Goal: Ask a question

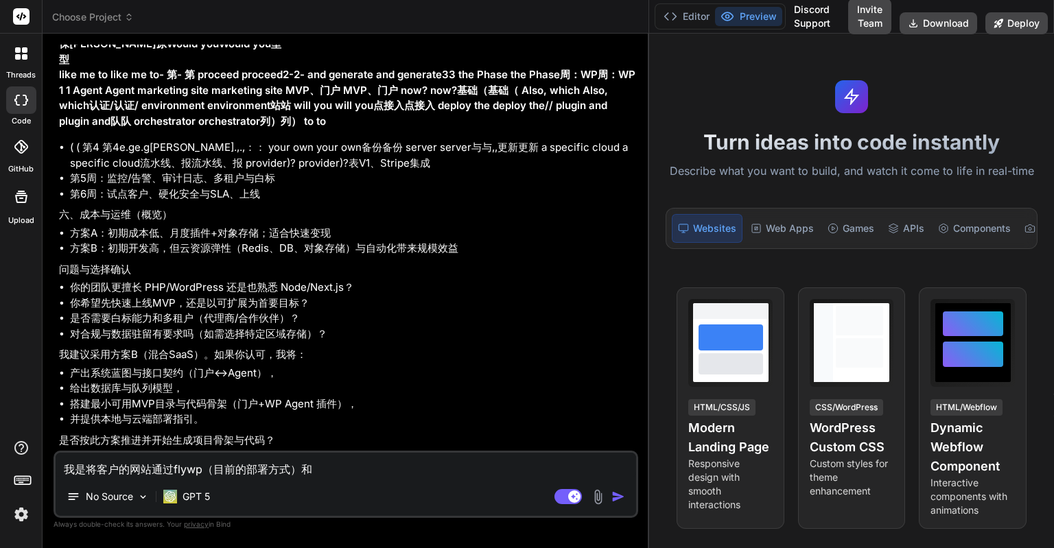
scroll to position [3301, 0]
click at [334, 471] on textarea "我是将客户的网站通过flywp（目前的部署方式）和" at bounding box center [346, 465] width 581 height 25
type textarea "namesilo"
type textarea "x"
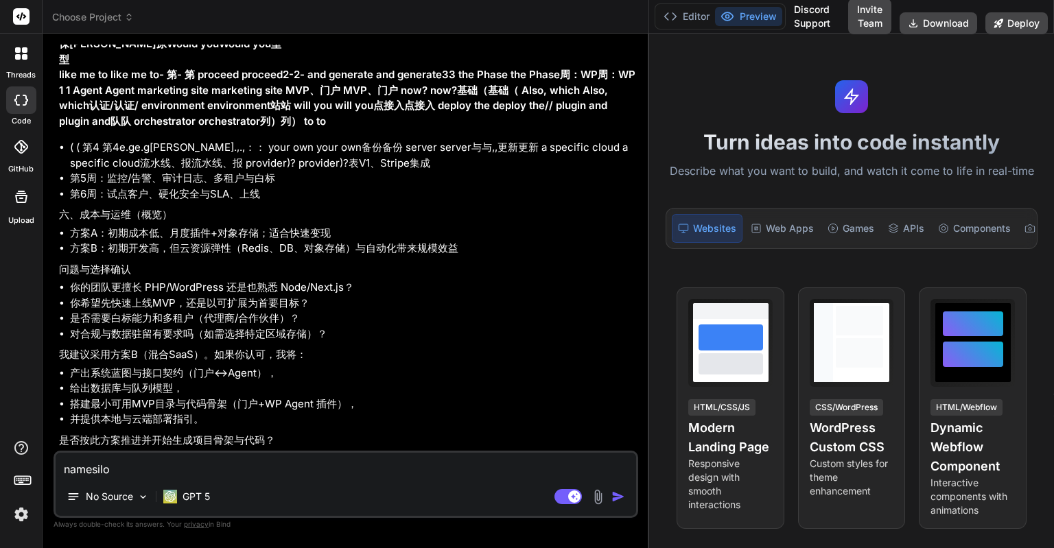
type textarea "x"
click at [236, 470] on textarea at bounding box center [346, 465] width 581 height 25
paste textarea "我需要为客户制作一个提供自动化托管维护的网站，客户主要是用的wordpress来制作网站，但也需要支持提供其他网站类型。 1.我是将客户的网站通过flywp（…"
type textarea "我需要为客户制作一个提供自动化托管维护的网站，客户主要是用的wordpress来制作网站，但也需要支持提供其他网站类型。 1.我是将客户的网站通过flywp（…"
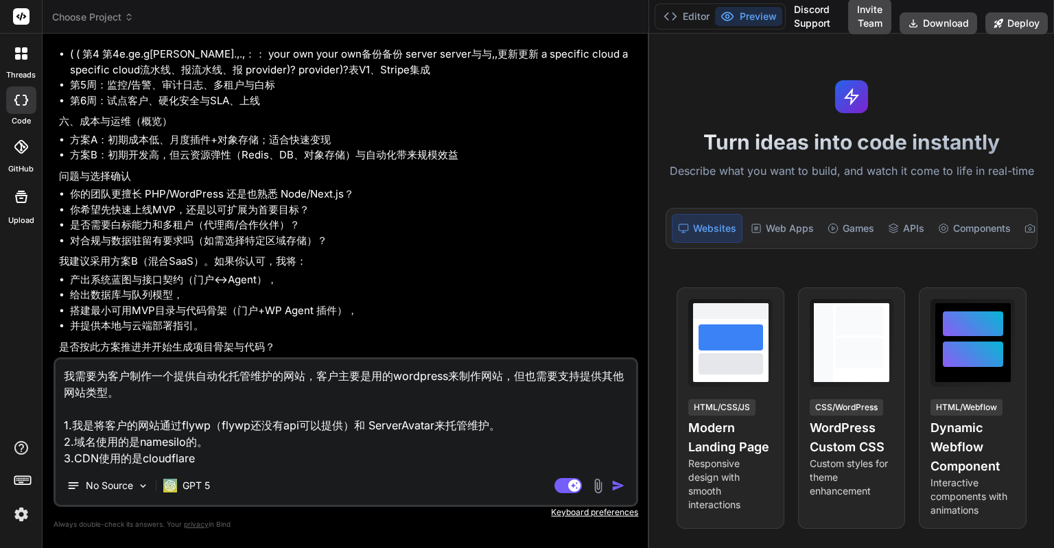
type textarea "x"
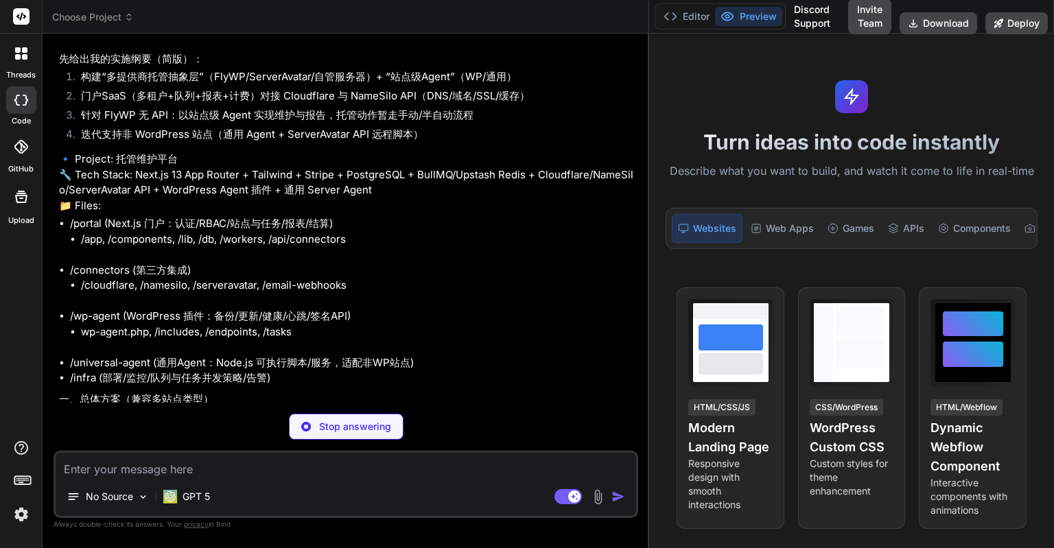
scroll to position [3612, 0]
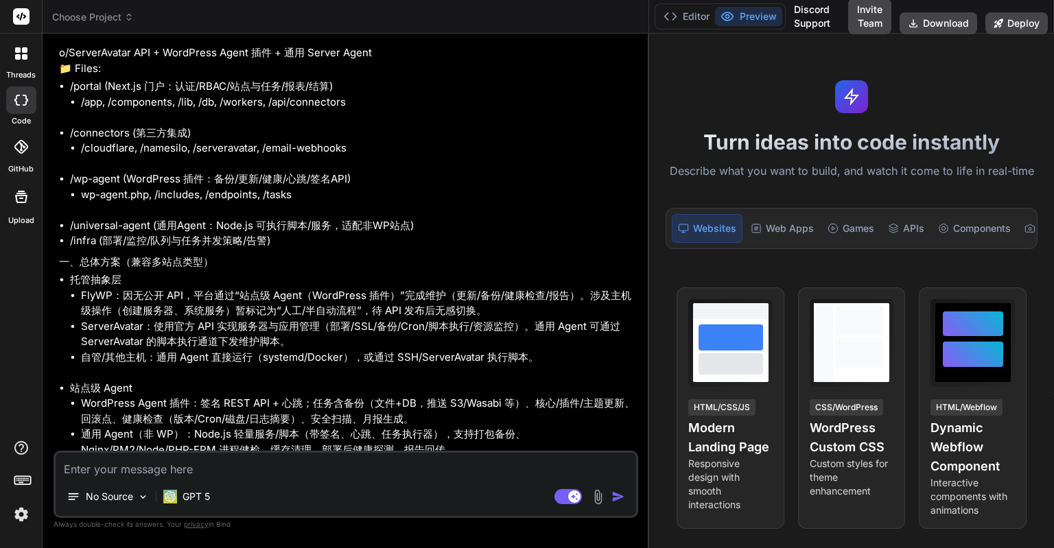
type textarea "x"
click at [285, 473] on textarea at bounding box center [346, 465] width 581 height 25
paste textarea "目前flywp还没有api可以提供，但不久后会提供"
type textarea "目前flywp还没有api可以提供，但不久后会提供"
type textarea "x"
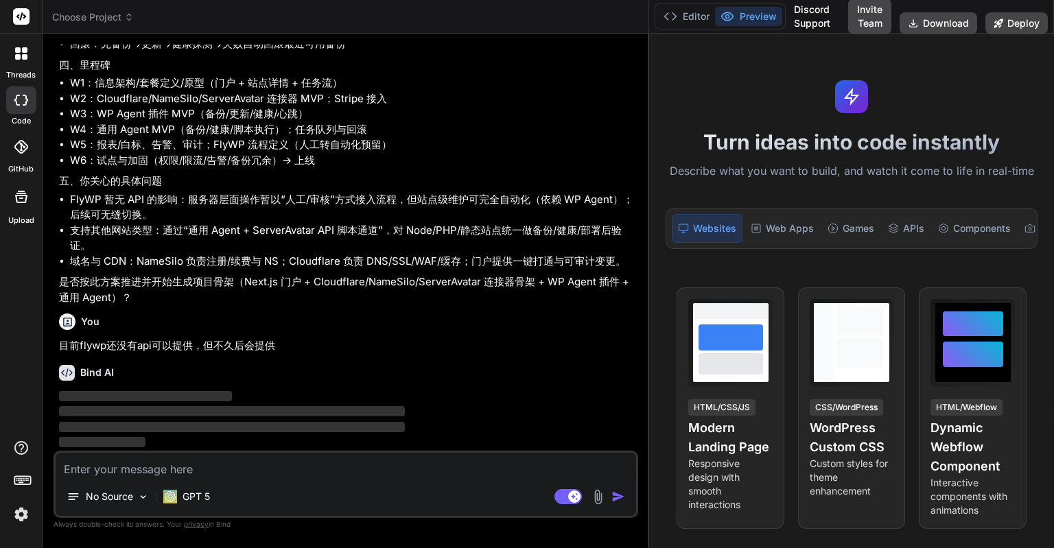
scroll to position [4516, 0]
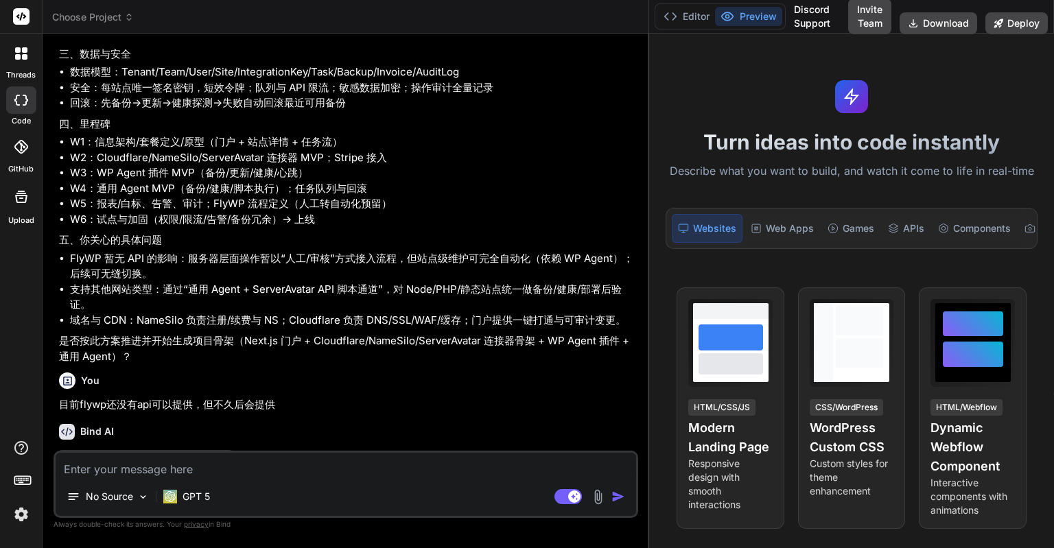
click at [8, 521] on div at bounding box center [21, 483] width 42 height 86
click at [12, 517] on img at bounding box center [21, 514] width 23 height 23
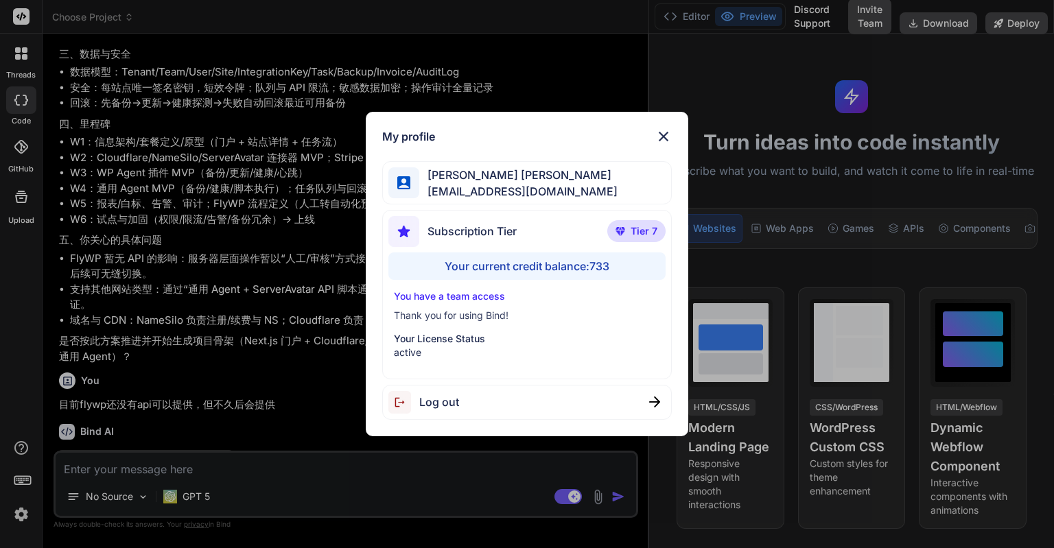
click at [12, 517] on div "My profile Eric Lee ohiwello@gmail.com Subscription Tier Tier 7 Your current cr…" at bounding box center [527, 274] width 1054 height 548
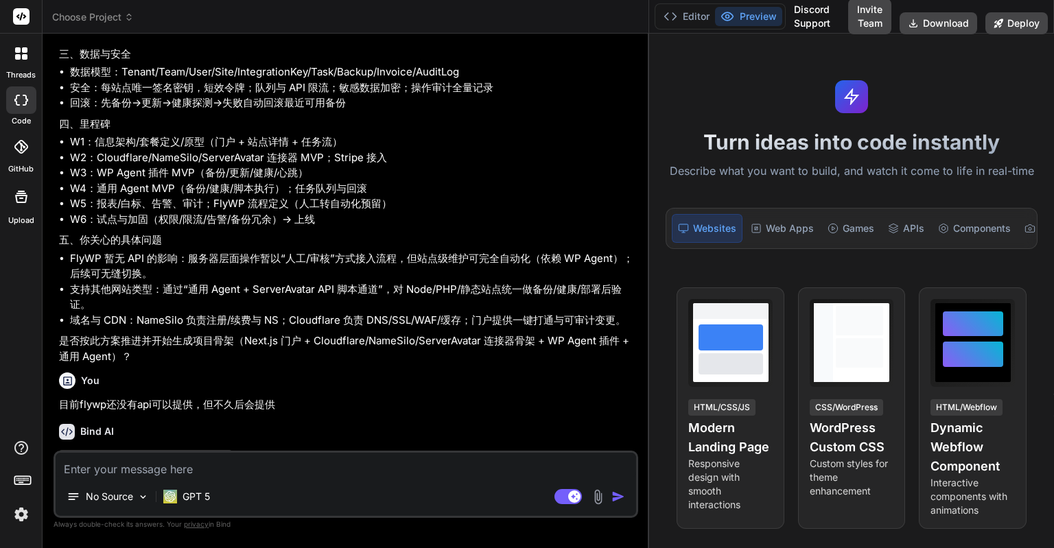
scroll to position [4927, 0]
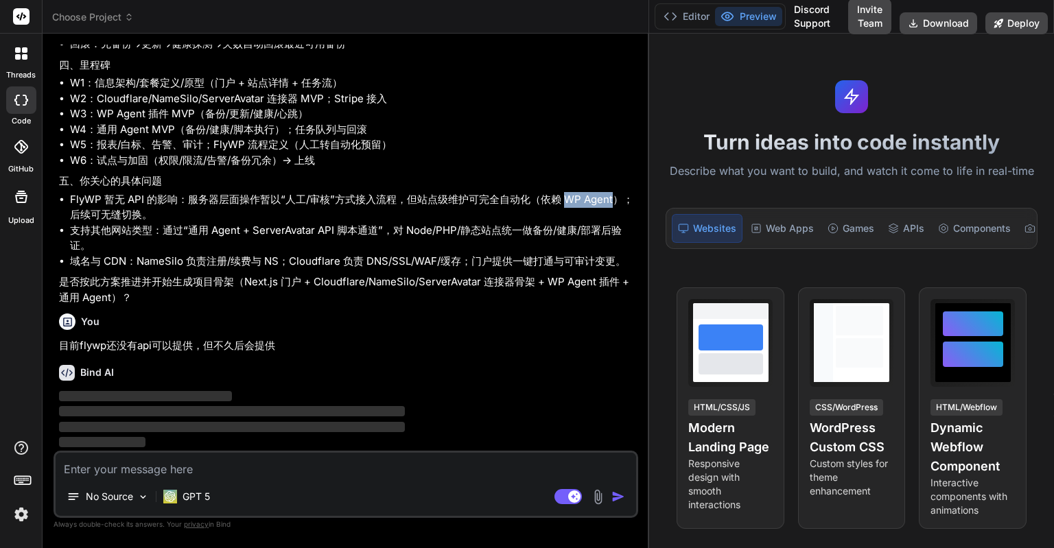
drag, startPoint x: 565, startPoint y: 198, endPoint x: 614, endPoint y: 200, distance: 48.1
click at [614, 200] on li "FlyWP 暂无 API 的影响：服务器层面操作暂以“人工/审核”方式接入流程，但站点级维护可完全自动化（依赖 WP Agent）；后续可无缝切换。" at bounding box center [352, 207] width 565 height 31
copy li "WP Agent"
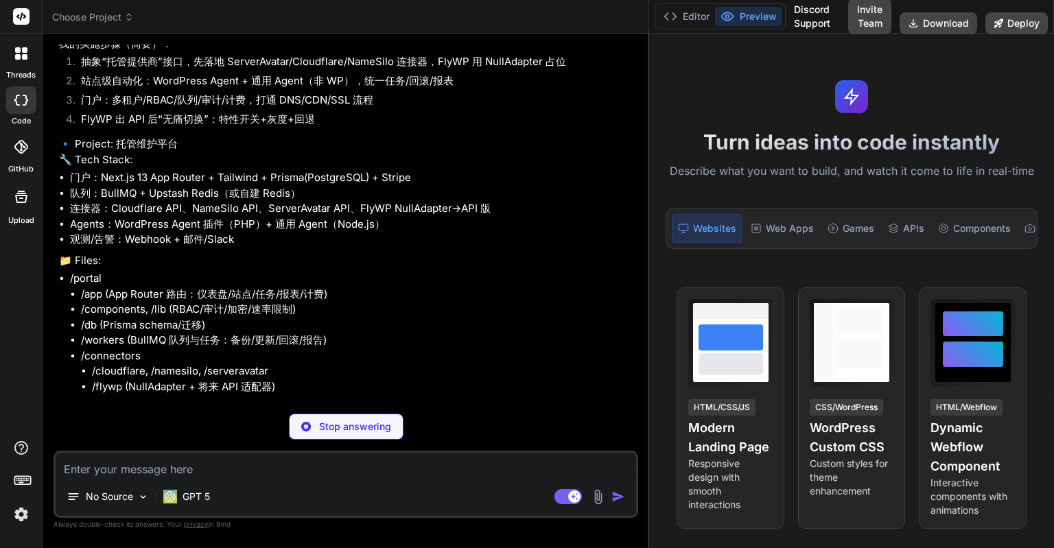
type textarea "x"
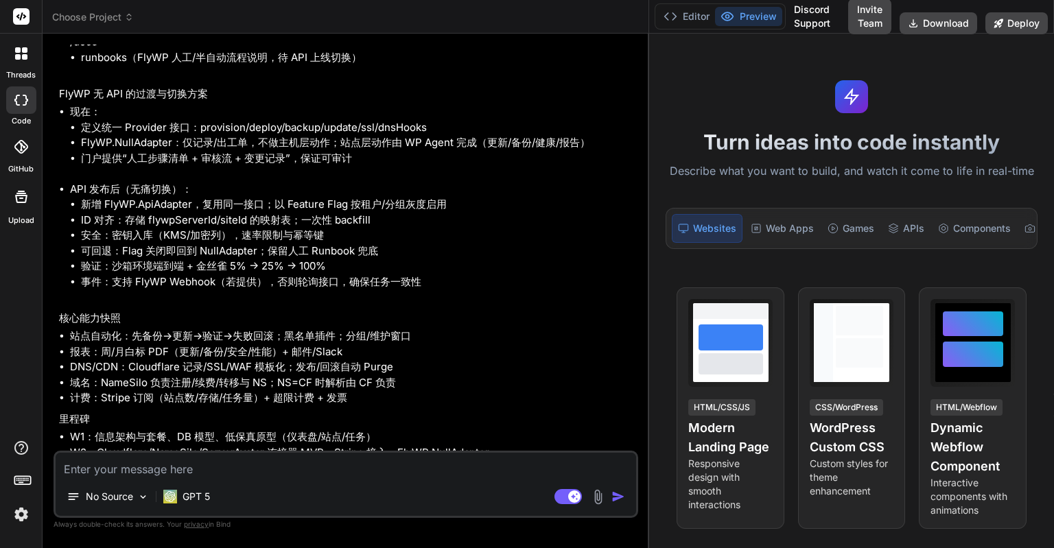
scroll to position [5205, 0]
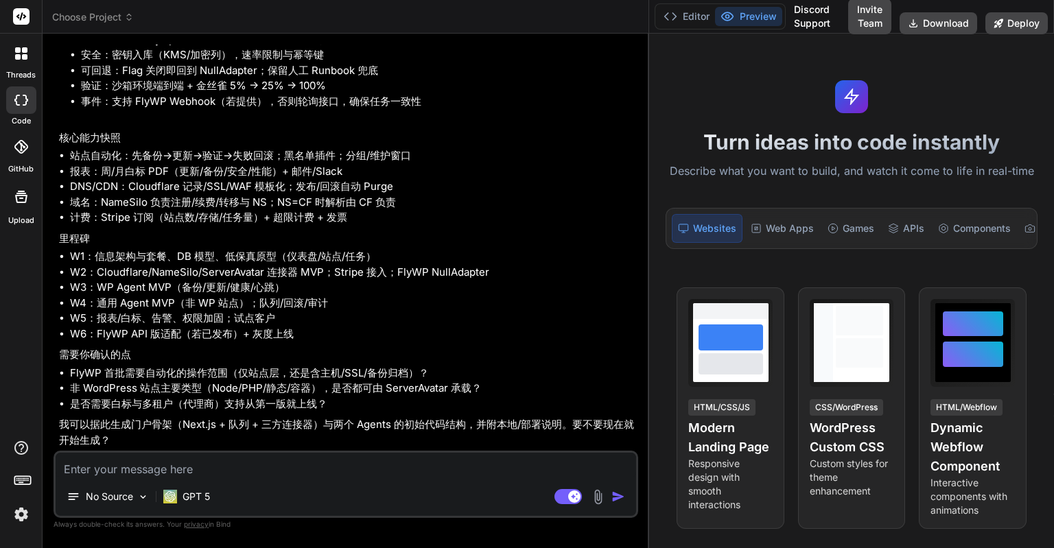
scroll to position [5892, 0]
click at [994, 277] on div "Turn ideas into code instantly Describe what you want to build, and watch it co…" at bounding box center [851, 291] width 405 height 515
click at [99, 463] on textarea at bounding box center [346, 465] width 581 height 25
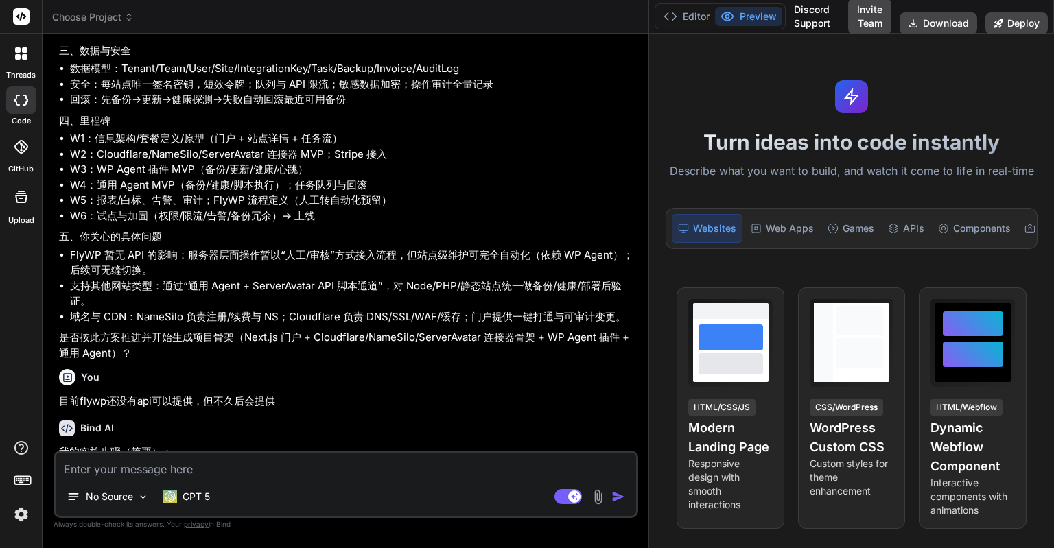
scroll to position [4656, 0]
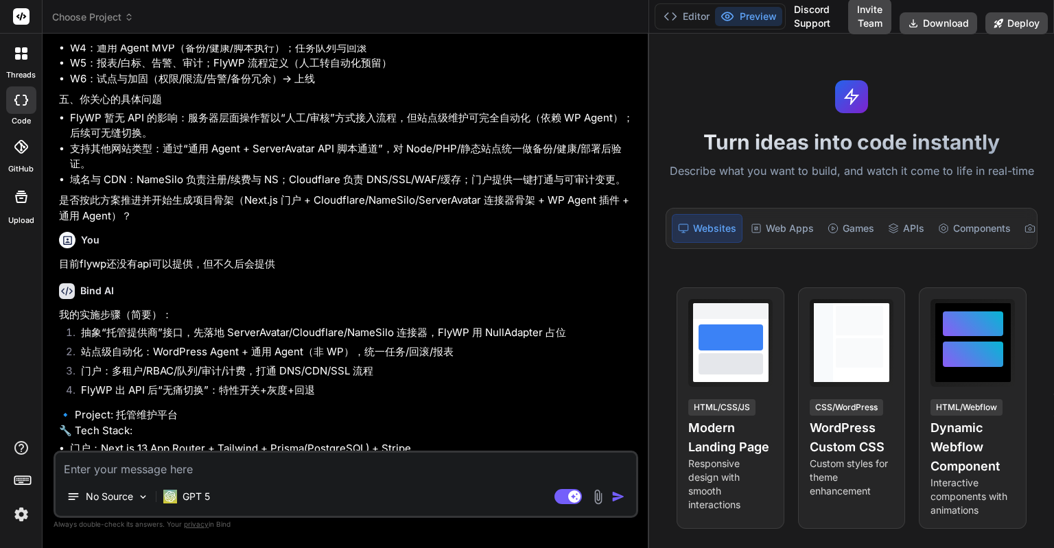
click at [11, 395] on div "threads code GitHub Upload" at bounding box center [21, 274] width 43 height 548
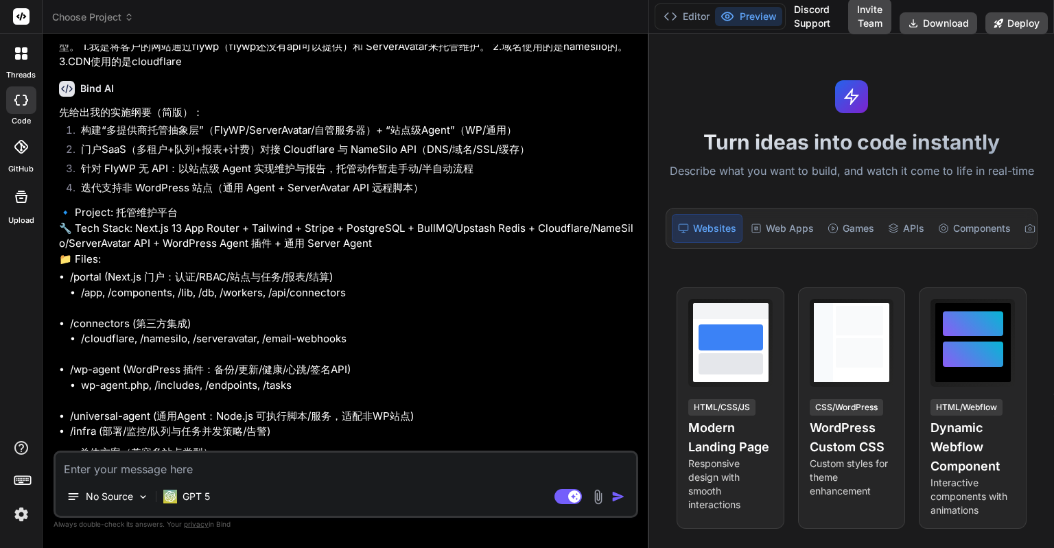
scroll to position [3352, 0]
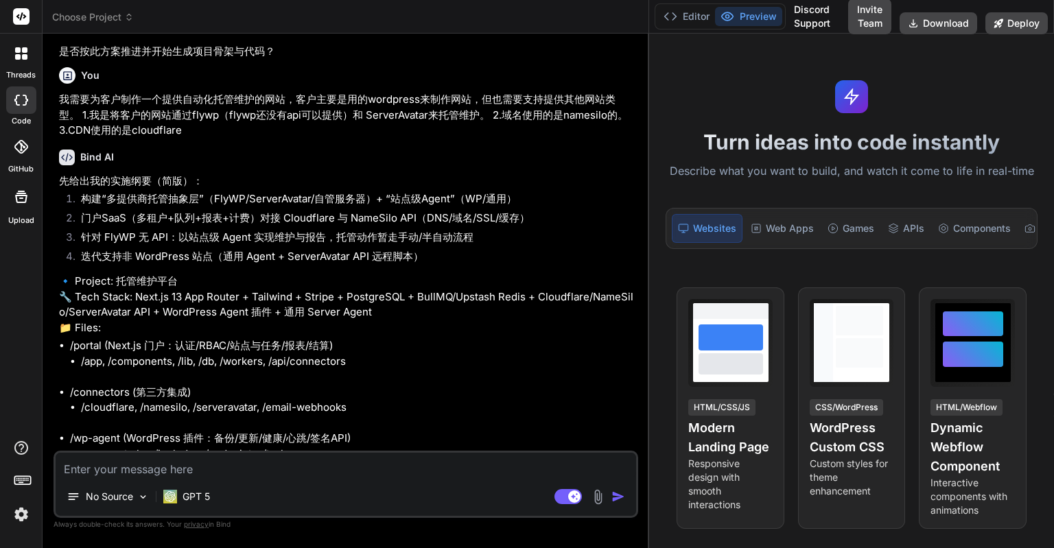
click at [123, 460] on textarea at bounding box center [346, 465] width 581 height 25
type textarea "w"
type textarea "x"
type textarea "wo"
type textarea "x"
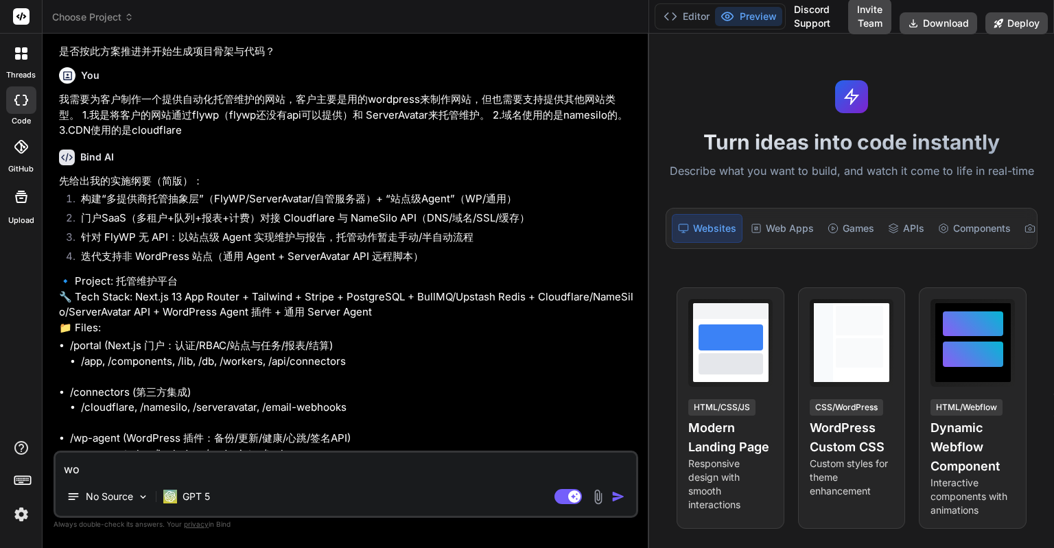
type textarea "wo'x"
type textarea "x"
type textarea "wo'xi"
type textarea "x"
type textarea "wo'xia"
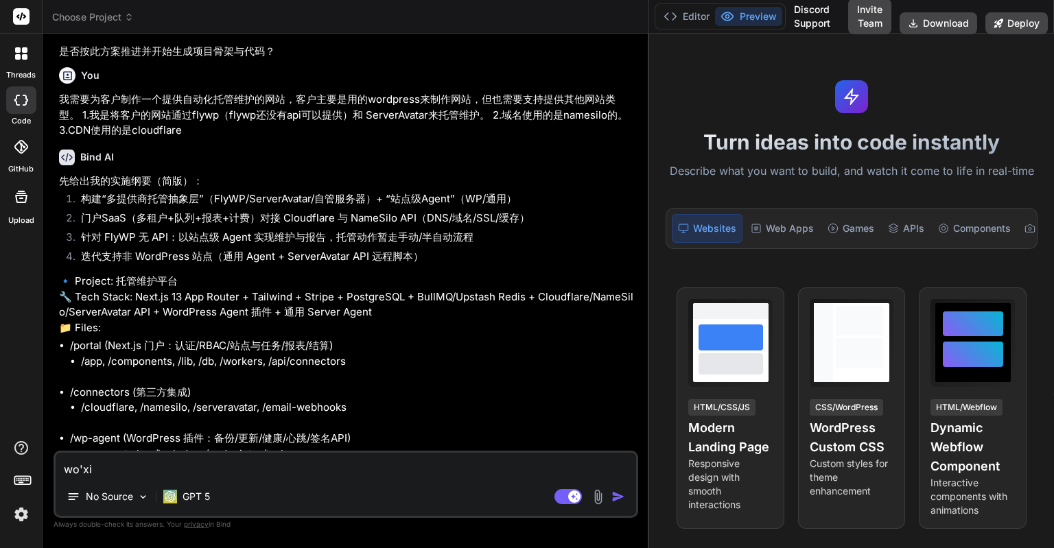
type textarea "x"
type textarea "wo'xian"
type textarea "x"
type textarea "wo'xiang"
type textarea "x"
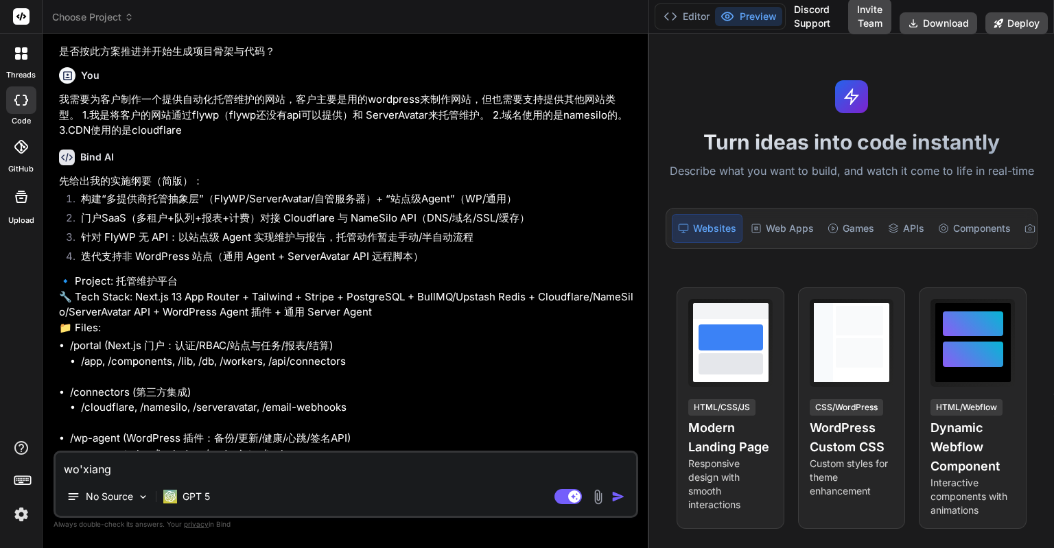
type textarea "我想"
type textarea "x"
type textarea "我想y"
type textarea "x"
type textarea "我想yo"
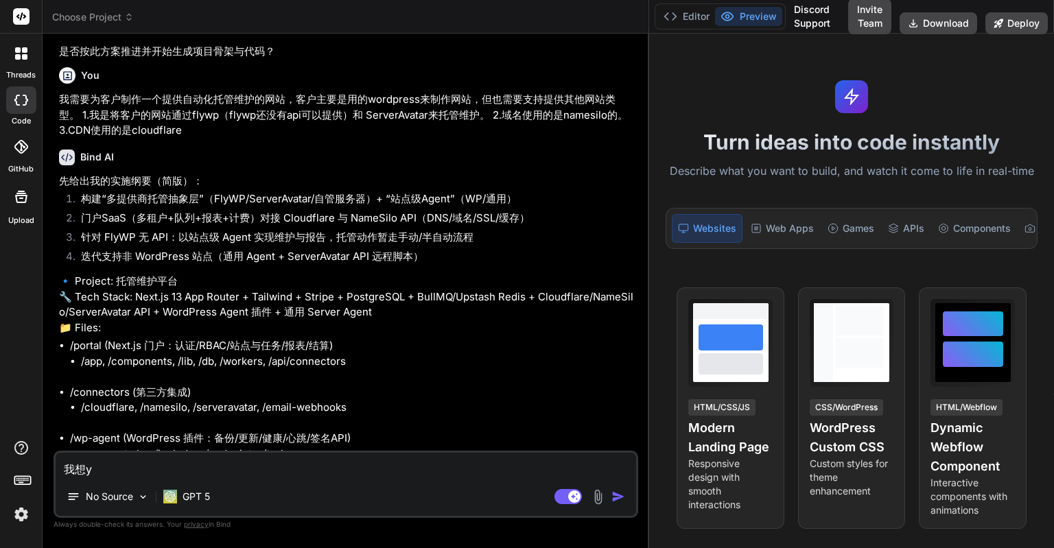
type textarea "x"
type textarea "我想yon"
type textarea "x"
type textarea "我想yong"
type textarea "x"
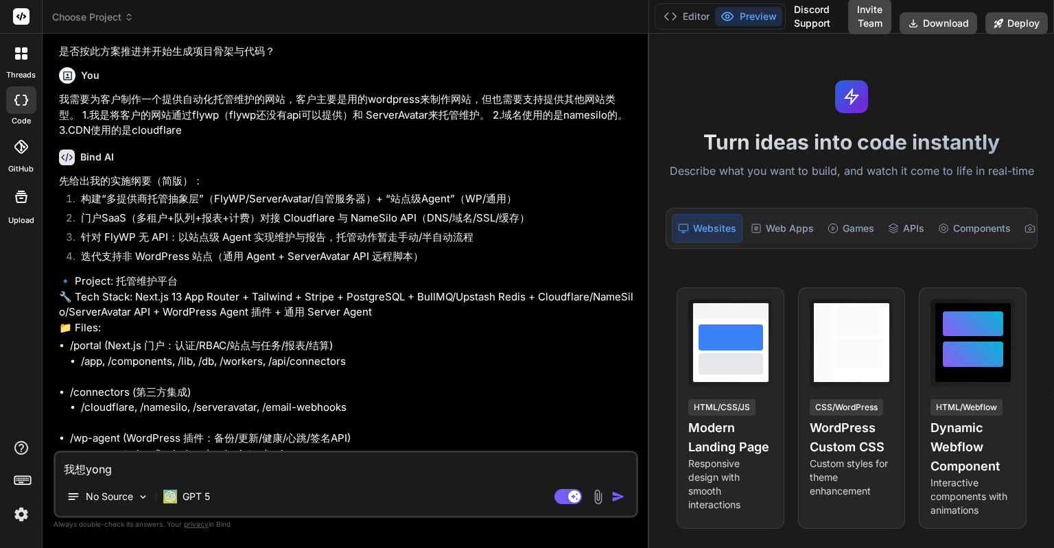
type textarea "我想yong'y"
type textarea "x"
type textarea "我想yong'yu"
type textarea "x"
type textarea "我想用于"
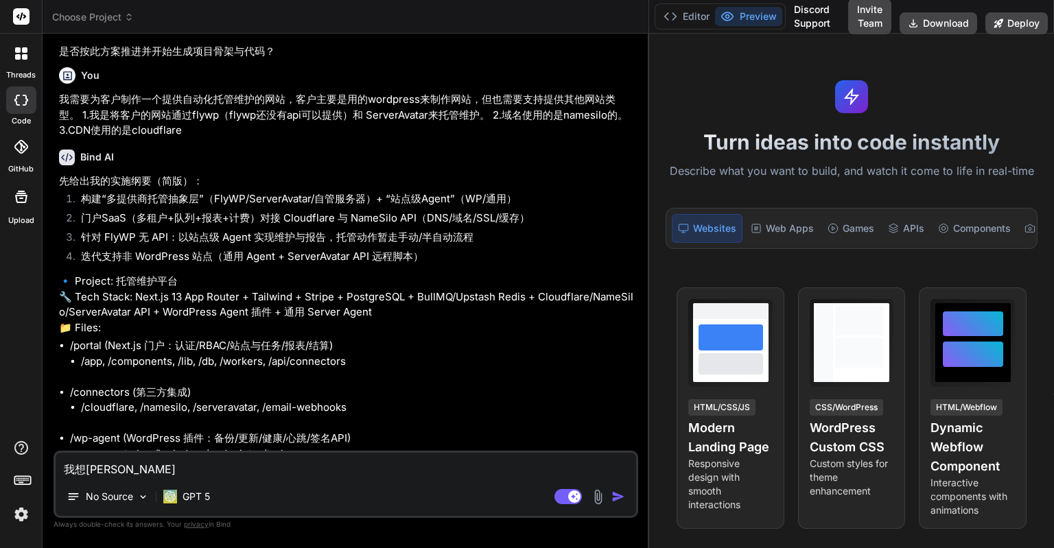
type textarea "x"
type textarea "我想用于w"
type textarea "x"
type textarea "我想用于"
type textarea "x"
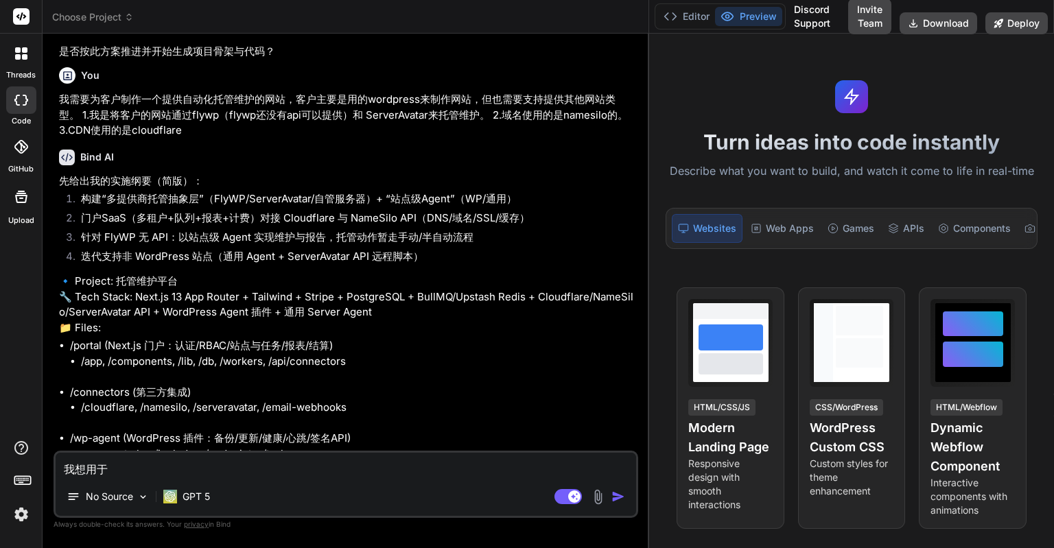
type textarea "我想用"
type textarea "x"
type textarea "我想"
type textarea "x"
type textarea "我"
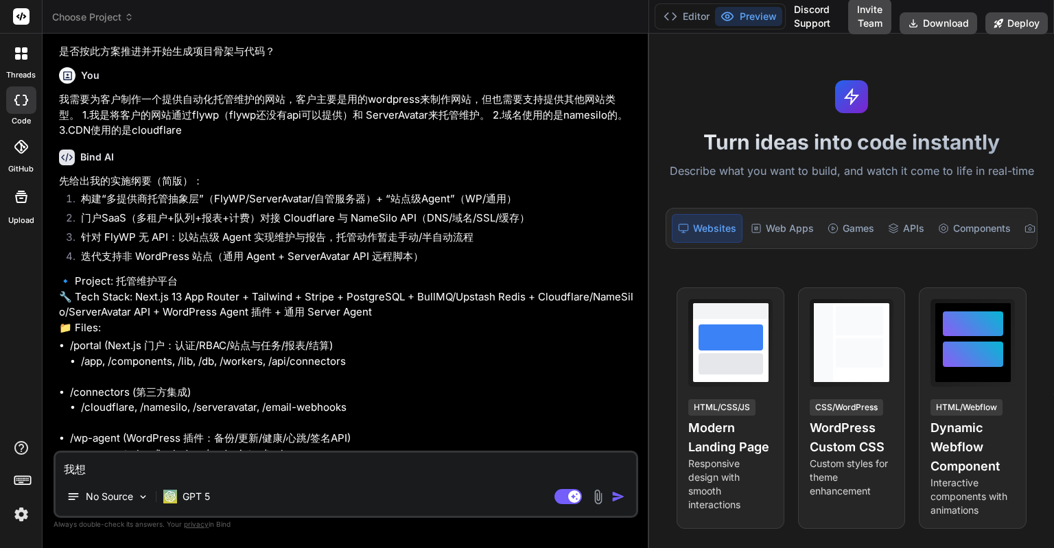
type textarea "x"
type textarea "我x"
type textarea "x"
type textarea "我xi"
type textarea "x"
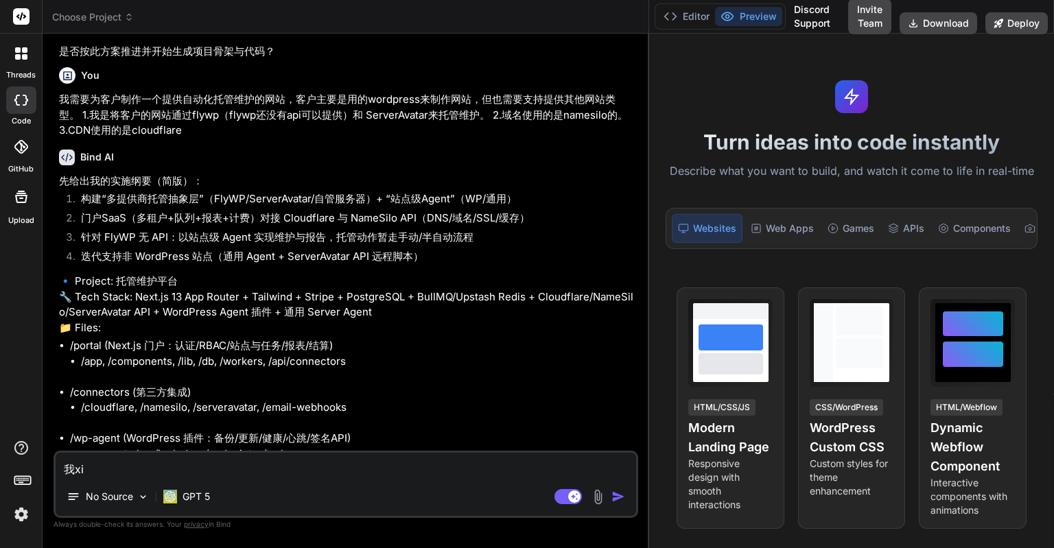
type textarea "我xia"
type textarea "x"
type textarea "我xian"
type textarea "x"
type textarea "我xiang"
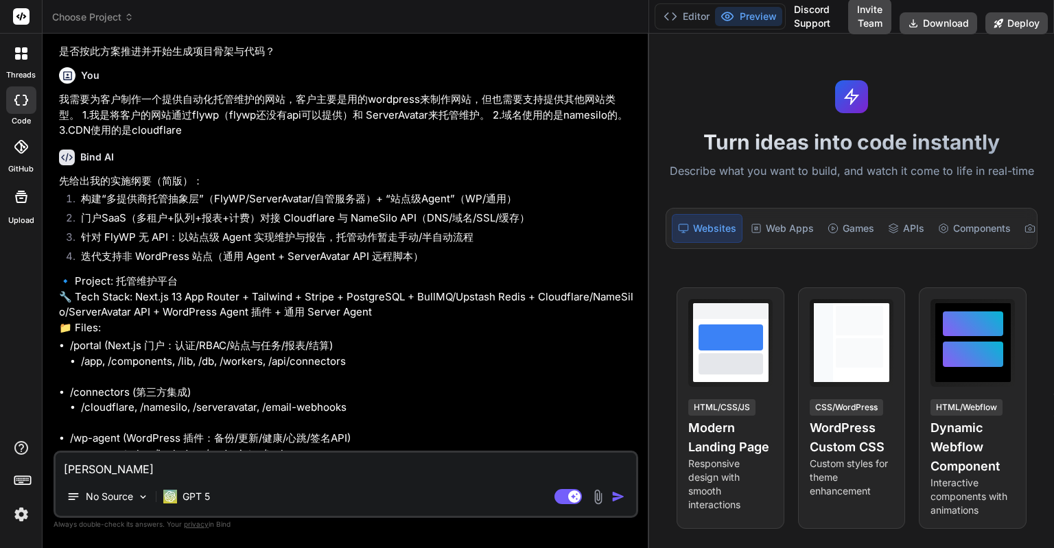
type textarea "x"
type textarea "我想"
type textarea "x"
type textarea "我想y"
type textarea "x"
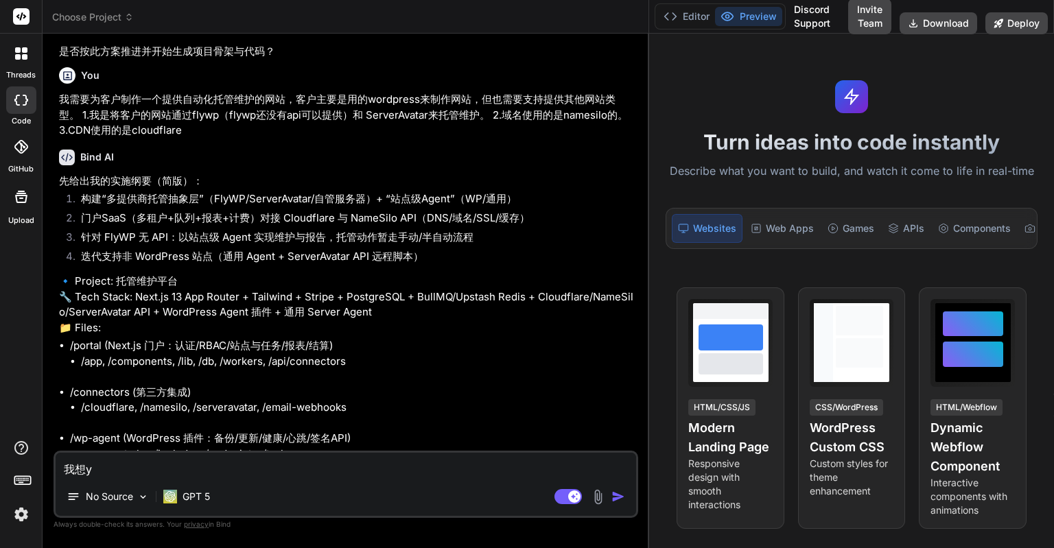
type textarea "我想yo"
type textarea "x"
type textarea "我想yon"
type textarea "x"
type textarea "我想yong"
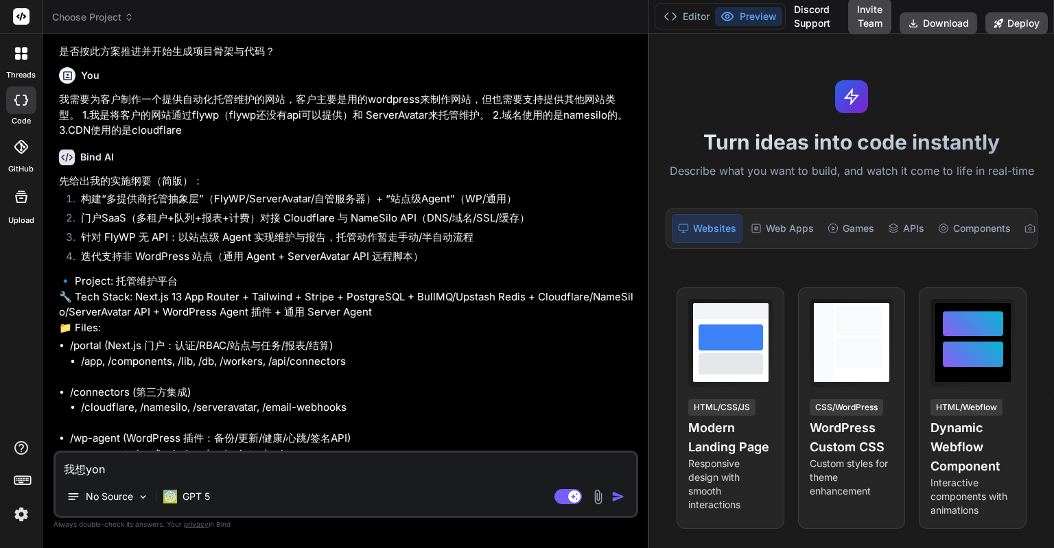
type textarea "x"
type textarea "我想用"
type textarea "x"
type textarea "我想用w"
type textarea "x"
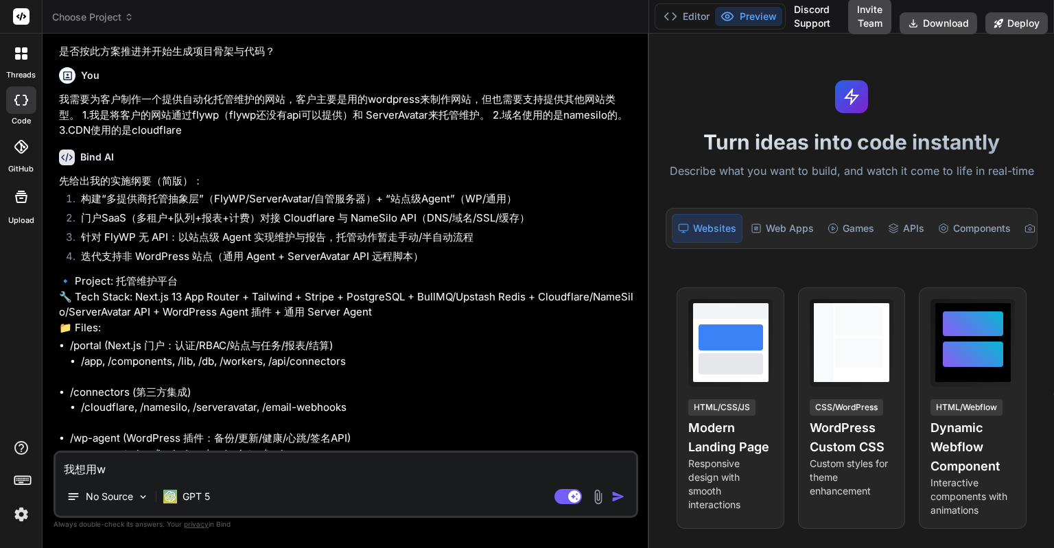
type textarea "我想用wo"
type textarea "x"
type textarea "我想用wor"
type textarea "x"
type textarea "我想用word"
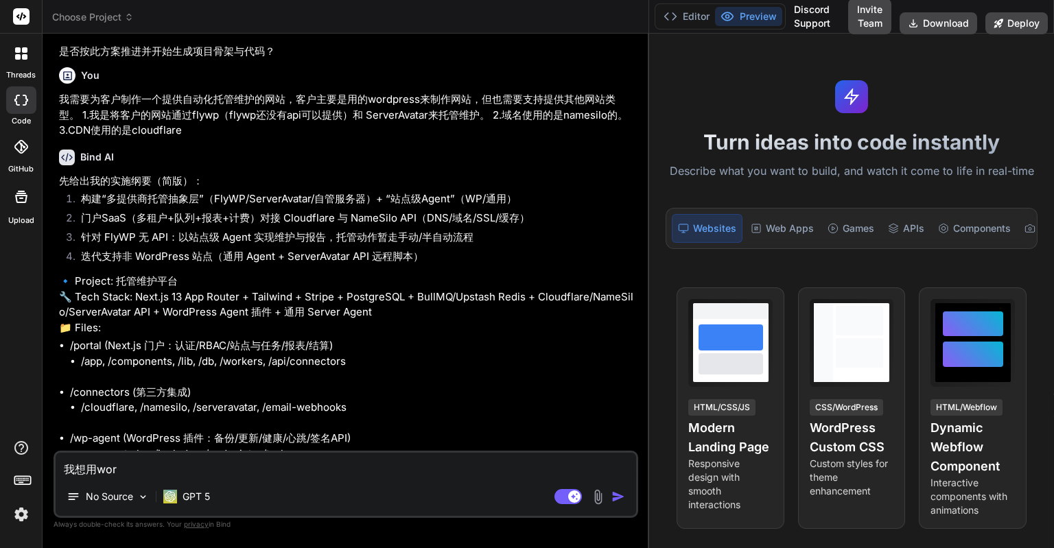
type textarea "x"
type textarea "我想用wordp"
type textarea "x"
type textarea "我想用wordpr"
type textarea "x"
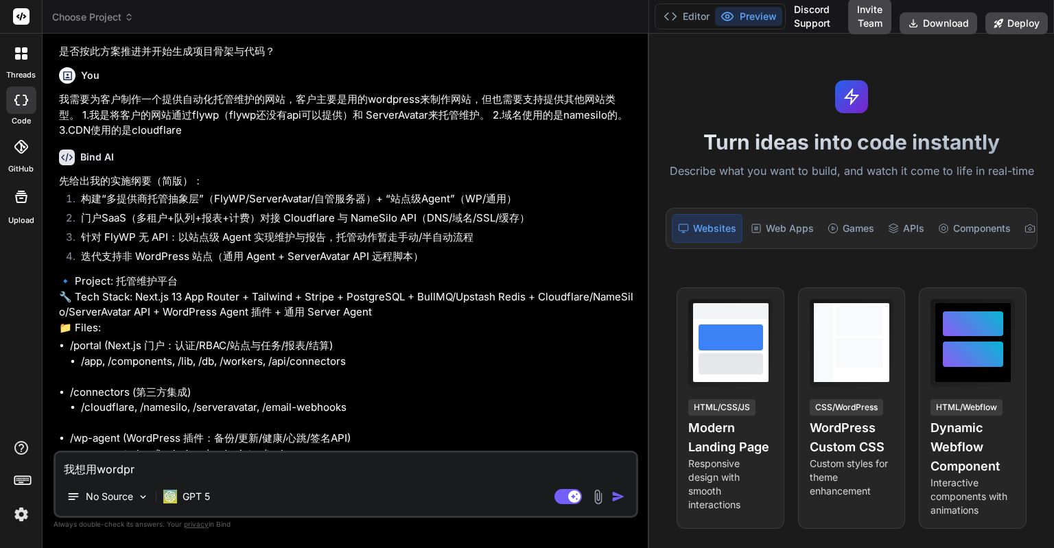
type textarea "我想用wordpre"
type textarea "x"
type textarea "我想用wordpres"
type textarea "x"
type textarea "我想用wordpress"
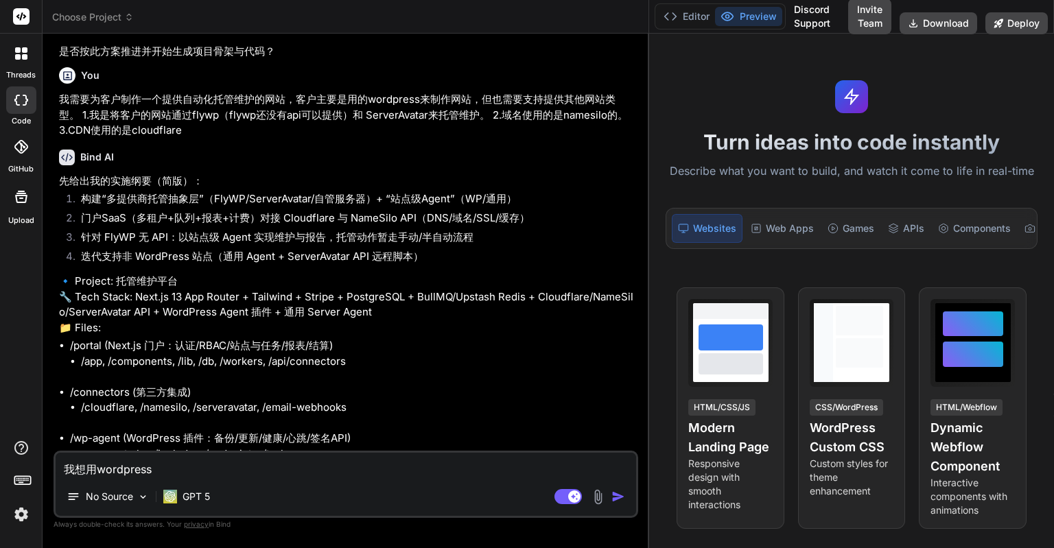
type textarea "x"
type textarea "我想用wordpressl"
type textarea "x"
type textarea "我想用wordpressla"
type textarea "x"
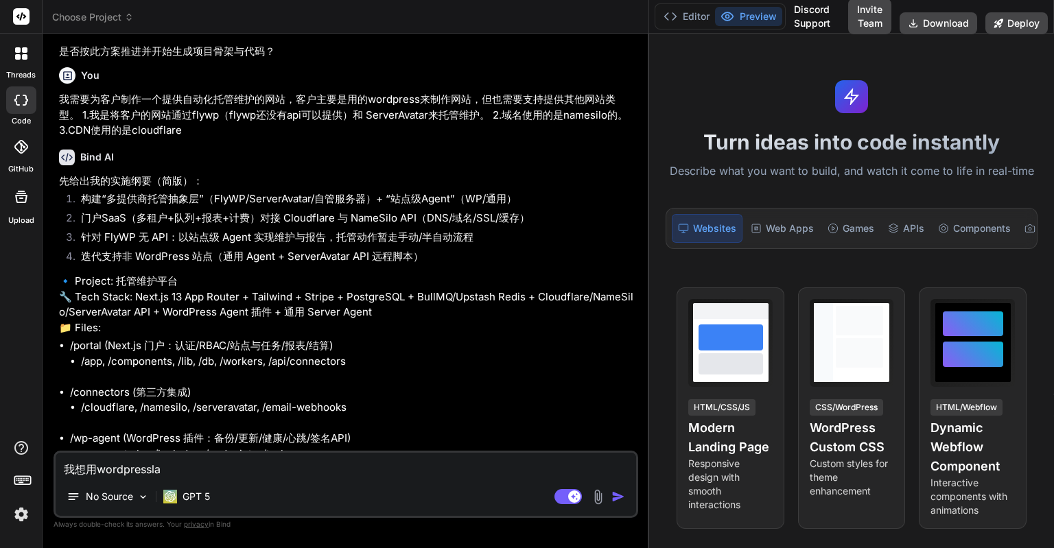
type textarea "我想用wordpresslai"
type textarea "x"
type textarea "我想用wordpresslai'z"
type textarea "x"
type textarea "我想用wordpresslai'zh"
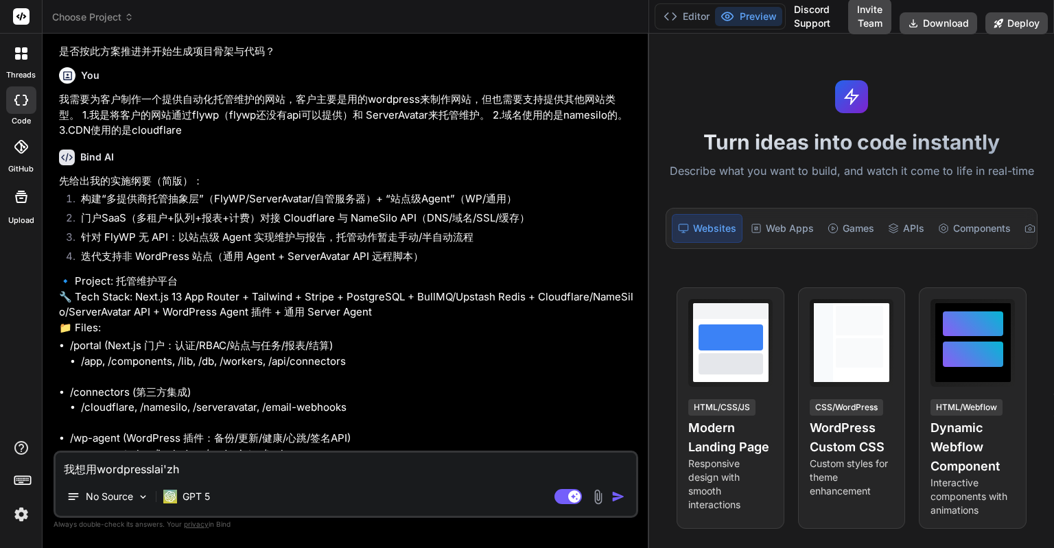
type textarea "x"
type textarea "我想用wordpresslai'zhi"
type textarea "x"
type textarea "我想用wordpresslai'zhi'z"
type textarea "x"
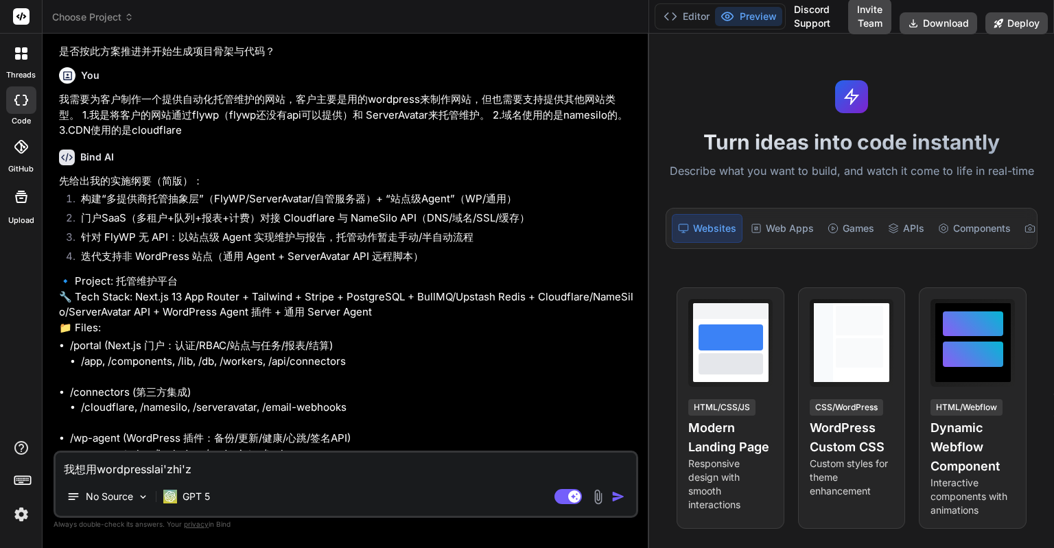
type textarea "我想用wordpresslai'zhi'zu"
type textarea "x"
type textarea "我想用wordpresslai'zhi'zuo"
type textarea "x"
type textarea "我想用wordpress来制作"
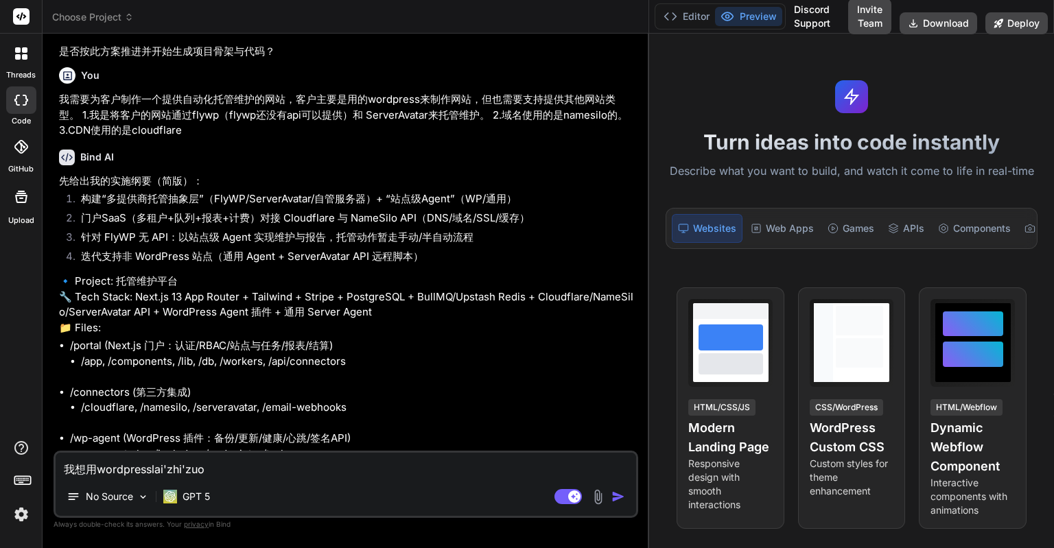
type textarea "x"
type textarea "我想用wordpress来制作z"
type textarea "x"
type textarea "我想用wordpress来制作zh"
type textarea "x"
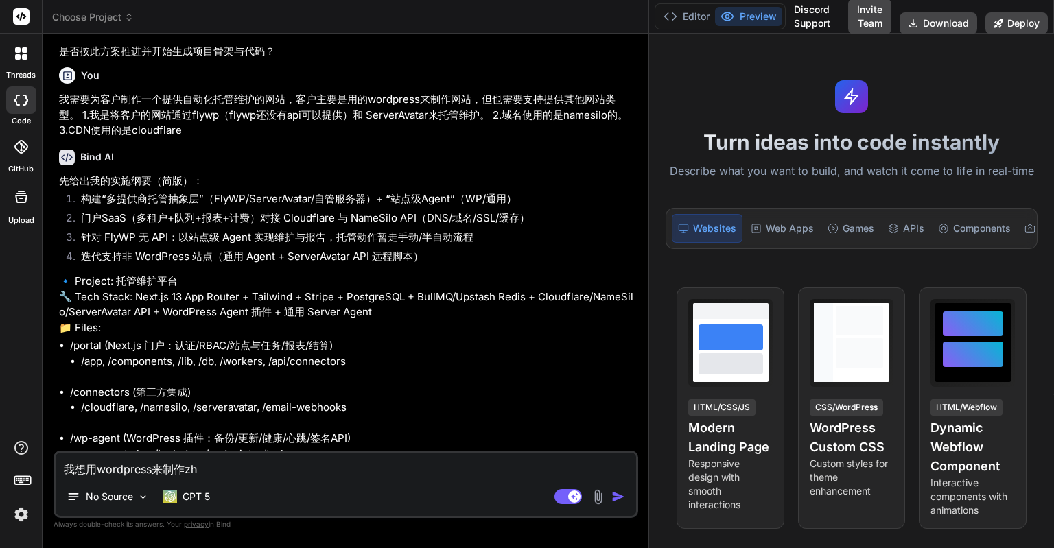
type textarea "我想用wordpress来制作zhe"
type textarea "x"
type textarea "我想用wordpress来制作zhe'g"
type textarea "x"
type textarea "我想用wordpress来制作zhe'ge"
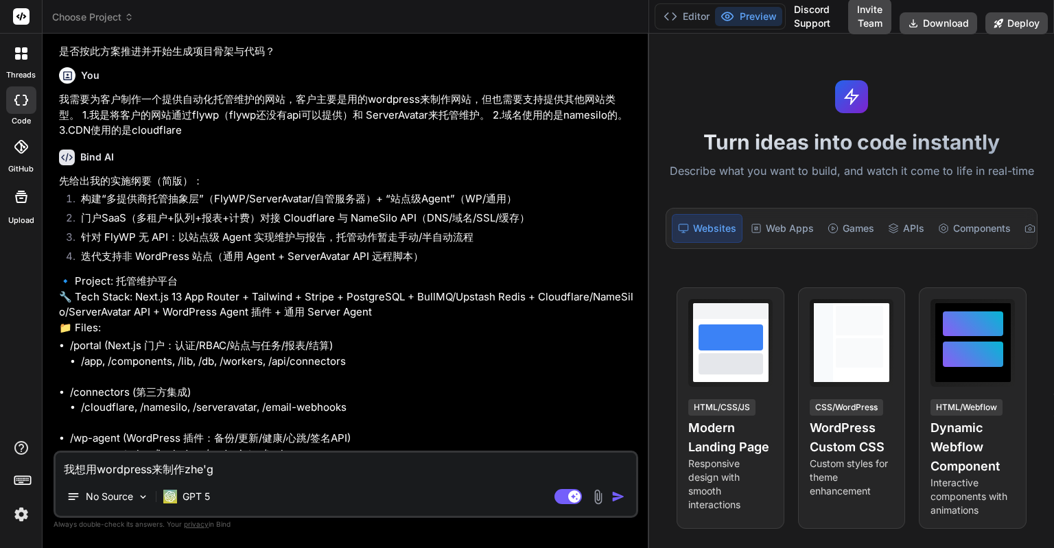
type textarea "x"
type textarea "我想用wordpress来制作这个"
type textarea "x"
type textarea "我想用wordpress来制作这个f"
type textarea "x"
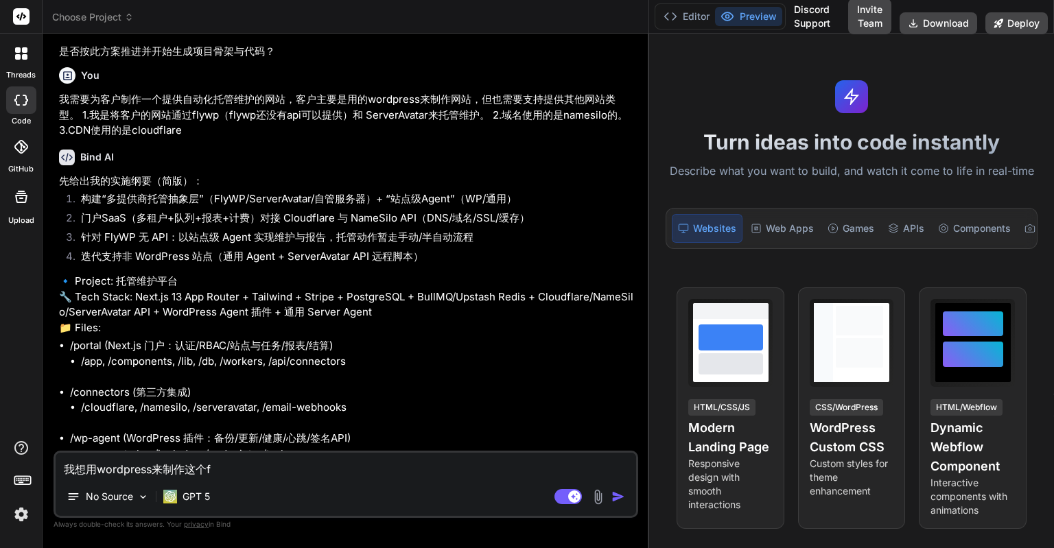
type textarea "我想用wordpress来制作这个"
type textarea "x"
type textarea "我想用wordpress来制作这个g"
type textarea "x"
type textarea "我想用wordpress来制作这个gu"
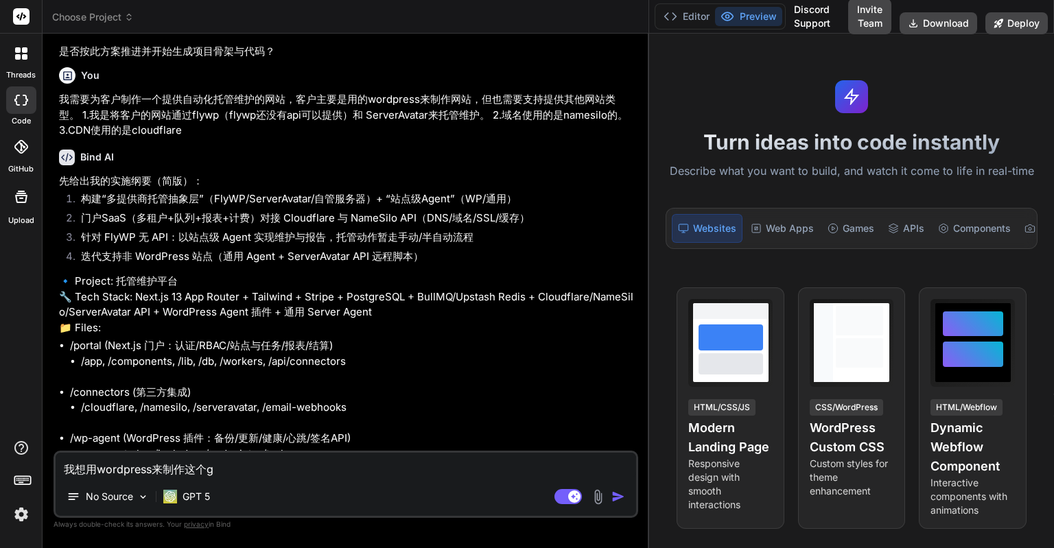
type textarea "x"
type textarea "我想用wordpress来制作这个gua"
type textarea "x"
type textarea "我想用wordpress来制作这个guan"
type textarea "x"
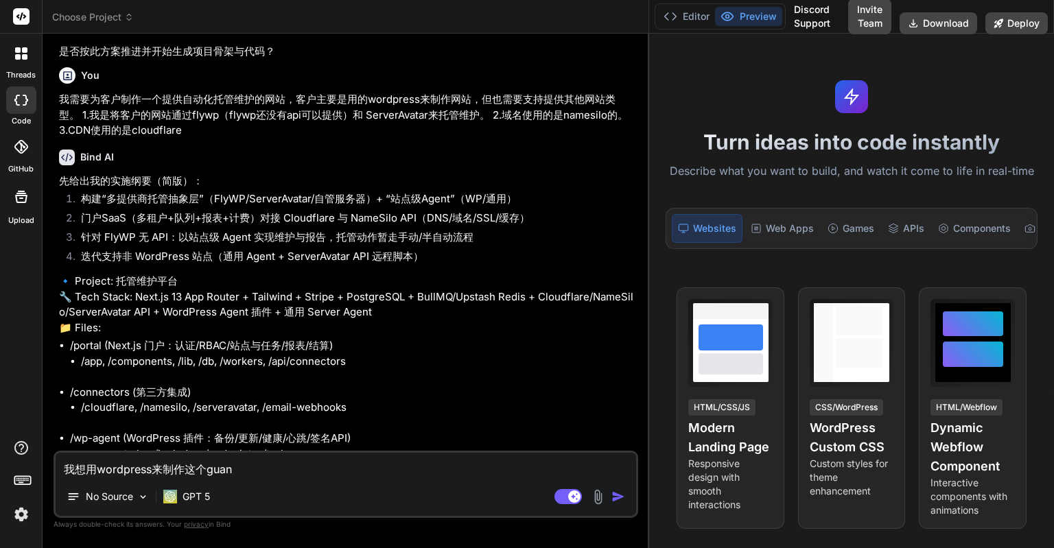
type textarea "我想用wordpress来制作这个guan'w"
type textarea "x"
type textarea "我想用wordpress来制作这个guan'wa"
type textarea "x"
type textarea "我想用wordpress来制作这个guan'wan"
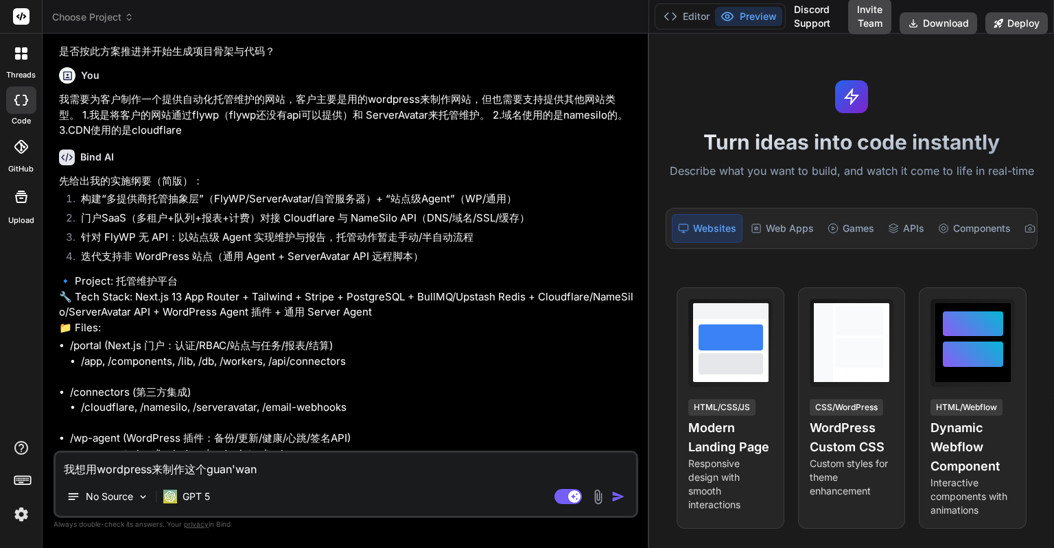
type textarea "x"
type textarea "我想用wordpress来制作这个guan'wang"
type textarea "x"
type textarea "我想用wordpress来制作这个官网"
type textarea "x"
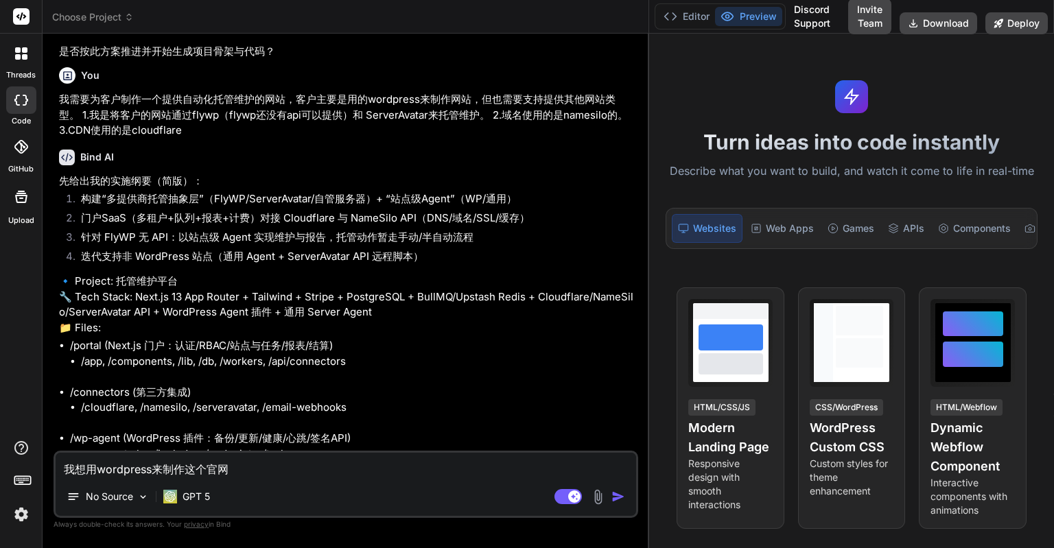
type textarea "我想用wordpress来制作这个官网，"
type textarea "x"
type textarea "我想用wordpress来制作这个官网，h"
type textarea "x"
type textarea "我想用wordpress来制作这个官网，ha"
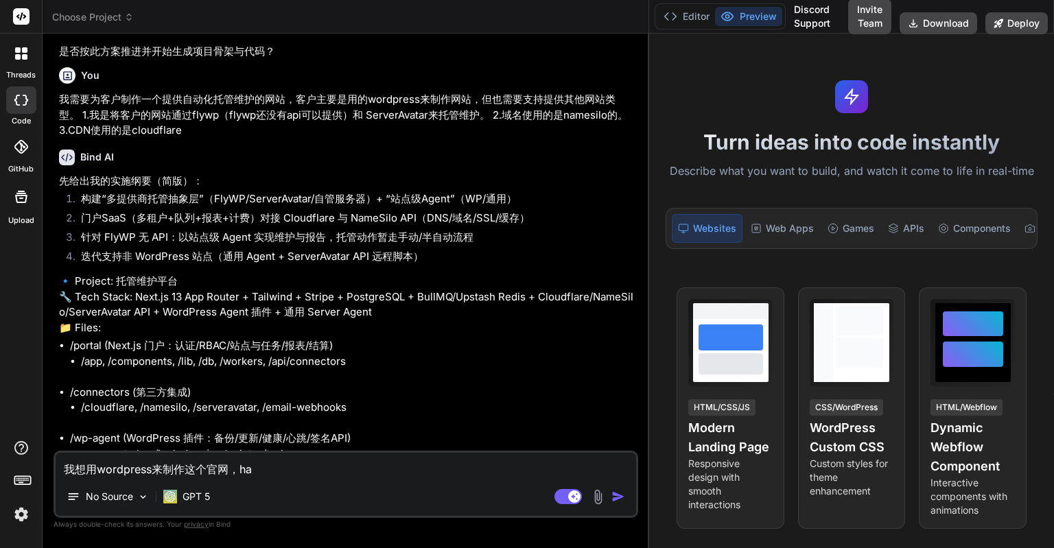
type textarea "x"
type textarea "我想用wordpress来制作这个官网，hai"
type textarea "x"
type textarea "我想用wordpress来制作这个官网，hai's"
type textarea "x"
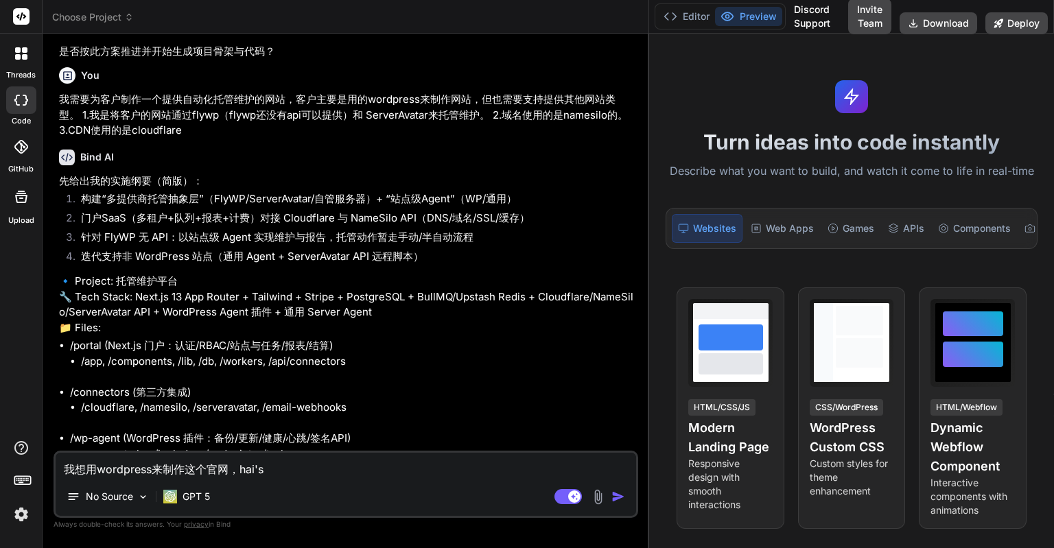
type textarea "我想用wordpress来制作这个官网，hai'sh"
type textarea "x"
type textarea "我想用wordpress来制作这个官网，hai'shi"
type textarea "x"
type textarea "我想用wordpress来制作这个官网，还是"
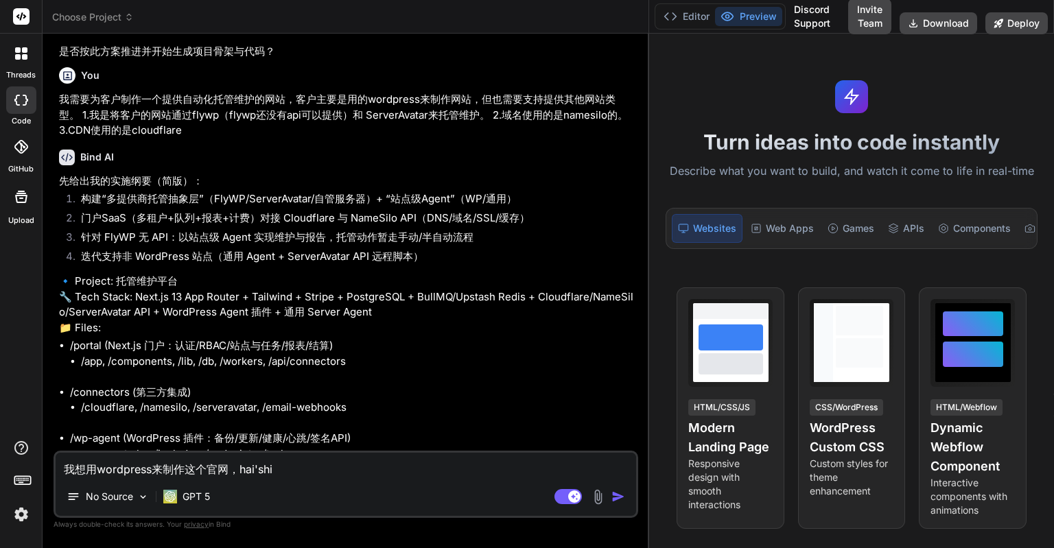
type textarea "x"
type textarea "我想用wordpress来制作这个官网，还是q"
type textarea "x"
type textarea "我想用wordpress来制作这个官网，还是qi"
type textarea "x"
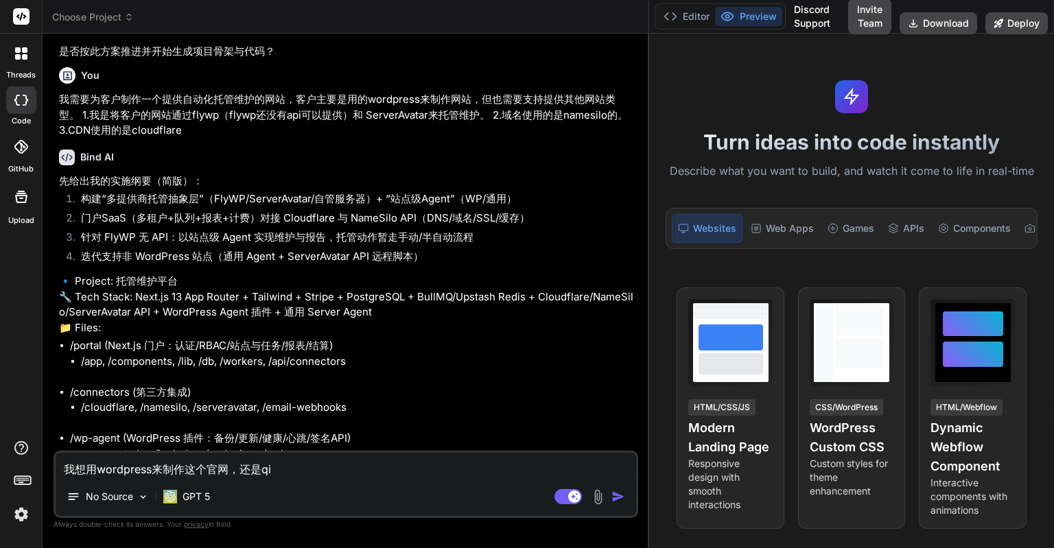
type textarea "我想用wordpress来制作这个官网，还是qi't"
type textarea "x"
type textarea "我想用wordpress来制作这个官网，还是qi'ta"
type textarea "x"
type textarea "我想用wordpress来制作这个官网，还是qi'ta'f"
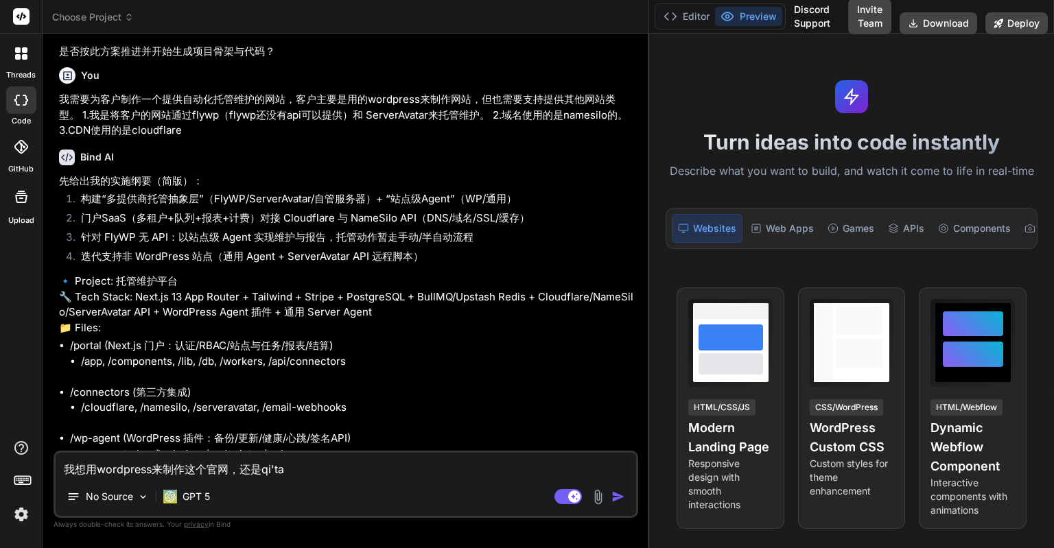
type textarea "x"
type textarea "我想用wordpress来制作这个官网，还是qi'ta'fa"
type textarea "x"
type textarea "我想用wordpress来制作这个官网，还是qi'ta'fan"
type textarea "x"
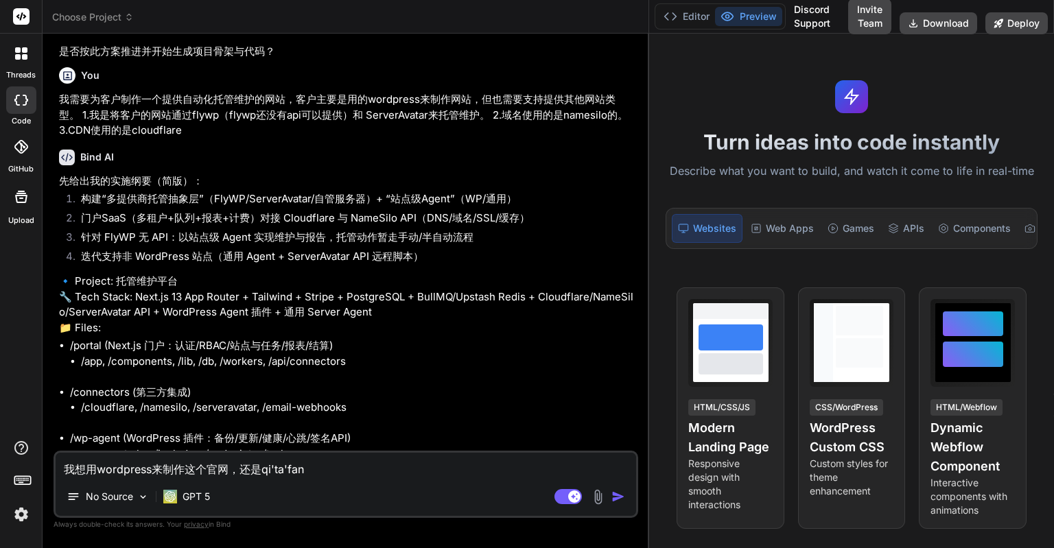
type textarea "我想用wordpress来制作这个官网，还是qi'ta'fang"
type textarea "x"
type textarea "我想用wordpress来制作这个官网，还是qi'ta'fang's"
type textarea "x"
type textarea "我想用wordpress来制作这个官网，还是qi'ta'fang'sh"
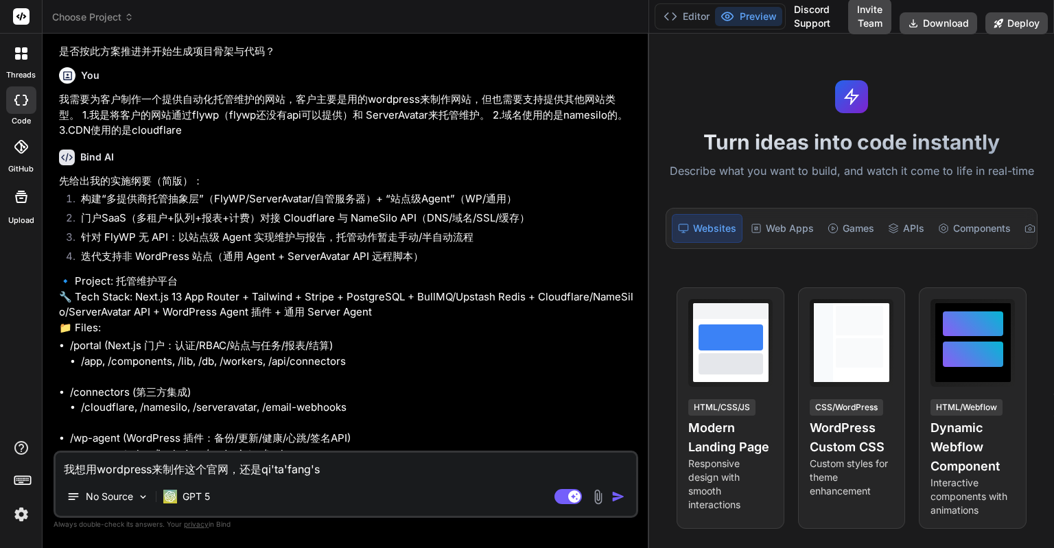
type textarea "x"
type textarea "我想用wordpress来制作这个官网，还是qi'ta'fang'shi"
type textarea "x"
type textarea "我想用wordpress来制作这个官网，还是qi'ta'fang'shi'g"
type textarea "x"
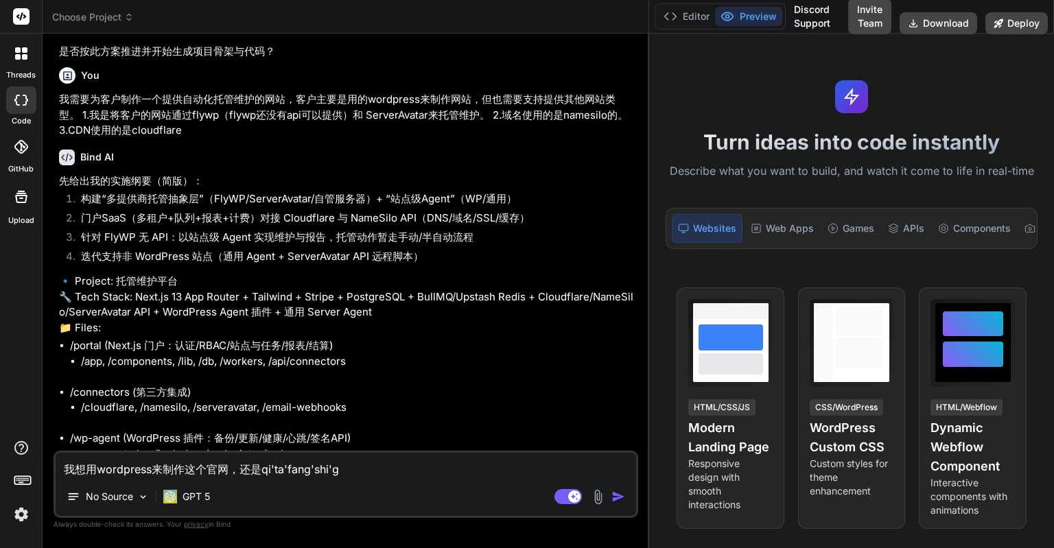
type textarea "我想用wordpress来制作这个官网，还是qi'ta'fang'shi'gn"
type textarea "x"
type textarea "我想用wordpress来制作这个官网，还是qi'ta'fang'shi'g'ne"
type textarea "x"
type textarea "我想用wordpress来制作这个官网，还是qi'ta'fang'shi'gneg"
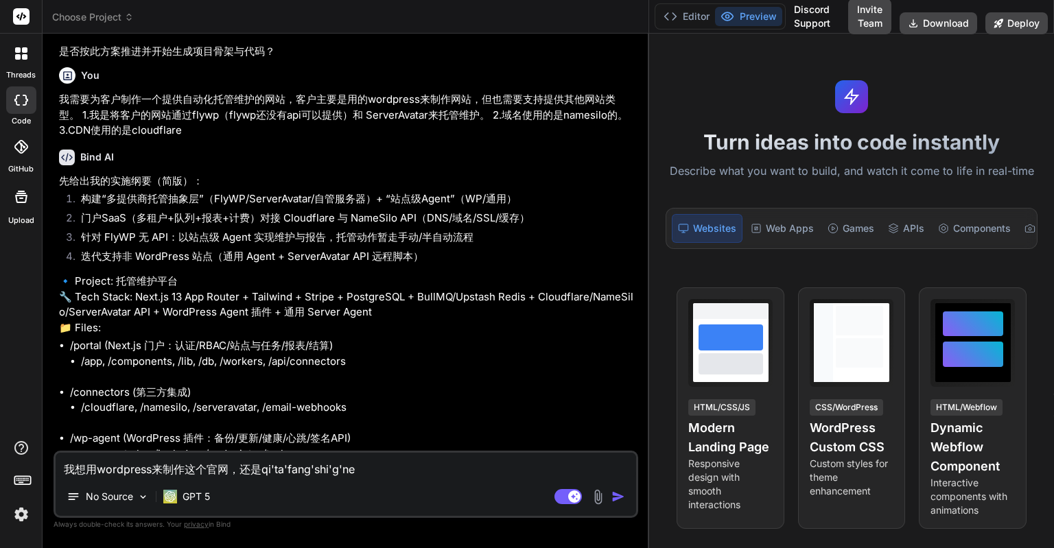
type textarea "x"
type textarea "我想用wordpress来制作这个官网，还是qi'ta'fang'shi'gneg'h"
type textarea "x"
type textarea "我想用wordpress来制作这个官网，还是qi'ta'fang'shi'gneg'he"
type textarea "x"
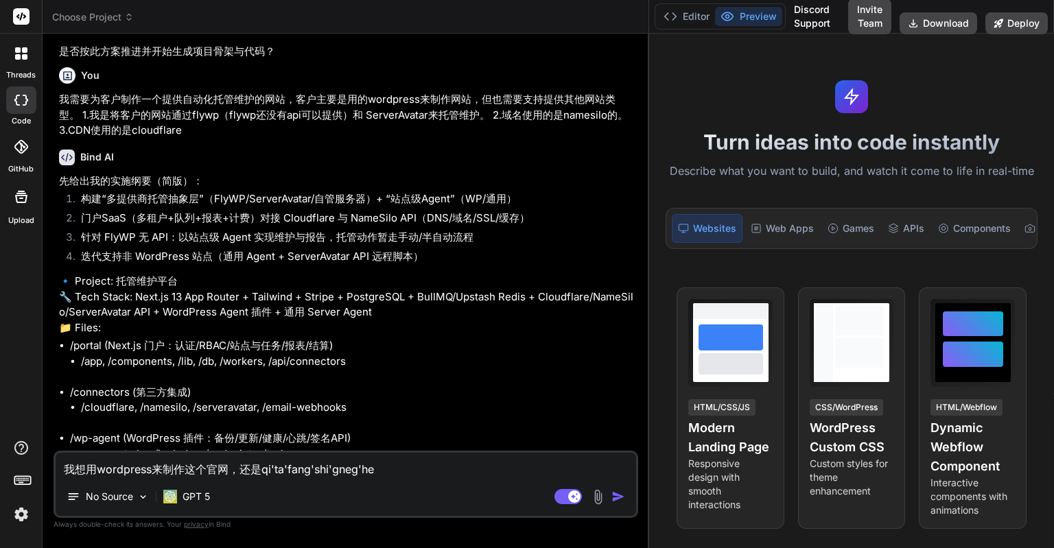
type textarea "我想用wordpress来制作这个官网，还是qi'ta'fang'shi'gneg'he's"
type textarea "x"
type textarea "我想用wordpress来制作这个官网，还是qi'ta'fang'shi'gneg'he'sh"
type textarea "x"
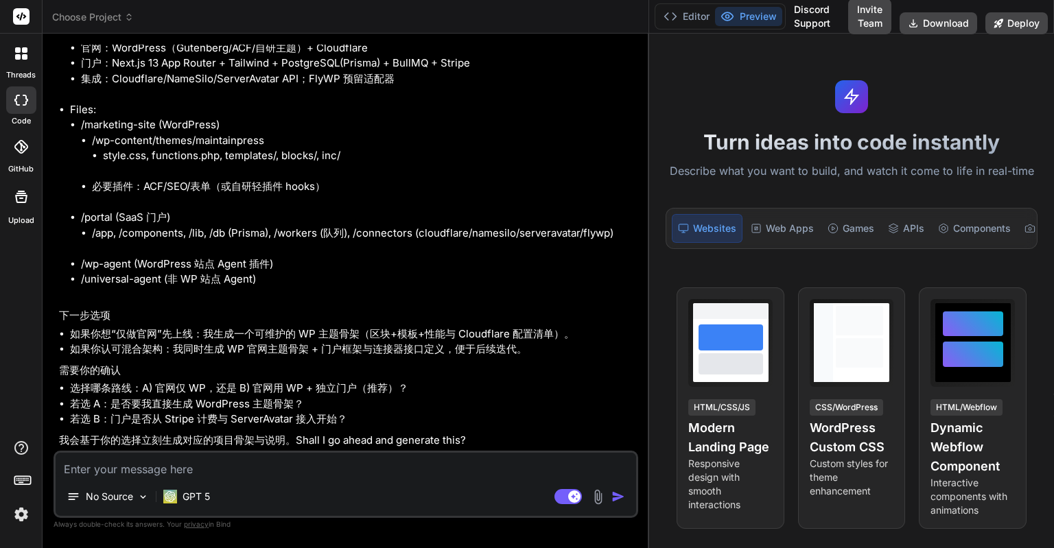
scroll to position [6706, 0]
drag, startPoint x: 69, startPoint y: 79, endPoint x: 100, endPoint y: 83, distance: 31.8
copy li "FlyWP"
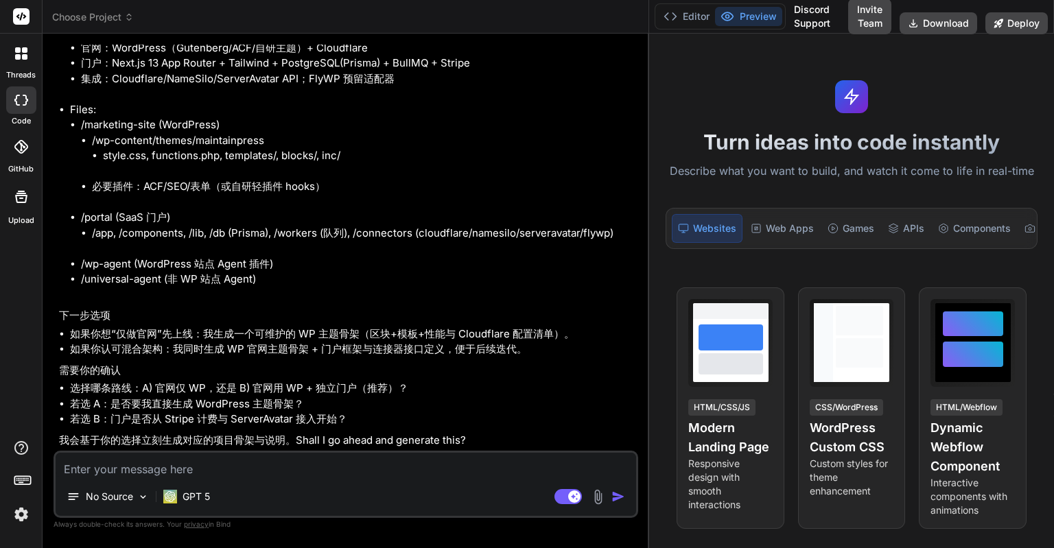
click at [190, 463] on textarea at bounding box center [346, 465] width 581 height 25
paste textarea "FlyWP"
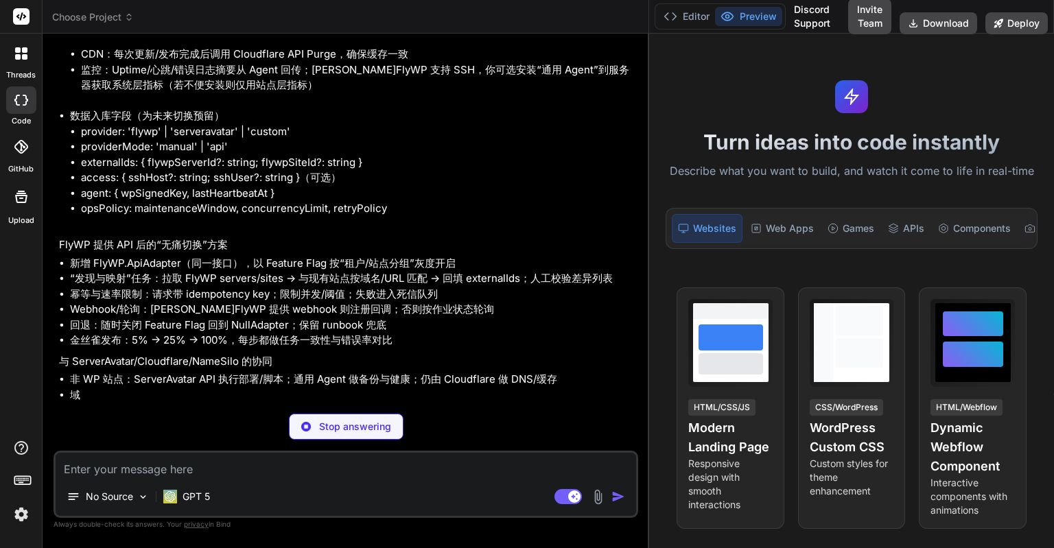
scroll to position [7995, 0]
click at [16, 513] on img at bounding box center [21, 514] width 23 height 23
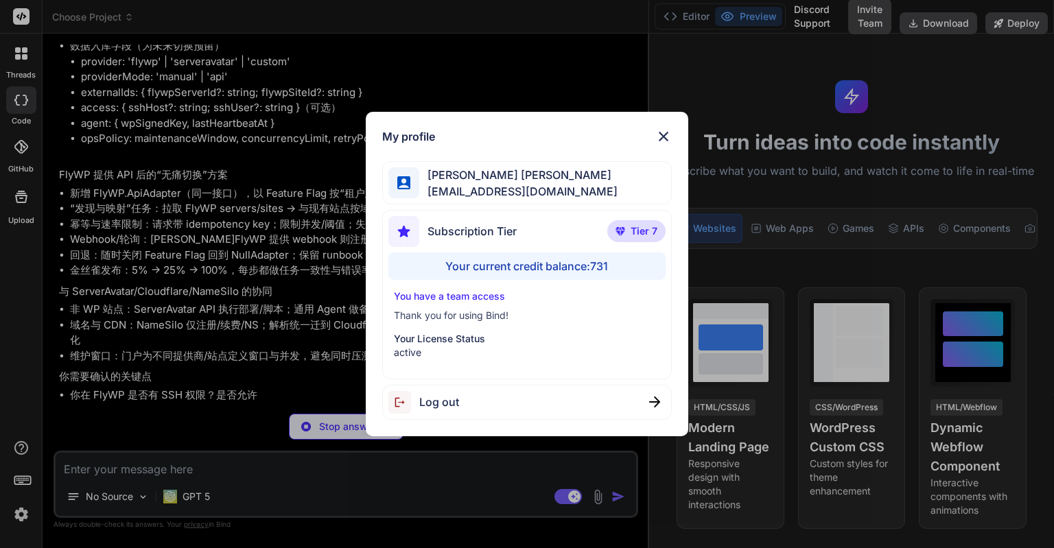
click at [176, 369] on div "My profile Eric Lee ohiwello@gmail.com Subscription Tier Tier 7 Your current cr…" at bounding box center [527, 274] width 1054 height 548
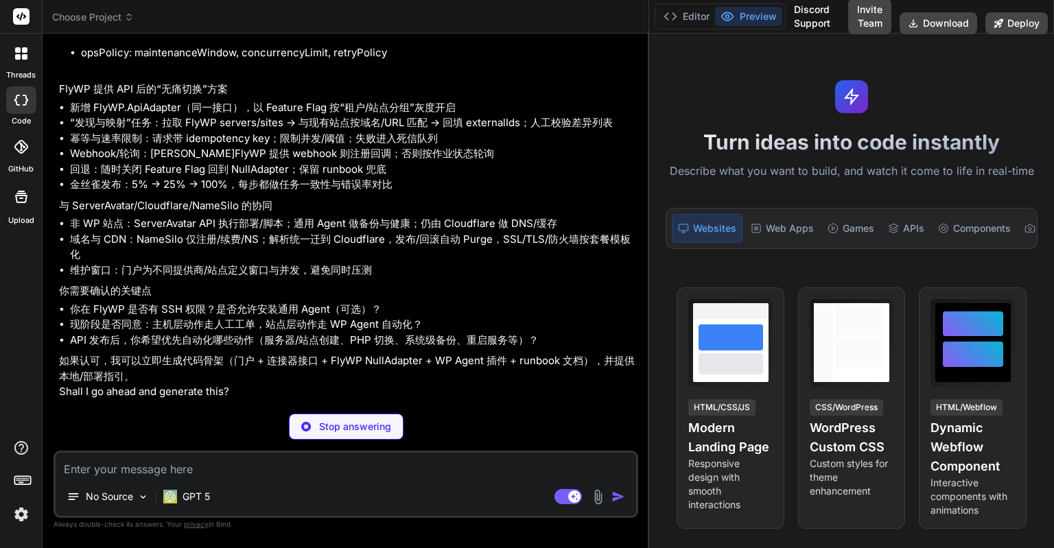
scroll to position [8119, 0]
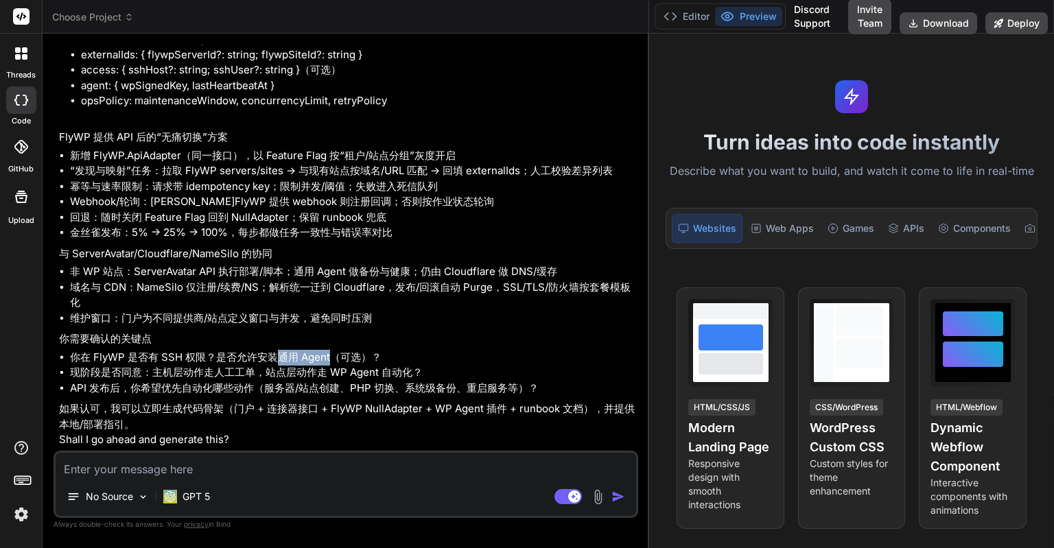
drag, startPoint x: 277, startPoint y: 337, endPoint x: 332, endPoint y: 341, distance: 55.1
click at [332, 350] on li "你在 FlyWP 是否有 SSH 权限？是否允许安装通用 Agent（可选）？" at bounding box center [352, 358] width 565 height 16
drag, startPoint x: 327, startPoint y: 341, endPoint x: 318, endPoint y: 357, distance: 17.8
click at [318, 365] on li "现阶段是否同意：主机层动作走人工工单，站点层动作走 WP Agent 自动化？" at bounding box center [352, 373] width 565 height 16
click at [281, 466] on textarea at bounding box center [346, 465] width 581 height 25
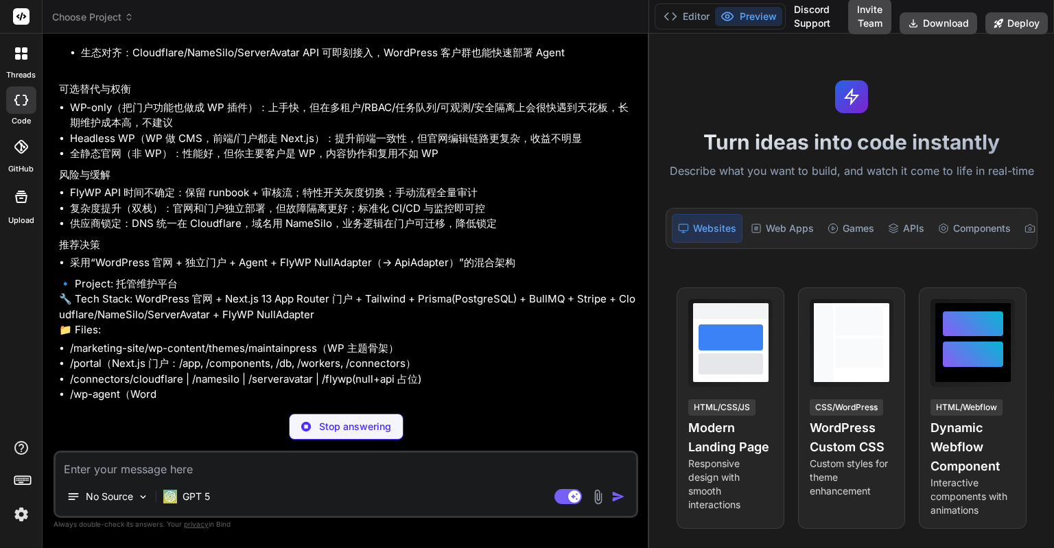
scroll to position [8497, 0]
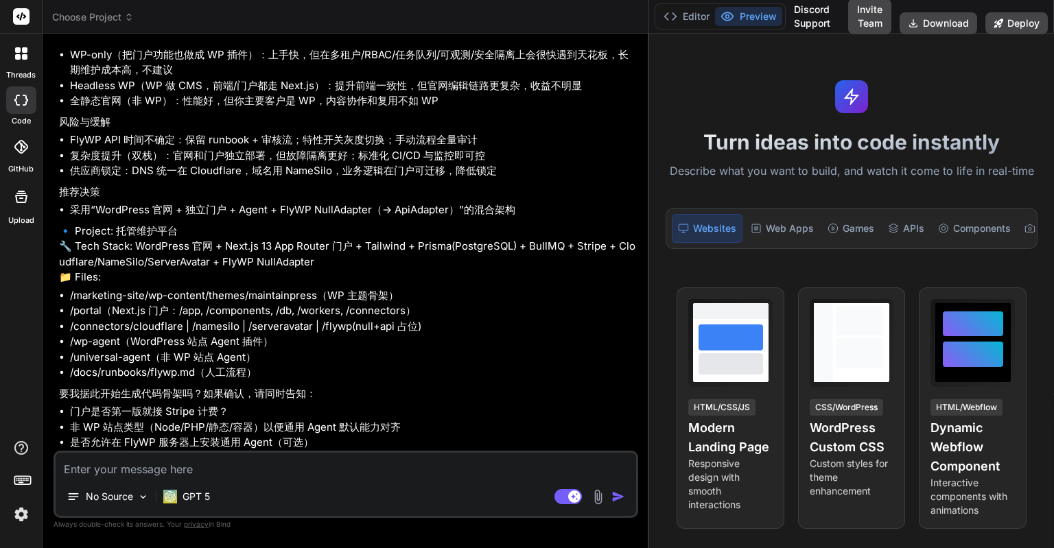
click at [453, 547] on div "You 我准备为客户制作一个提供自动化托管维护的网站，客户主要是用的wordpress来制作网站。我该使用wordpress来实现还是其他方式，请提供给我最佳…" at bounding box center [346, 296] width 585 height 503
click at [607, 535] on div "You 我准备为客户制作一个提供自动化托管维护的网站，客户主要是用的wordpress来制作网站。我该使用wordpress来实现还是其他方式，请提供给我最佳…" at bounding box center [346, 296] width 585 height 503
click at [439, 480] on div "No Source GPT 5 Agent Mode. When this toggle is activated, AI automatically mak…" at bounding box center [346, 484] width 585 height 67
click at [433, 465] on textarea at bounding box center [346, 465] width 581 height 25
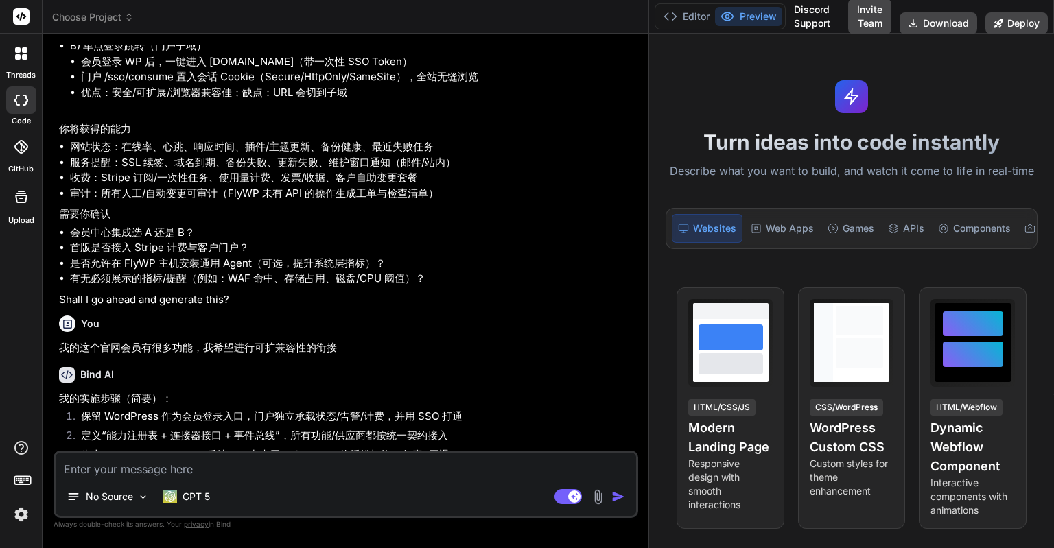
scroll to position [3341, 0]
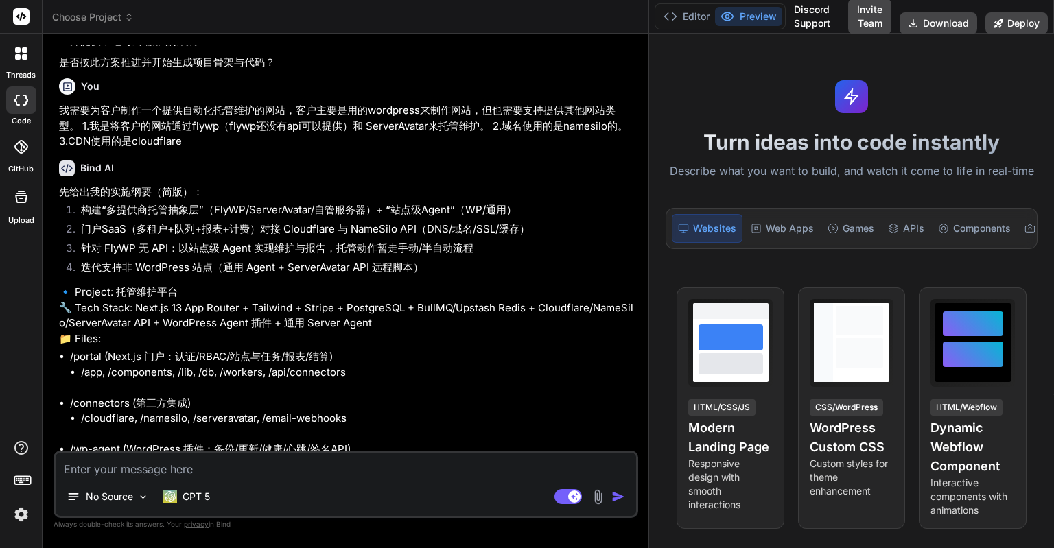
drag, startPoint x: 124, startPoint y: 261, endPoint x: 310, endPoint y: 267, distance: 185.4
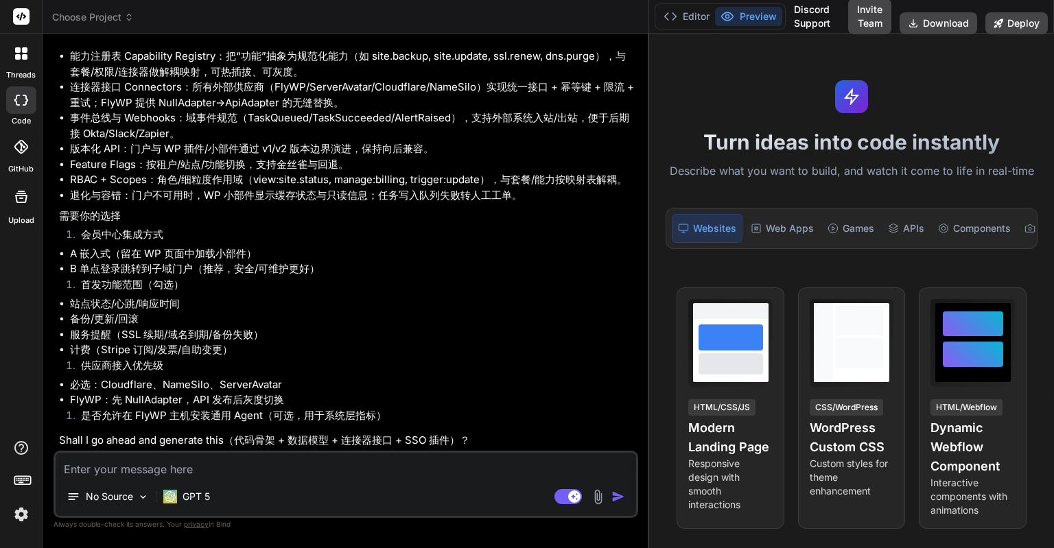
scroll to position [10407, 0]
click at [173, 470] on textarea at bounding box center [346, 465] width 581 height 25
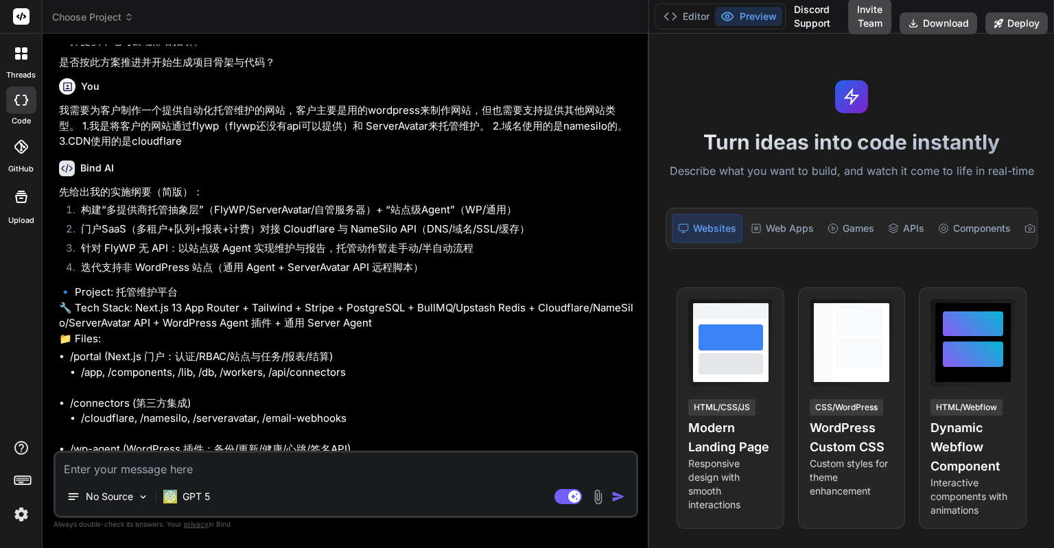
drag, startPoint x: 278, startPoint y: 248, endPoint x: 345, endPoint y: 249, distance: 66.6
copy li "Node/Next.js"
click at [224, 466] on textarea at bounding box center [346, 465] width 581 height 25
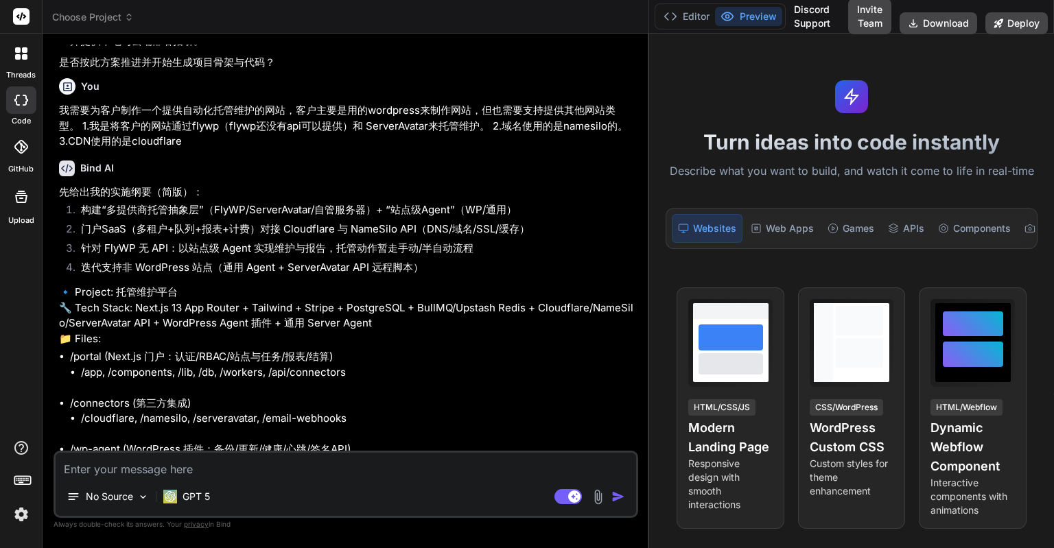
paste textarea "Node/Next.js"
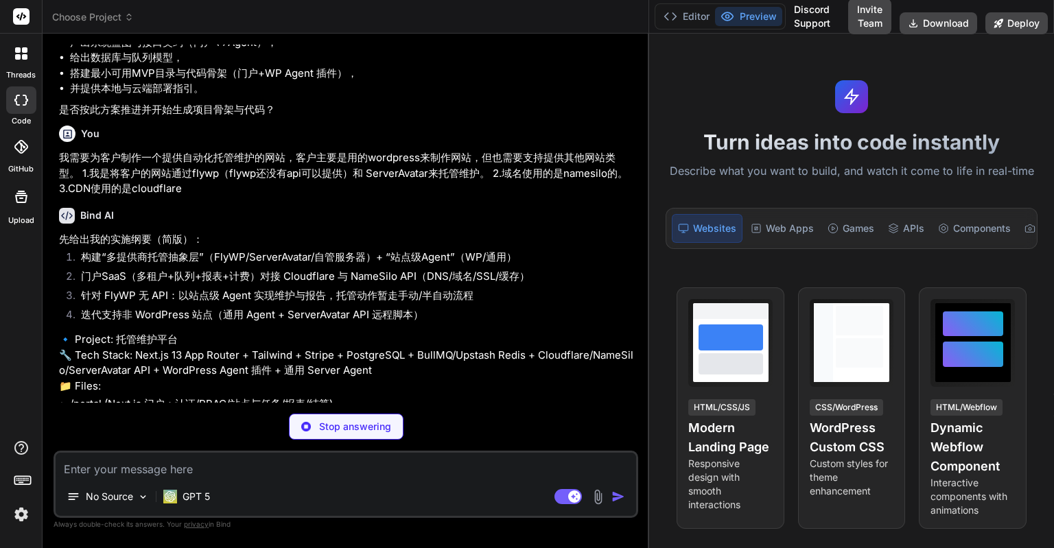
scroll to position [3225, 0]
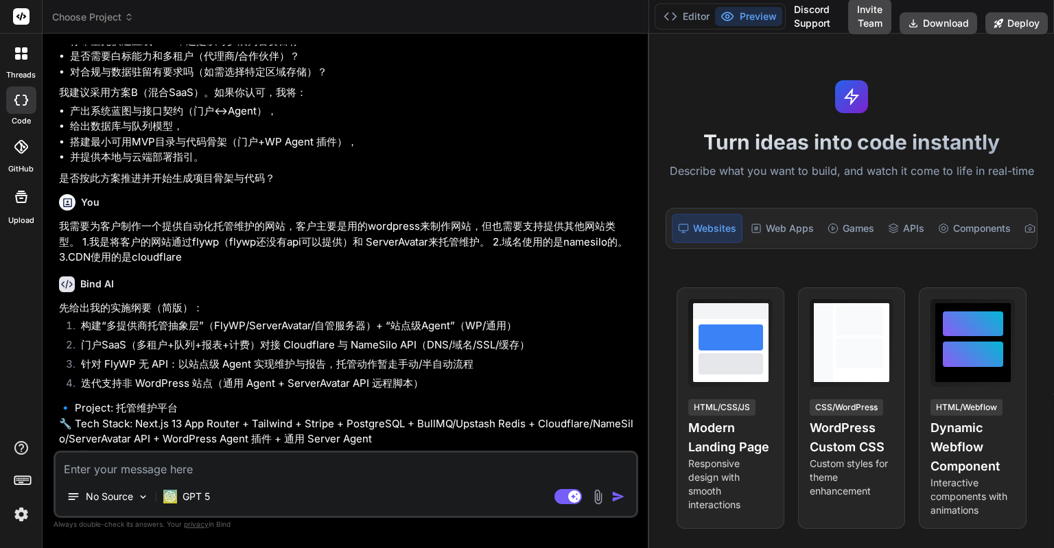
drag, startPoint x: 73, startPoint y: 364, endPoint x: 221, endPoint y: 361, distance: 148.3
click at [221, 34] on li "你的团队更擅长 PHP/WordPress 还是也熟悉 Node/Next.js？" at bounding box center [352, 26] width 565 height 16
copy li "你的团队更擅长 PHP/WordPress"
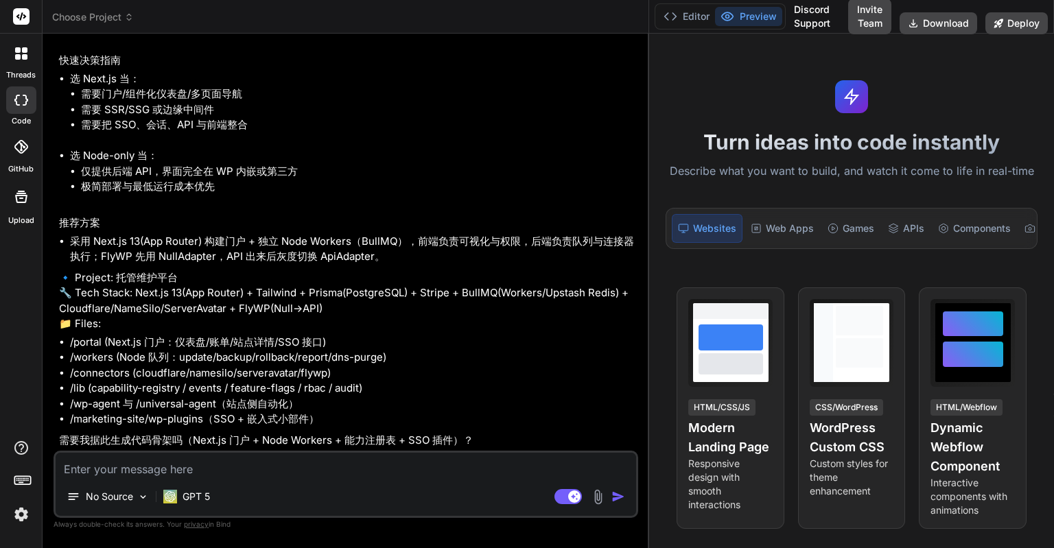
scroll to position [11591, 0]
click at [228, 472] on textarea at bounding box center [346, 465] width 581 height 25
paste textarea "你的团队更擅长 PHP/WordPress"
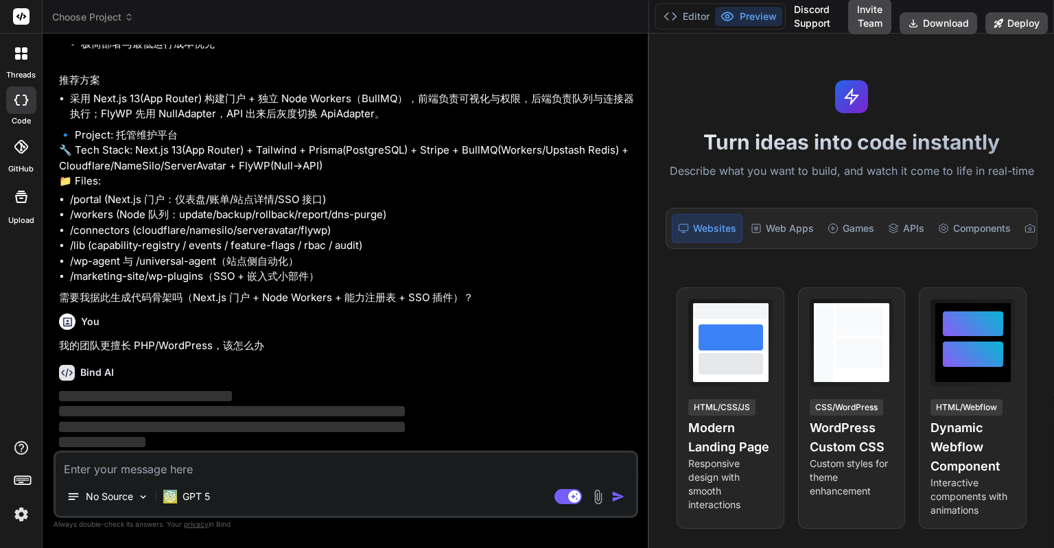
scroll to position [11734, 0]
click at [19, 518] on img at bounding box center [21, 514] width 23 height 23
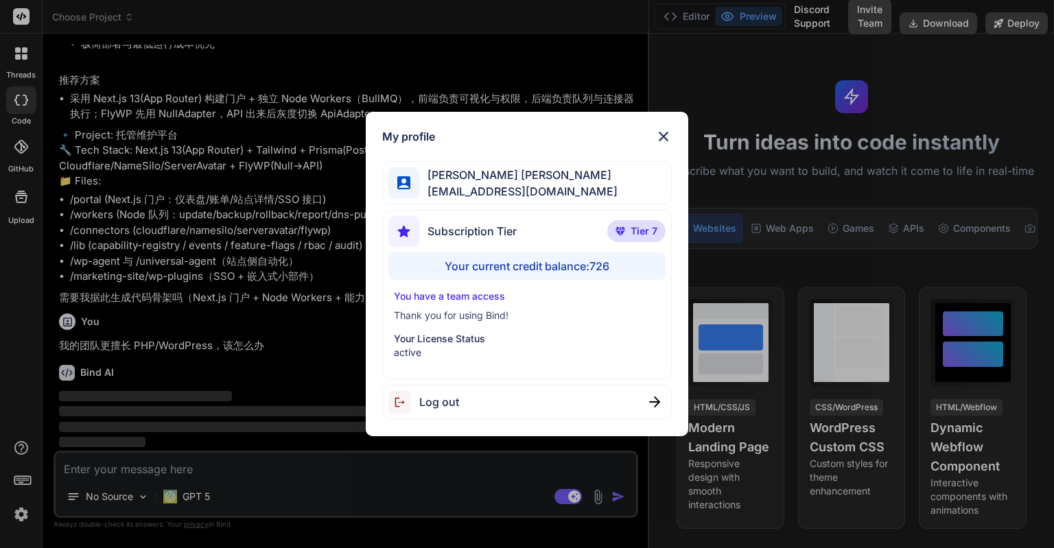
click at [290, 334] on div "My profile Eric Lee ohiwello@gmail.com Subscription Tier Tier 7 Your current cr…" at bounding box center [527, 274] width 1054 height 548
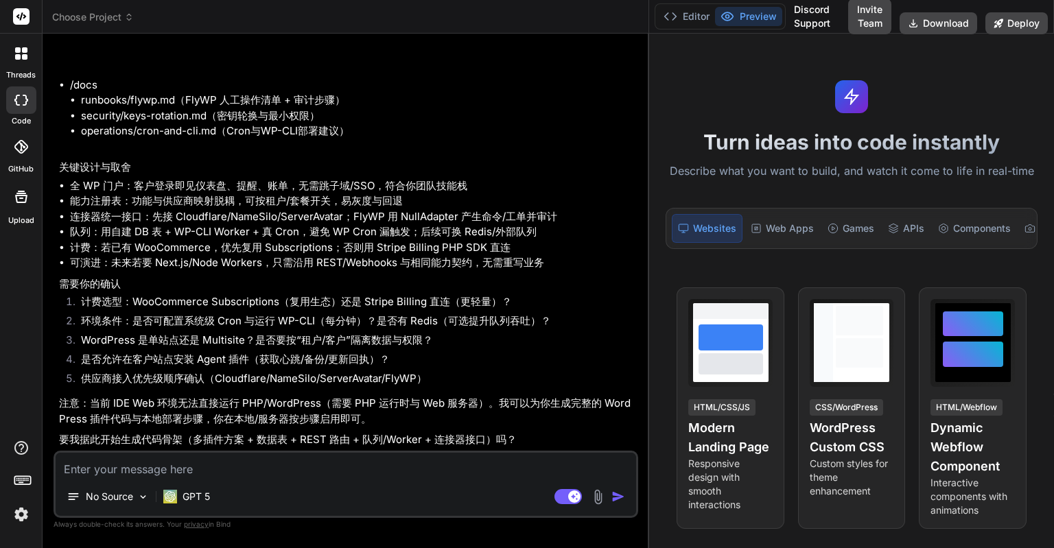
scroll to position [13307, 0]
click at [337, 472] on textarea at bounding box center [346, 465] width 581 height 25
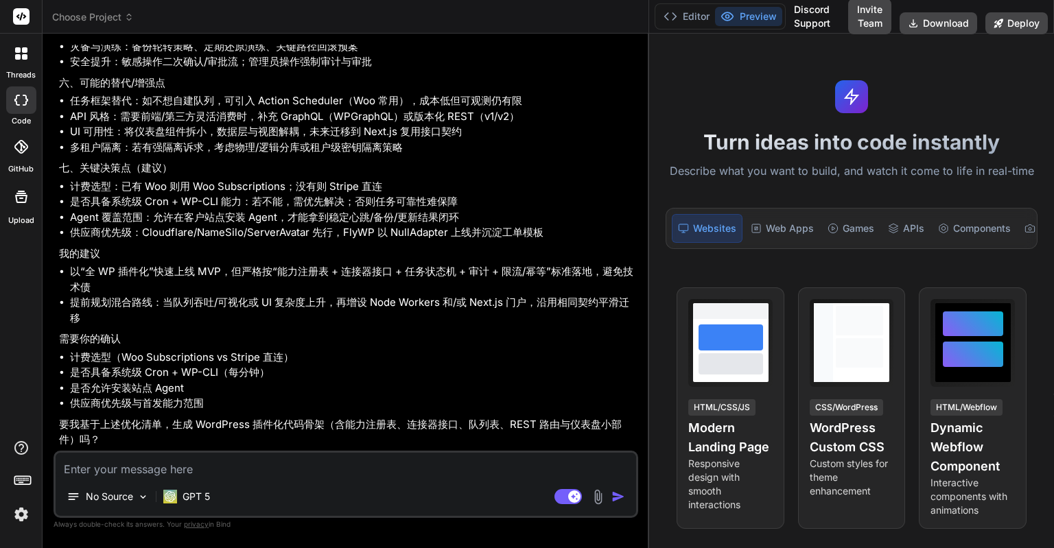
scroll to position [14963, 0]
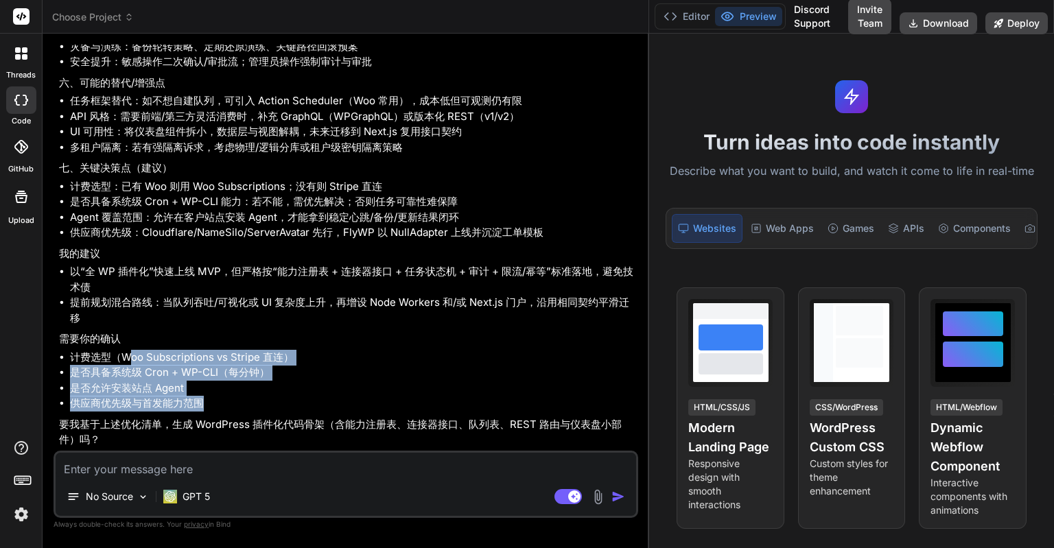
drag, startPoint x: 216, startPoint y: 401, endPoint x: 130, endPoint y: 356, distance: 96.7
click at [130, 356] on ul "计费选型（Woo Subscriptions vs Stripe 直连） 是否具备系统级 Cron + WP-CLI（每分钟） 是否允许安装站点 Agent …" at bounding box center [347, 381] width 576 height 62
click at [154, 375] on li "是否具备系统级 Cron + WP-CLI（每分钟）" at bounding box center [352, 373] width 565 height 16
drag, startPoint x: 206, startPoint y: 406, endPoint x: 58, endPoint y: 340, distance: 162.2
click at [58, 340] on div "You 我准备为客户制作一个提供自动化托管维护的网站，客户主要是用的wordpress来制作网站。我该使用wordpress来实现还是其他方式，请提供给我最佳…" at bounding box center [347, 248] width 582 height 406
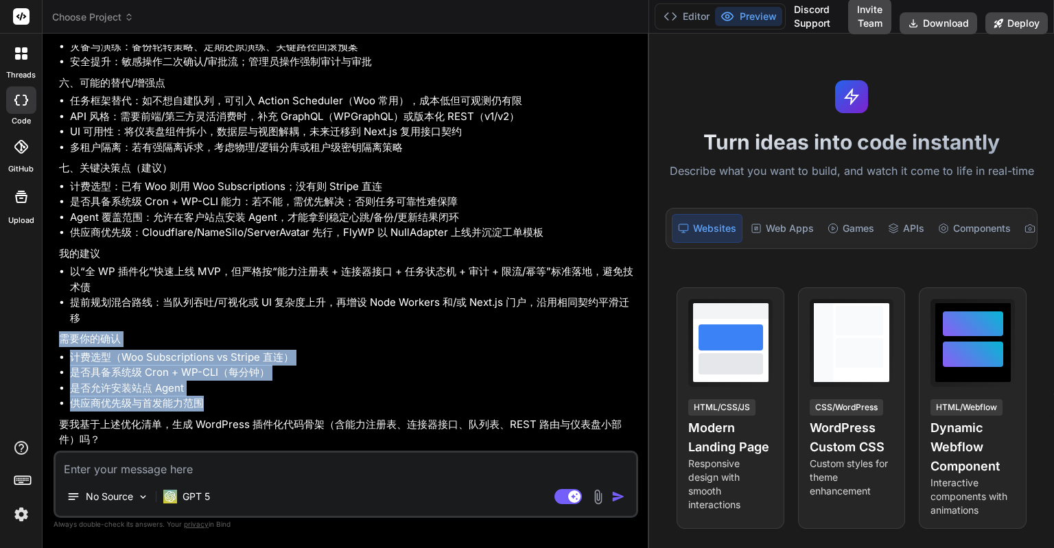
copy div "需要你的确认 计费选型（Woo Subscriptions vs Stripe 直连） 是否具备系统级 Cron + WP-CLI（每分钟） 是否允许安装站点…"
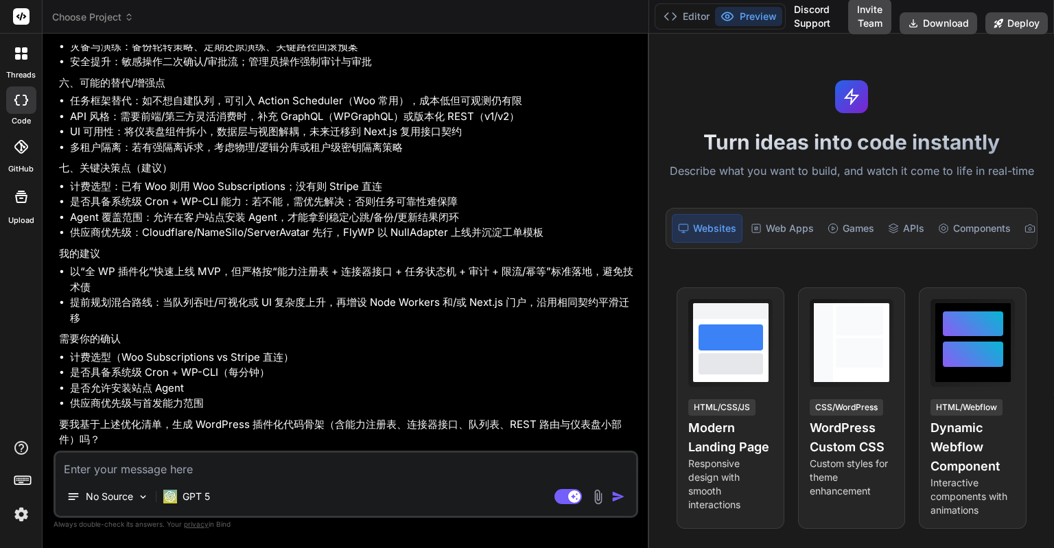
click at [96, 465] on textarea at bounding box center [346, 465] width 581 height 25
paste textarea "需要你的确认 计费选型（Woo Subscriptions vs Stripe 直连） 是否具备系统级 Cron + WP-CLI（每分钟） 是否允许安装站点…"
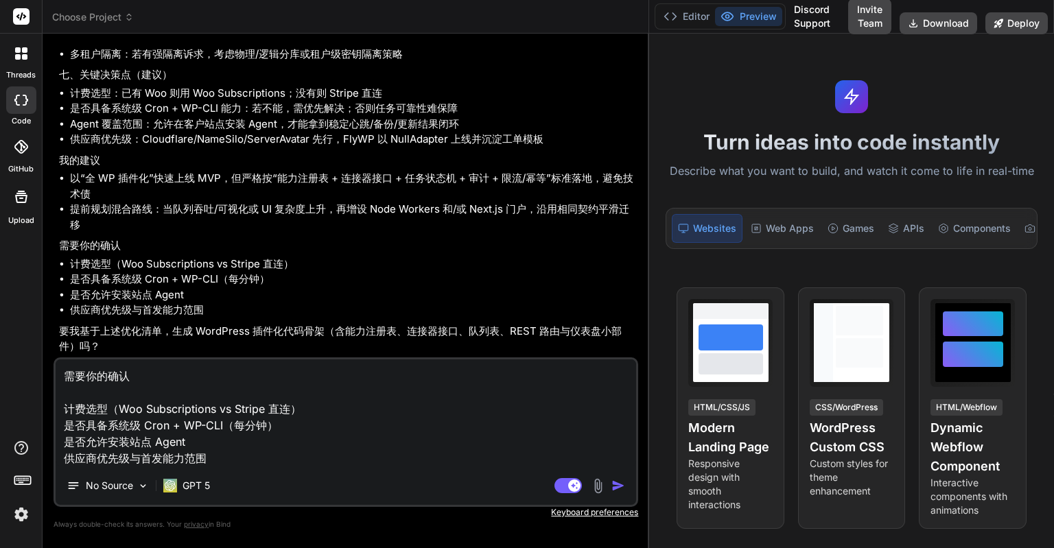
drag, startPoint x: 66, startPoint y: 406, endPoint x: 62, endPoint y: 360, distance: 46.8
click at [62, 360] on textarea "需要你的确认 计费选型（Woo Subscriptions vs Stripe 直连） 是否具备系统级 Cron + WP-CLI（每分钟） 是否允许安装站点…" at bounding box center [346, 413] width 581 height 107
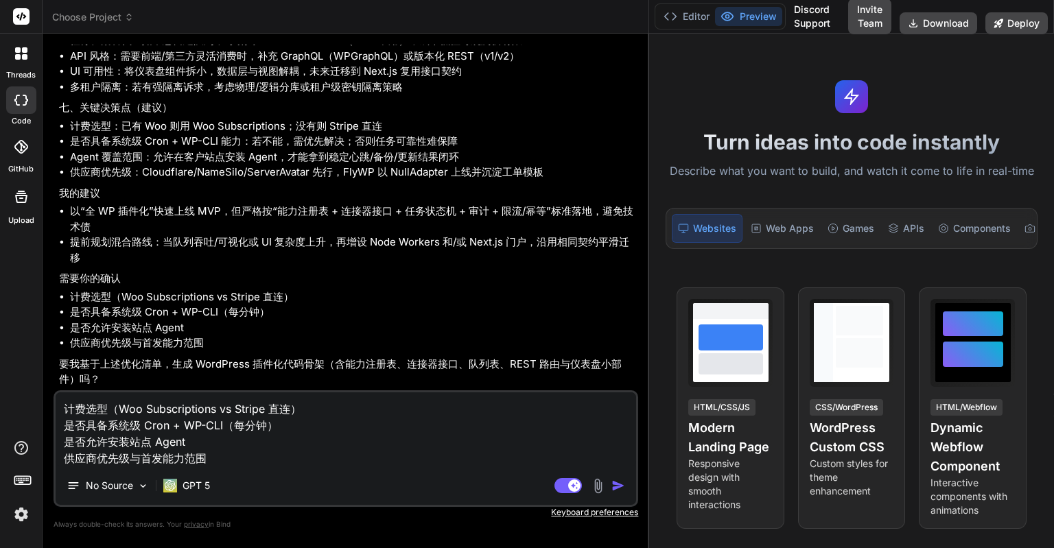
drag, startPoint x: 89, startPoint y: 425, endPoint x: 56, endPoint y: 428, distance: 33.7
click at [56, 428] on textarea "计费选型（Woo Subscriptions vs Stripe 直连） 是否具备系统级 Cron + WP-CLI（每分钟） 是否允许安装站点 Agent …" at bounding box center [346, 430] width 581 height 74
drag, startPoint x: 84, startPoint y: 444, endPoint x: 51, endPoint y: 443, distance: 33.0
click at [51, 443] on div "Bind AI Web Search Created with Pixso. Code Generator You 我准备为客户制作一个提供自动化托管维护的网…" at bounding box center [346, 291] width 607 height 514
click at [214, 456] on textarea "计费选型（Woo Subscriptions vs Stripe 直连） 具备系统级 Cron + WP-CLI（每分钟） 允许安装站点 Agent 供应商优…" at bounding box center [346, 430] width 581 height 74
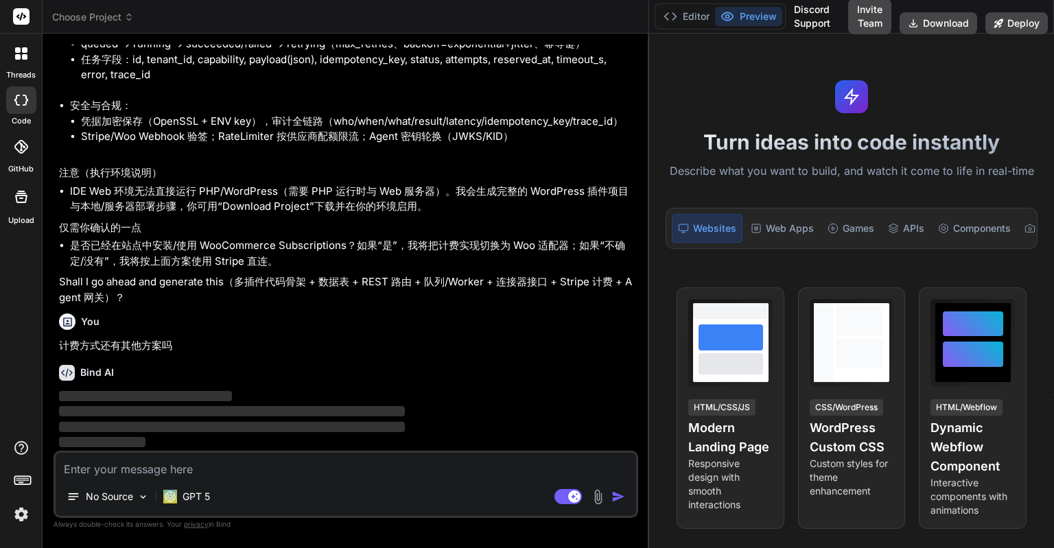
scroll to position [16819, 0]
click at [13, 520] on img at bounding box center [21, 514] width 23 height 23
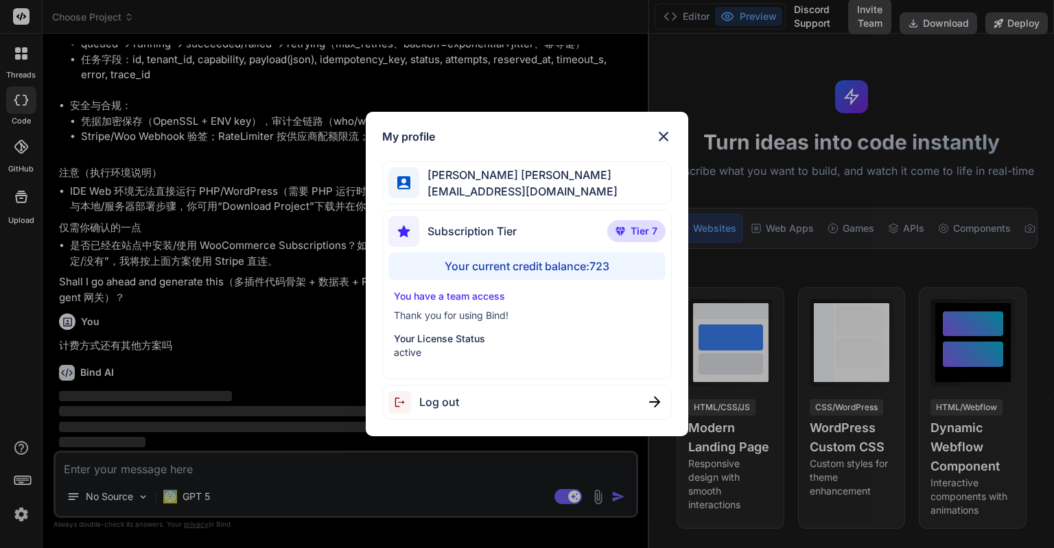
click at [229, 347] on div "My profile Eric Lee ohiwello@gmail.com Subscription Tier Tier 7 Your current cr…" at bounding box center [527, 274] width 1054 height 548
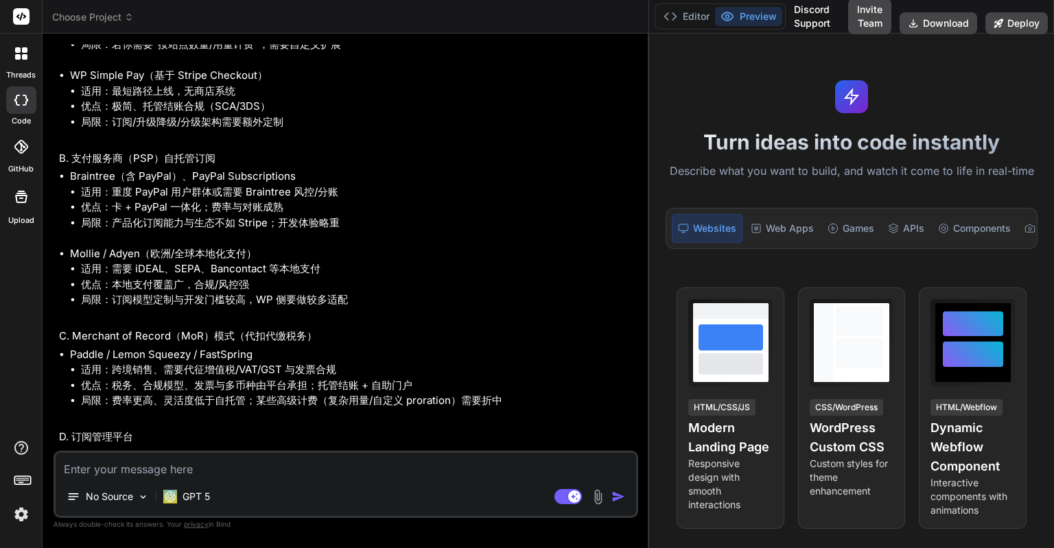
click at [1022, 303] on div "View Prompt HTML/CSS/JS Modern Landing Page Responsive design with smooth inter…" at bounding box center [851, 409] width 388 height 242
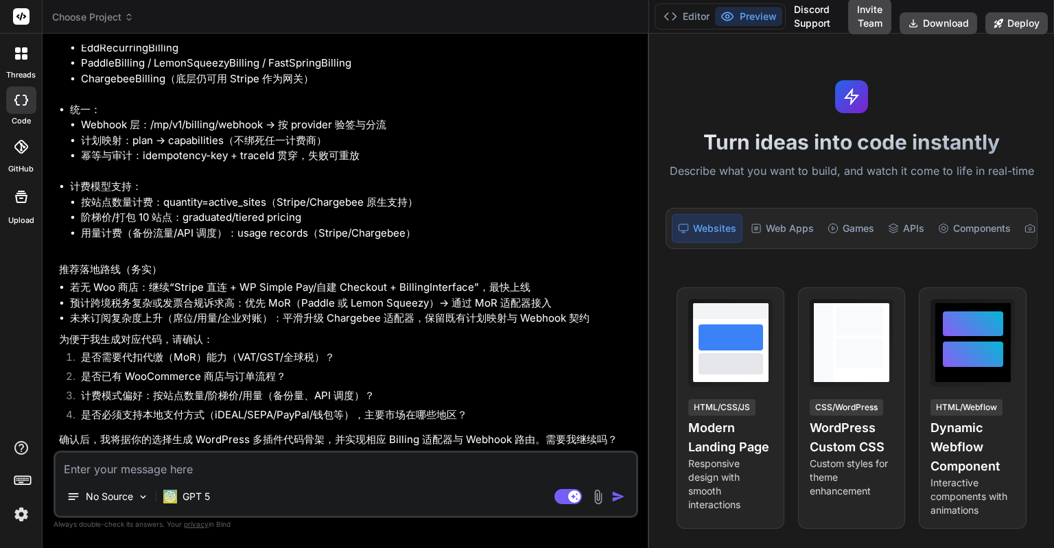
scroll to position [18106, 0]
click at [220, 471] on textarea at bounding box center [346, 465] width 581 height 25
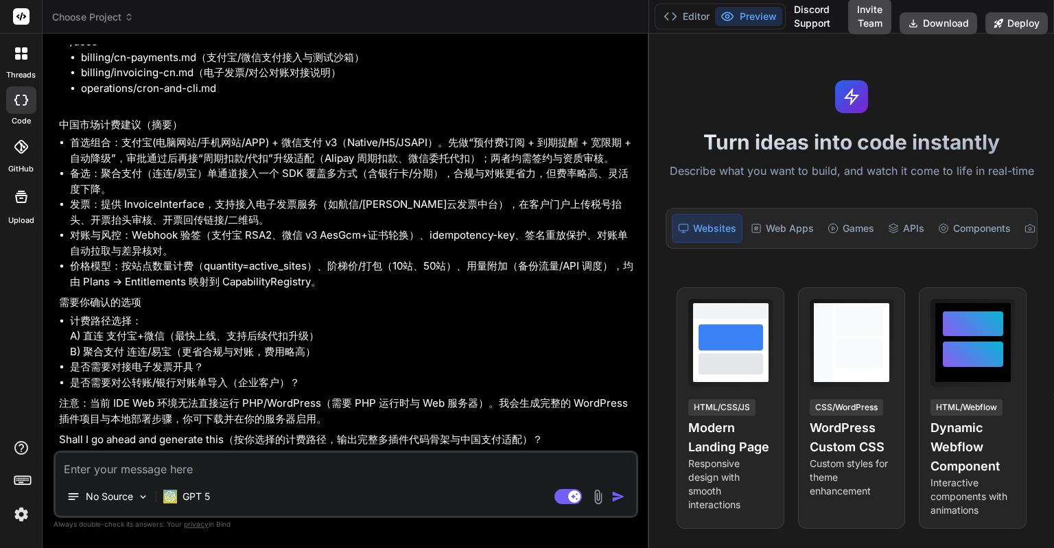
scroll to position [19366, 0]
click at [71, 314] on li "计费路径选择： A) 直连 支付宝+微信（最快上线、支持后续代扣升级） B) 聚合支付 连连/易宝（更省合规与对账，费用略高）" at bounding box center [352, 337] width 565 height 47
drag, startPoint x: 63, startPoint y: 296, endPoint x: 122, endPoint y: 314, distance: 61.7
click at [92, 314] on li "计费路径选择： A) 直连 支付宝+微信（最快上线、支持后续代扣升级） B) 聚合支付 连连/易宝（更省合规与对账，费用略高）" at bounding box center [352, 337] width 565 height 47
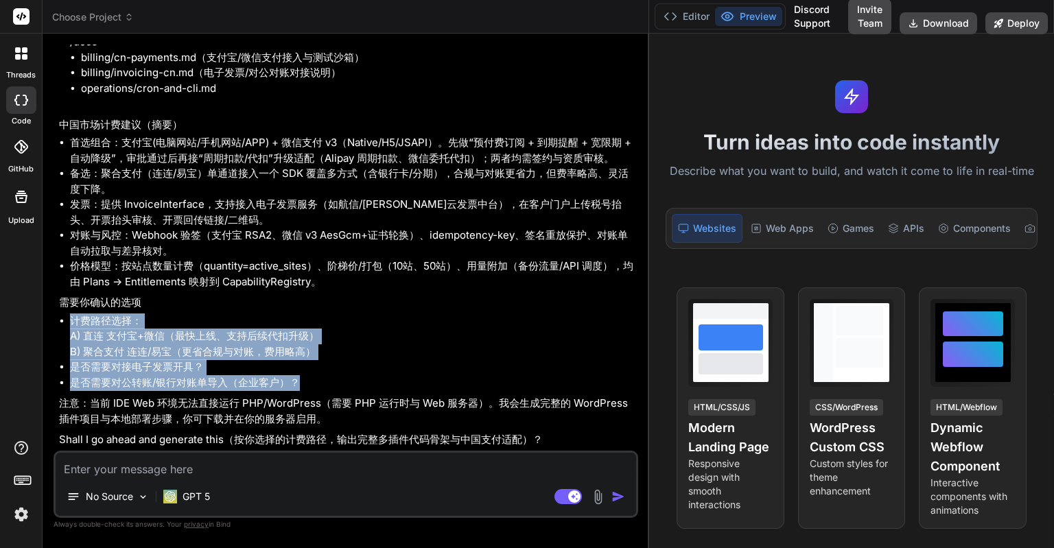
drag, startPoint x: 72, startPoint y: 303, endPoint x: 306, endPoint y: 383, distance: 247.4
click at [306, 383] on ul "计费路径选择： A) 直连 支付宝+微信（最快上线、支持后续代扣升级） B) 聚合支付 连连/易宝（更省合规与对账，费用略高） 是否需要对接电子发票开具？ 是…" at bounding box center [347, 353] width 576 height 78
copy ul "计费路径选择： A) 直连 支付宝+微信（最快上线、支持后续代扣升级） B) 聚合支付 连连/易宝（更省合规与对账，费用略高） 是否需要对接电子发票开具？ 是…"
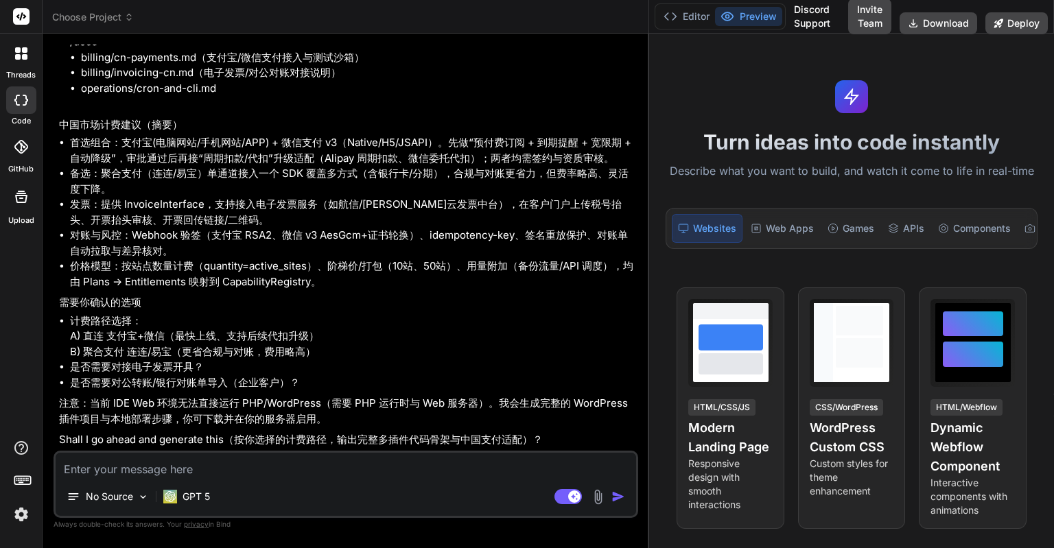
click at [222, 472] on textarea at bounding box center [346, 465] width 581 height 25
paste textarea "计费路径选择： A) 直连 支付宝+微信（最快上线、支持后续代扣升级） B) 聚合支付 连连/易宝（更省合规与对账，费用略高） 是否需要对接电子发票开具？ 是…"
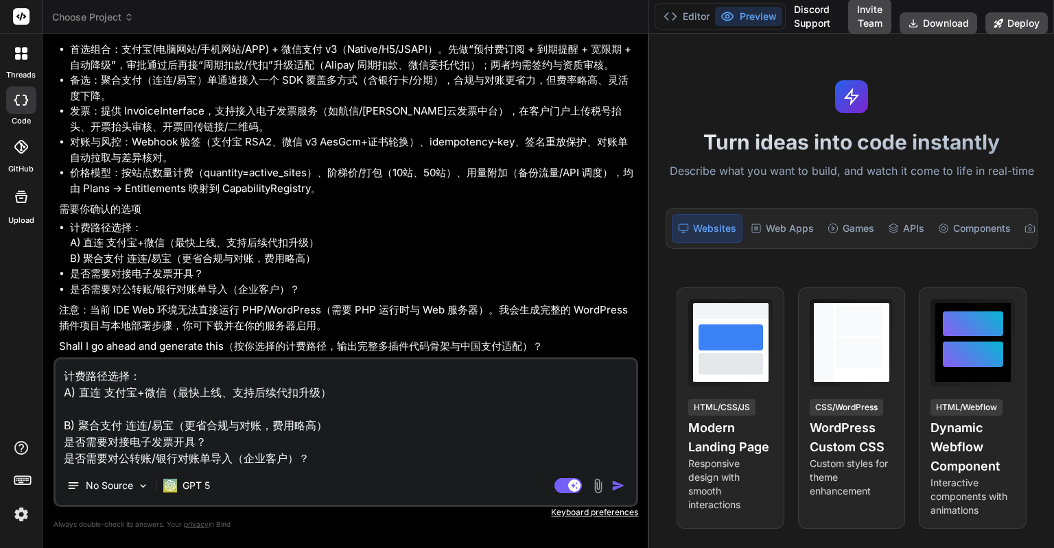
drag, startPoint x: 335, startPoint y: 425, endPoint x: 60, endPoint y: 395, distance: 276.2
click at [60, 395] on textarea "计费路径选择： A) 直连 支付宝+微信（最快上线、支持后续代扣升级） B) 聚合支付 连连/易宝（更省合规与对账，费用略高） 是否需要对接电子发票开具？ 是…" at bounding box center [346, 413] width 581 height 107
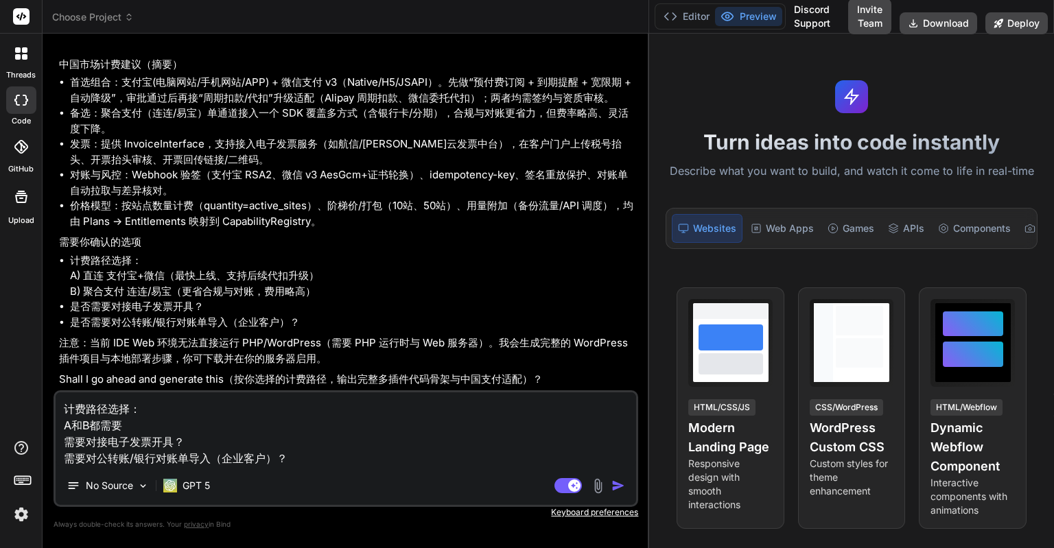
click at [189, 441] on textarea "计费路径选择： A和B都需要 需要对接电子发票开具？ 需要对公转账/银行对账单导入（企业客户）？" at bounding box center [346, 430] width 581 height 74
click at [300, 460] on textarea "计费路径选择： A和B都需要 需要对接电子发票开具 需要对公转账/银行对账单导入（企业客户）？" at bounding box center [346, 430] width 581 height 74
click at [616, 485] on img "button" at bounding box center [618, 486] width 14 height 14
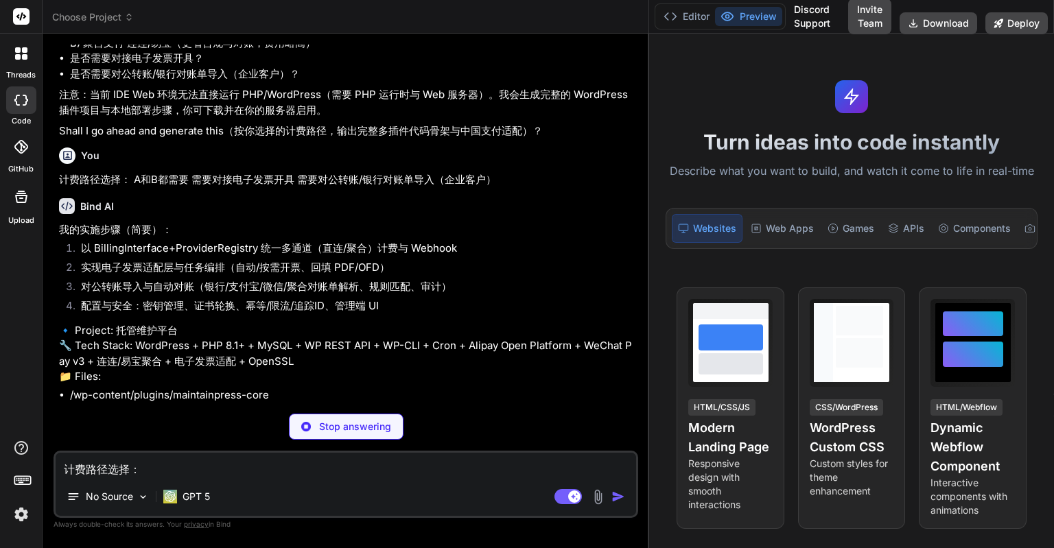
scroll to position [19706, 0]
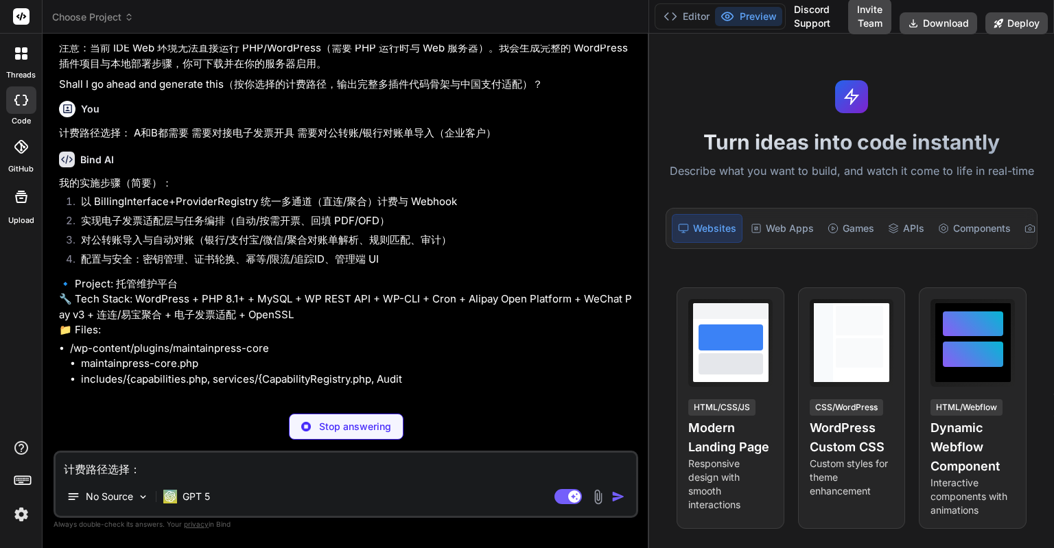
click at [27, 514] on img at bounding box center [21, 514] width 23 height 23
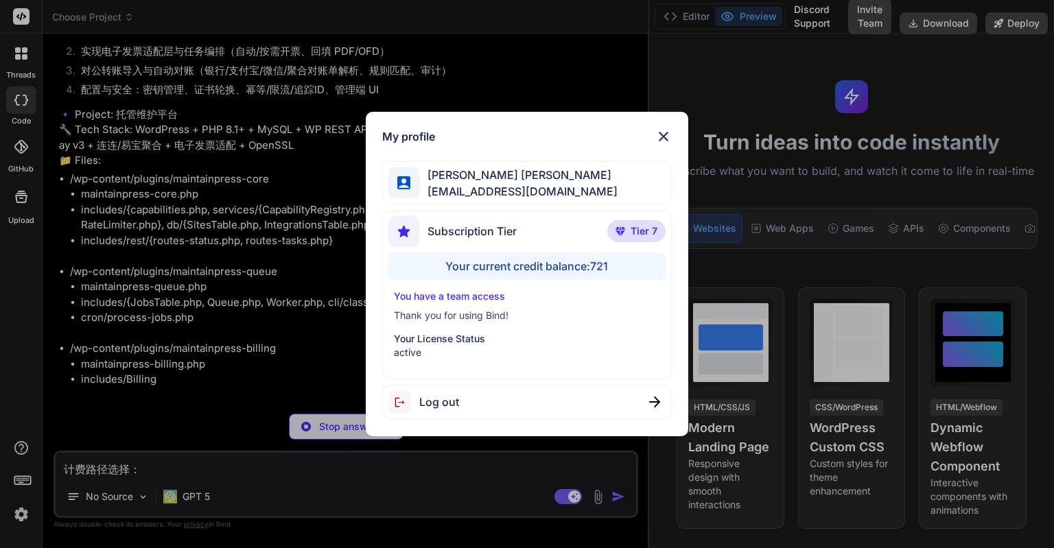
click at [318, 300] on div "My profile Eric Lee ohiwello@gmail.com Subscription Tier Tier 7 Your current cr…" at bounding box center [527, 274] width 1054 height 548
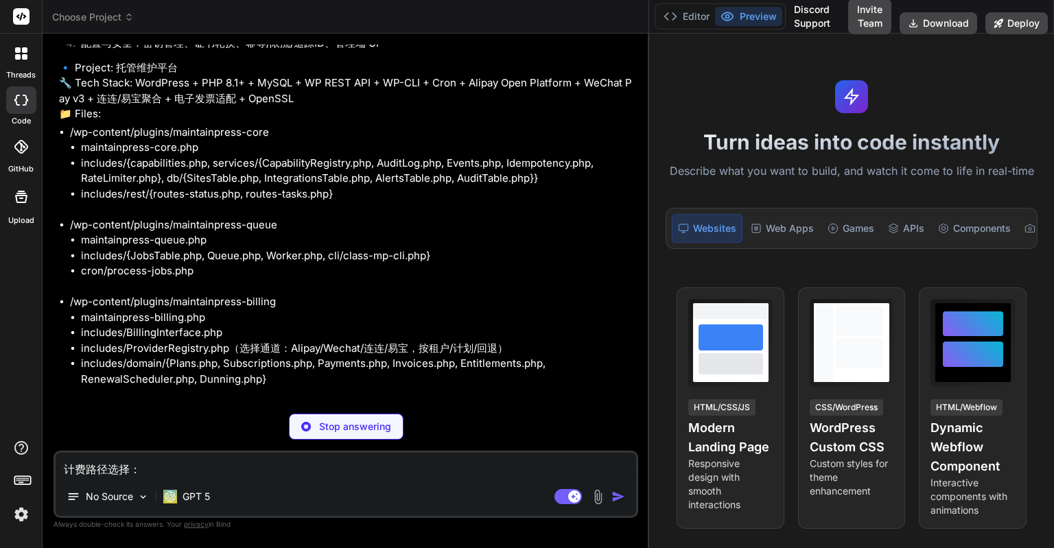
scroll to position [19984, 0]
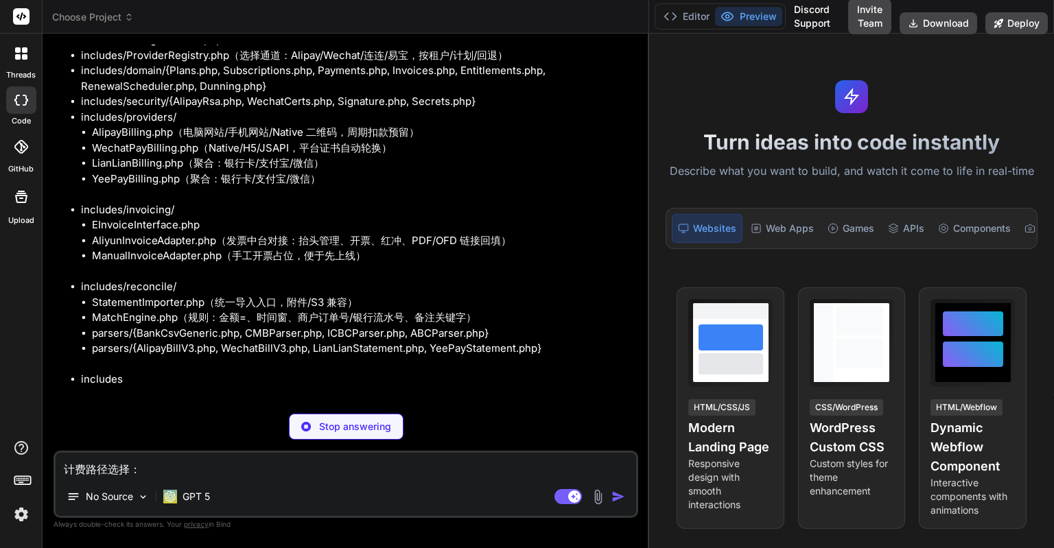
click at [318, 33] on li "maintainpress-billing.php" at bounding box center [358, 25] width 555 height 16
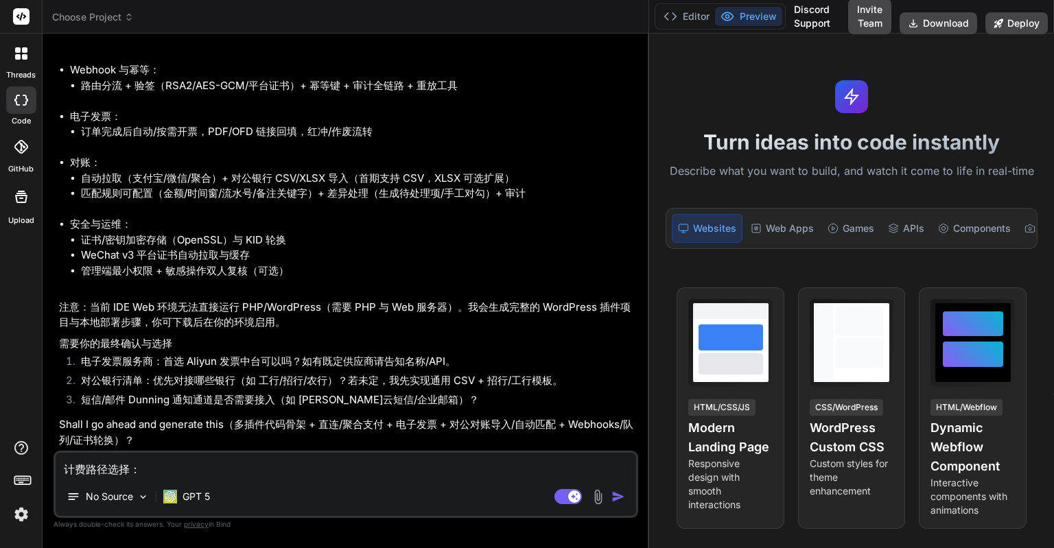
scroll to position [21167, 0]
drag, startPoint x: 79, startPoint y: 358, endPoint x: 261, endPoint y: 362, distance: 182.6
click at [261, 362] on li "电子发票服务商：首选 Aliyun 发票中台可以吗？如有既定供应商请告知名称/API。" at bounding box center [352, 363] width 565 height 19
copy li "电子发票服务商：首选 Aliyun 发票中台"
click at [219, 463] on textarea at bounding box center [346, 465] width 581 height 25
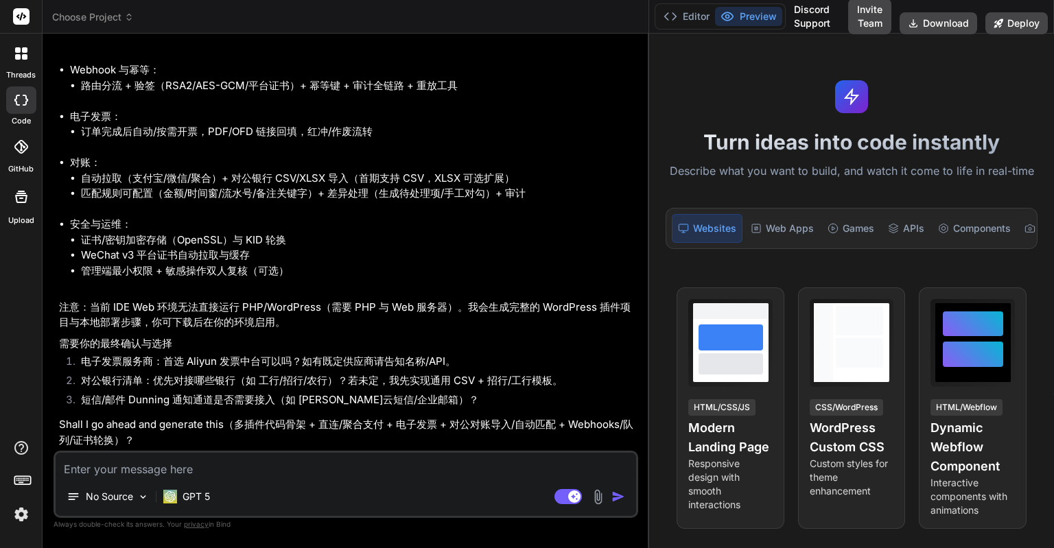
paste textarea "电子发票服务商：首选 Aliyun 发票中台"
drag, startPoint x: 82, startPoint y: 381, endPoint x: 140, endPoint y: 378, distance: 57.7
click at [140, 378] on li "对公银行清单：优先对接哪些银行（如 工行/招行/农行）？若未定，我先实现通用 CSV + 招行/工行模板。" at bounding box center [352, 382] width 565 height 19
copy li "对公银行清单"
click at [292, 474] on textarea "电子发票服务商：首选 Aliyun 发票中台，" at bounding box center [346, 465] width 581 height 25
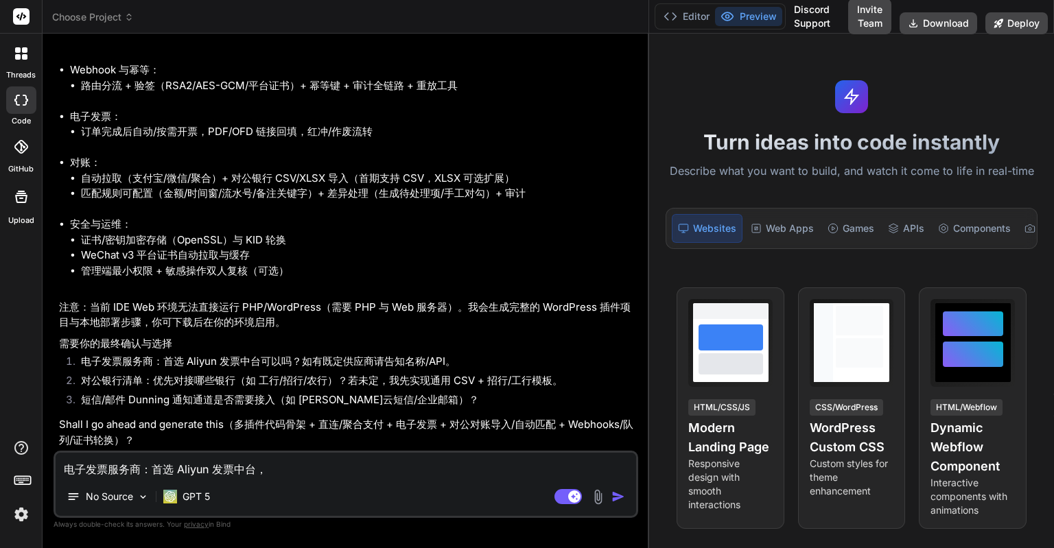
paste textarea "对公银行清单"
drag, startPoint x: 272, startPoint y: 467, endPoint x: 259, endPoint y: 467, distance: 12.4
click at [259, 467] on textarea "电子发票服务商：首选 Aliyun 发票中台，对公银行清单" at bounding box center [346, 465] width 581 height 25
click at [266, 470] on textarea "电子发票服务商：首选 Aliyun 发票中台；对公银行清单" at bounding box center [346, 465] width 581 height 25
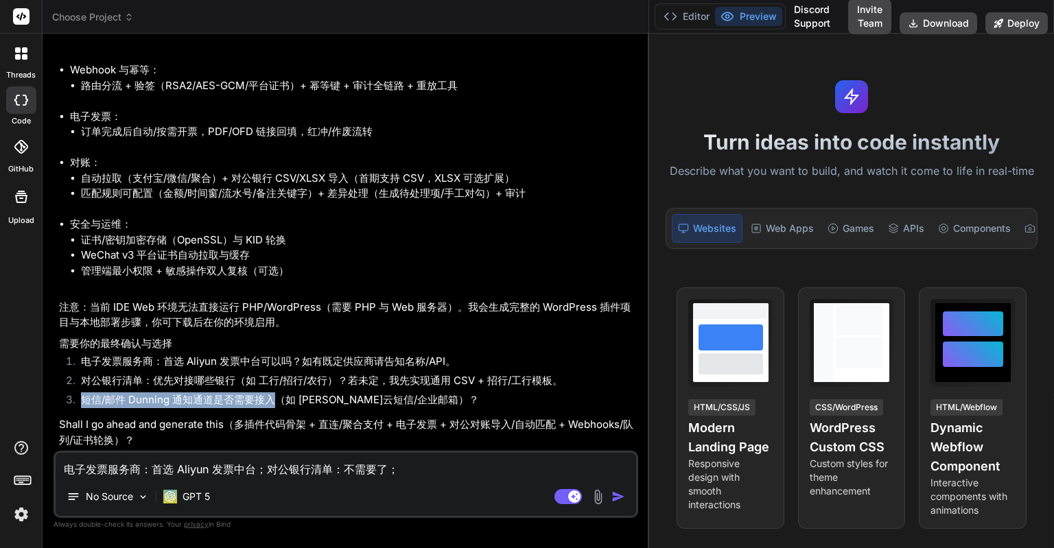
drag, startPoint x: 83, startPoint y: 398, endPoint x: 277, endPoint y: 399, distance: 193.5
click at [277, 399] on li "短信/邮件 Dunning 通知通道是否需要接入（如 [PERSON_NAME]云短信/企业邮箱）？" at bounding box center [352, 402] width 565 height 19
copy li "短信/邮件 Dunning 通知通道是否需要接入"
click at [423, 469] on textarea "电子发票服务商：首选 Aliyun 发票中台；对公银行清单：不需要了；" at bounding box center [346, 465] width 581 height 25
paste textarea "短信/邮件 Dunning 通知通道是否需要接入"
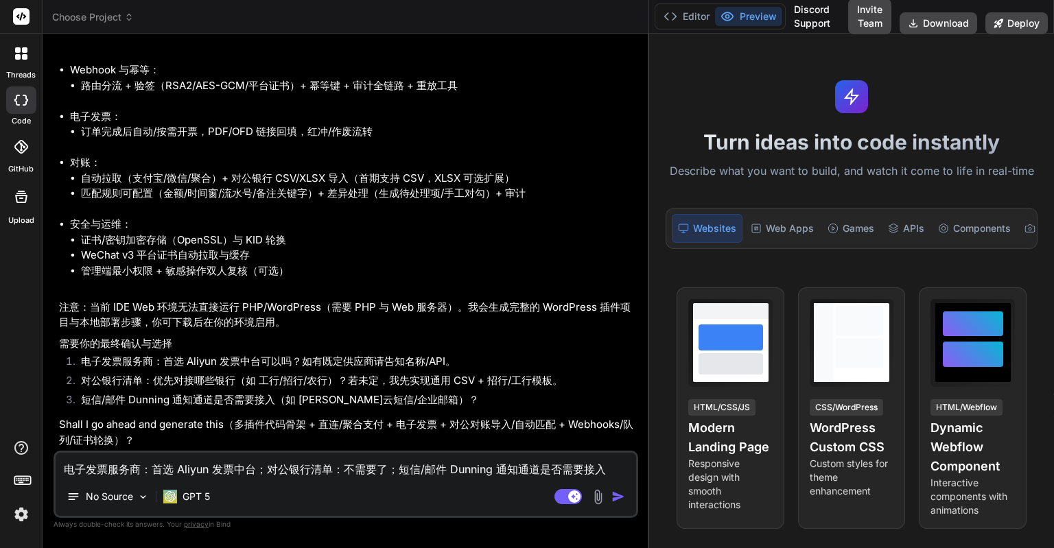
drag, startPoint x: 542, startPoint y: 469, endPoint x: 561, endPoint y: 467, distance: 19.3
click at [561, 467] on textarea "电子发票服务商：首选 Aliyun 发票中台；对公银行清单：不需要了；短信/邮件 Dunning 通知通道是否需要接入" at bounding box center [346, 465] width 581 height 25
click at [583, 469] on textarea "电子发票服务商：首选 Aliyun 发票中台；对公银行清单：不需要了；短信/邮件 Dunning 通知通道需要接入" at bounding box center [346, 465] width 581 height 25
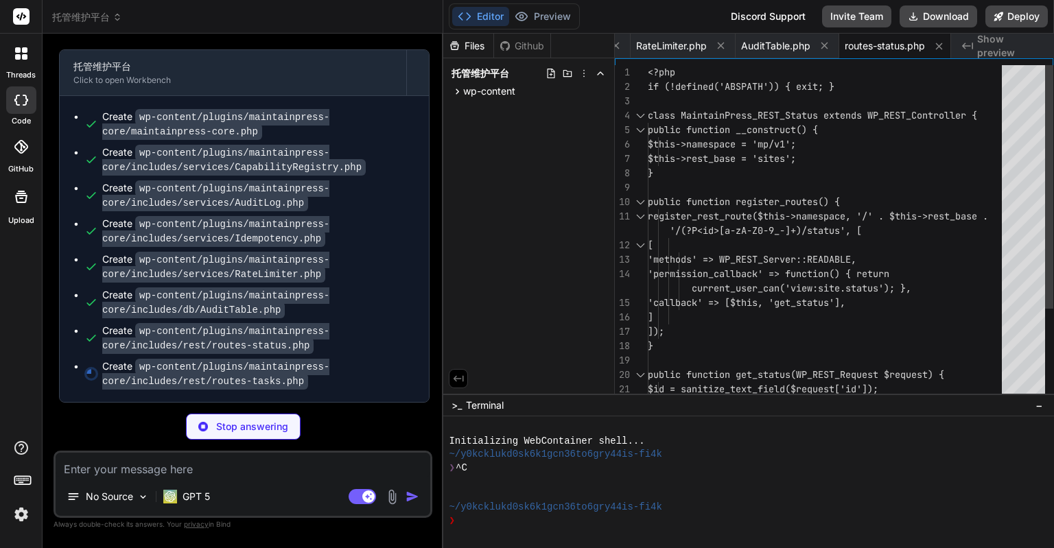
scroll to position [0, 0]
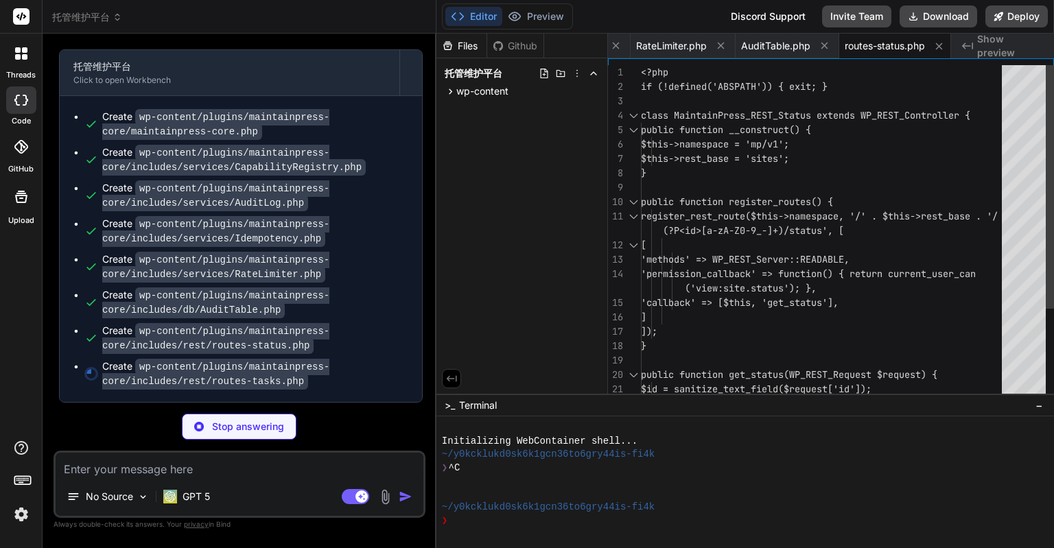
drag, startPoint x: 649, startPoint y: 246, endPoint x: 410, endPoint y: 250, distance: 238.2
click at [410, 250] on div "Bind AI Web Search Created with Pixso. Code Generator You 我准备为客户制作一个提供自动化托管维护的网…" at bounding box center [240, 291] width 394 height 515
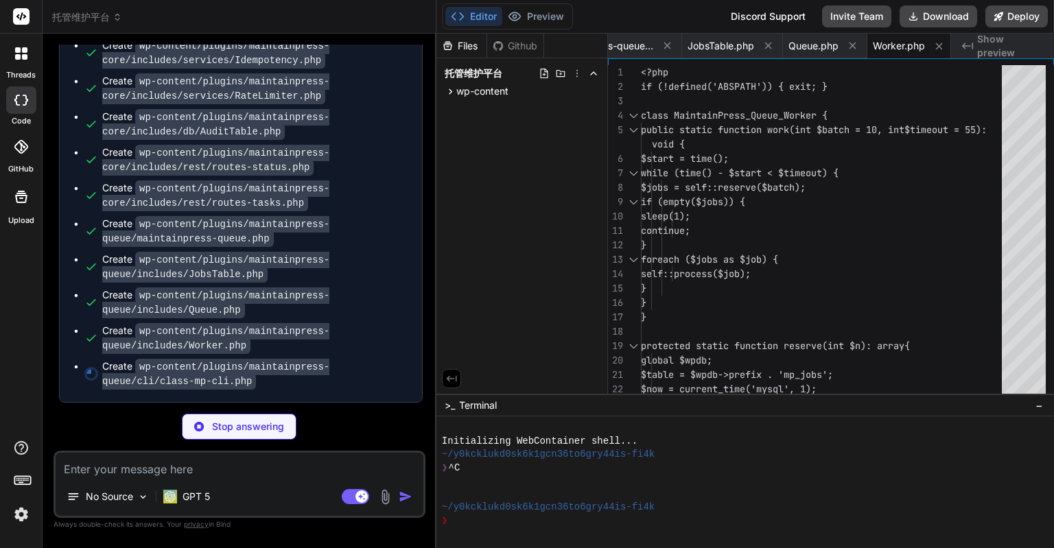
scroll to position [25468, 0]
click at [25, 504] on img at bounding box center [21, 514] width 23 height 23
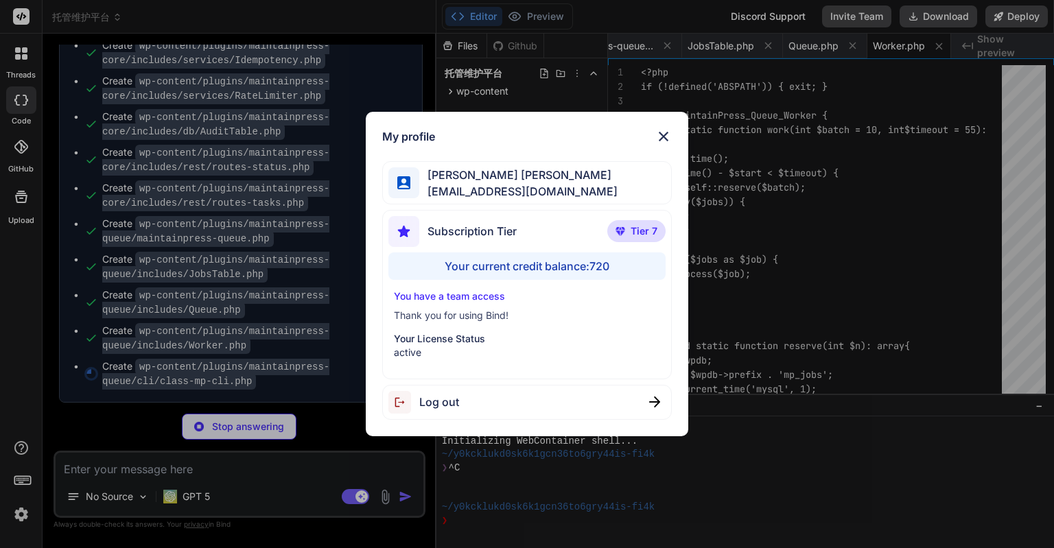
click at [662, 130] on img at bounding box center [663, 136] width 16 height 16
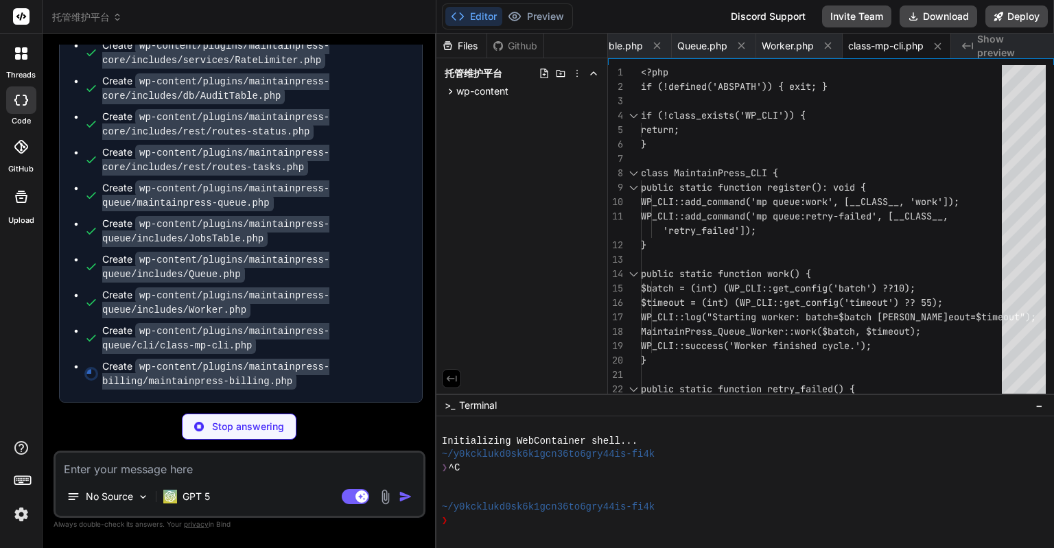
scroll to position [25640, 0]
click at [447, 91] on icon at bounding box center [451, 92] width 12 height 12
click at [456, 111] on icon at bounding box center [462, 110] width 12 height 12
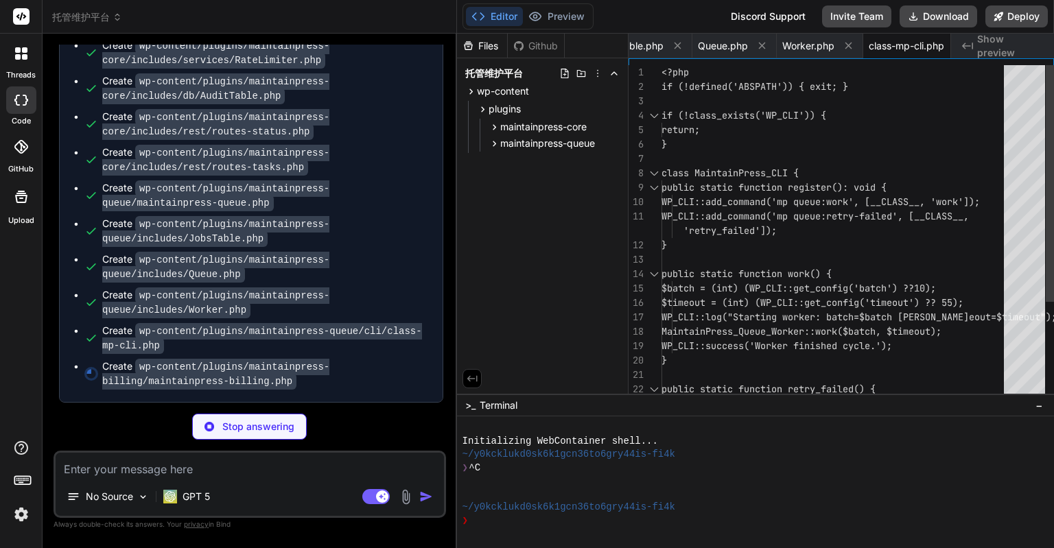
click at [431, 151] on div "Bind AI Web Search Created with Pixso. Code Generator You 我准备为客户制作一个提供自动化托管维护的网…" at bounding box center [250, 291] width 415 height 515
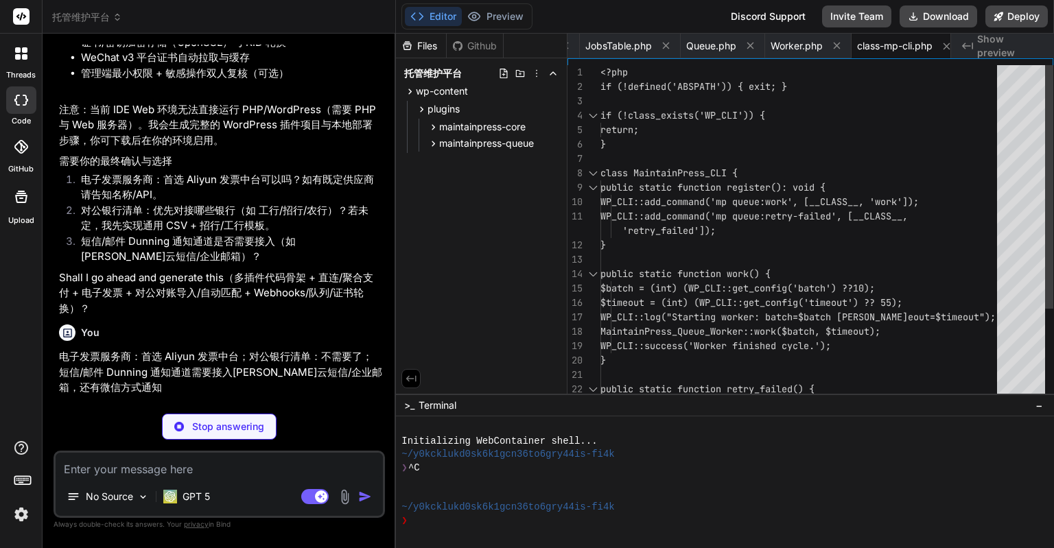
scroll to position [26155, 0]
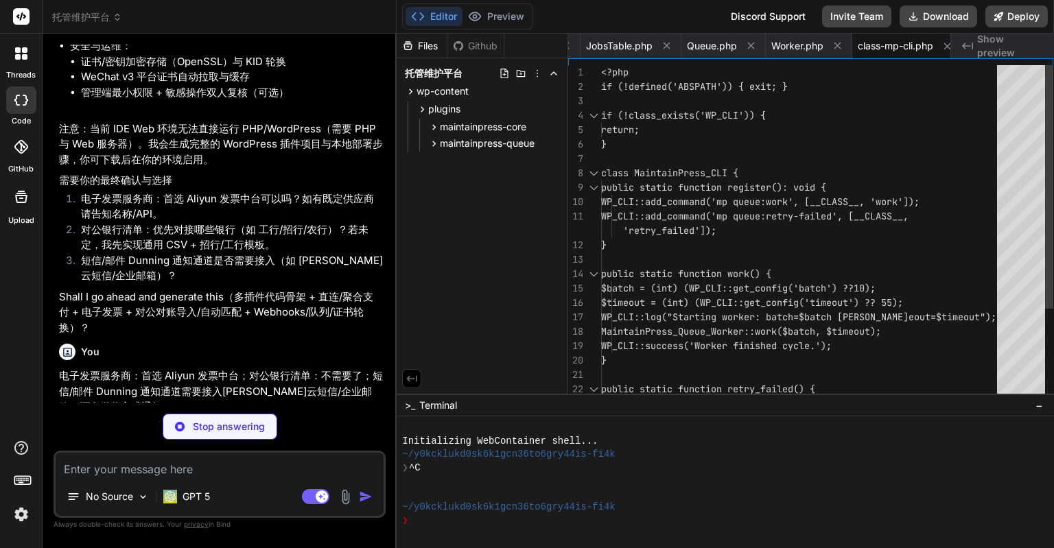
drag, startPoint x: 455, startPoint y: 198, endPoint x: 369, endPoint y: 208, distance: 86.3
click at [369, 208] on div "Bind AI Web Search Created with Pixso. Code Generator You 我准备为客户制作一个提供自动化托管维护的网…" at bounding box center [220, 291] width 354 height 515
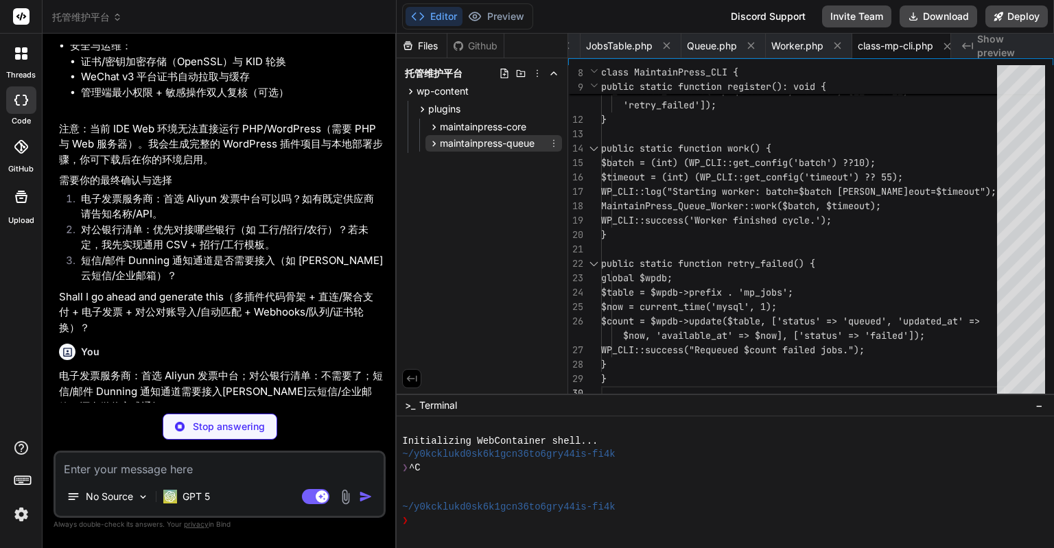
click at [430, 139] on icon at bounding box center [434, 144] width 12 height 12
click at [432, 130] on icon at bounding box center [434, 127] width 12 height 12
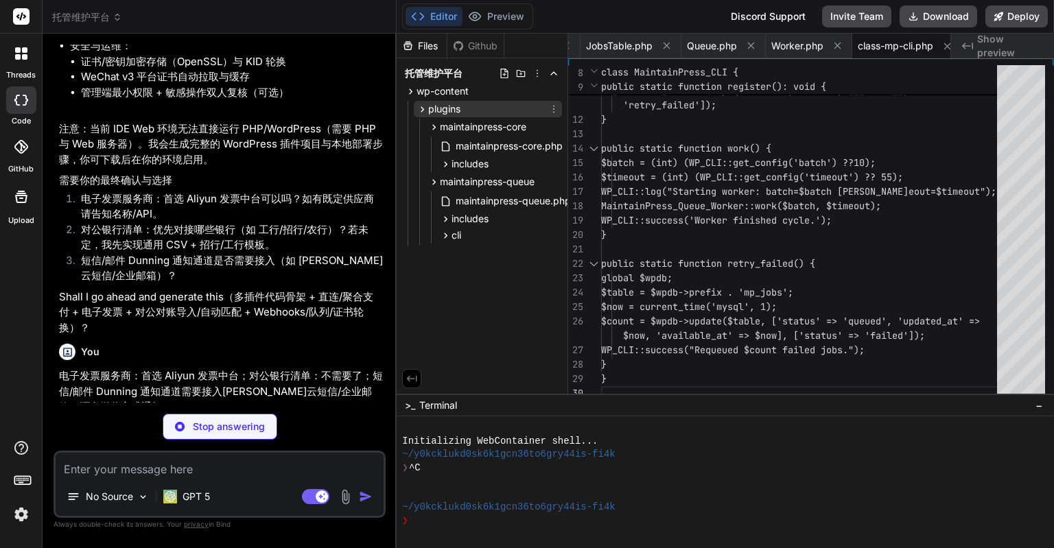
click at [423, 104] on icon at bounding box center [423, 110] width 12 height 12
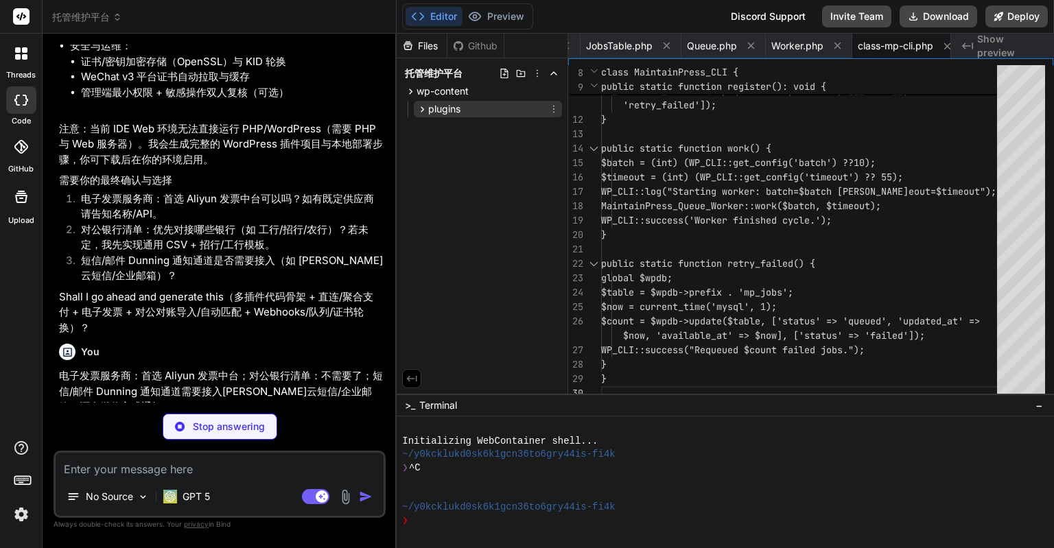
click at [420, 111] on icon at bounding box center [423, 110] width 12 height 12
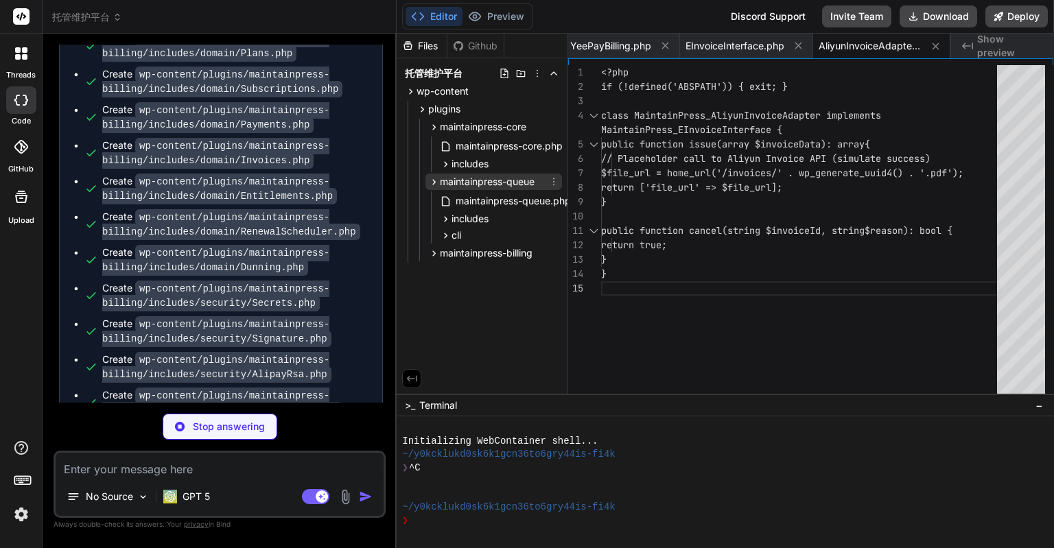
scroll to position [0, 3455]
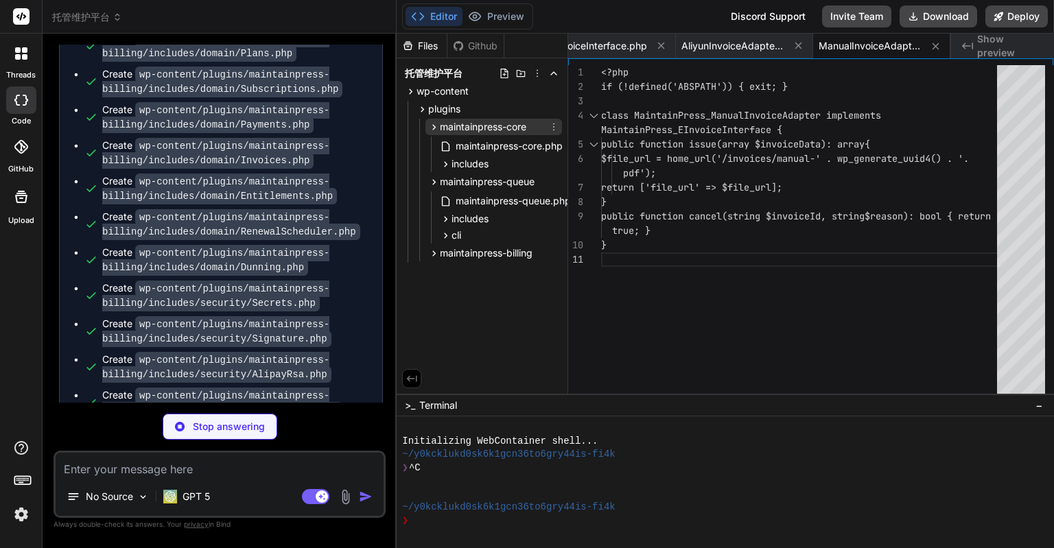
click at [430, 123] on icon at bounding box center [434, 127] width 12 height 12
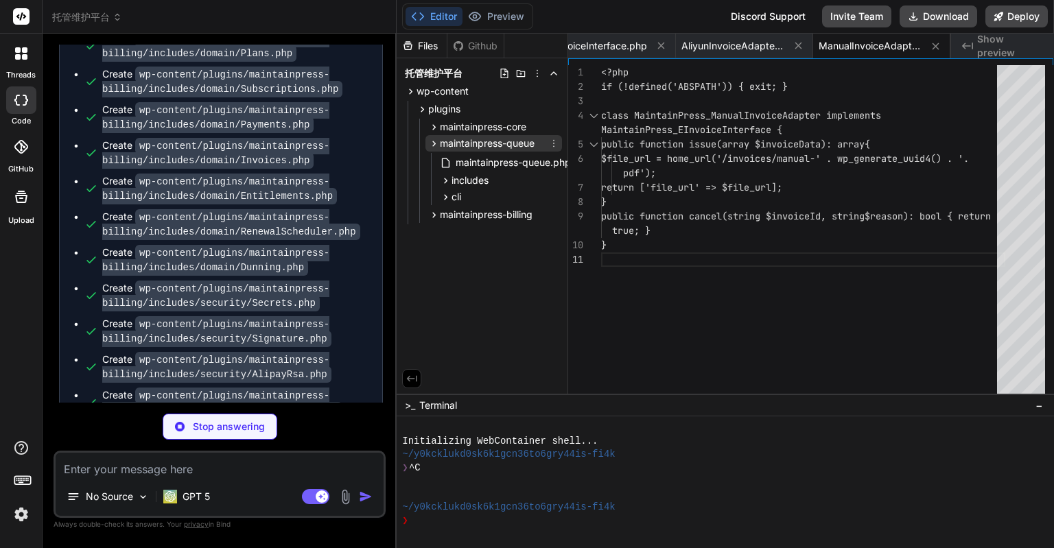
click at [434, 136] on div "maintainpress-queue" at bounding box center [493, 143] width 137 height 16
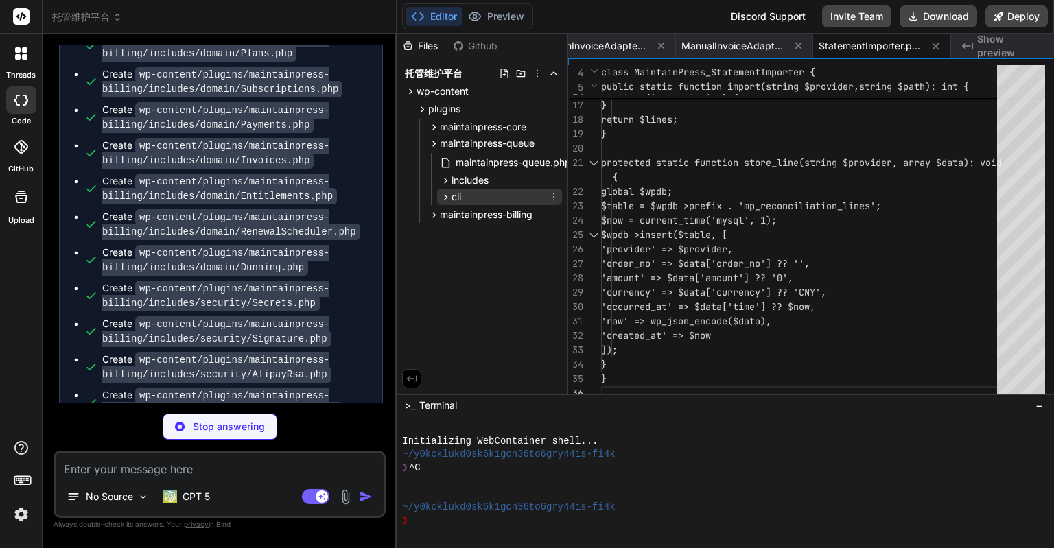
click at [444, 191] on icon at bounding box center [446, 197] width 12 height 12
click at [434, 146] on icon at bounding box center [434, 144] width 12 height 12
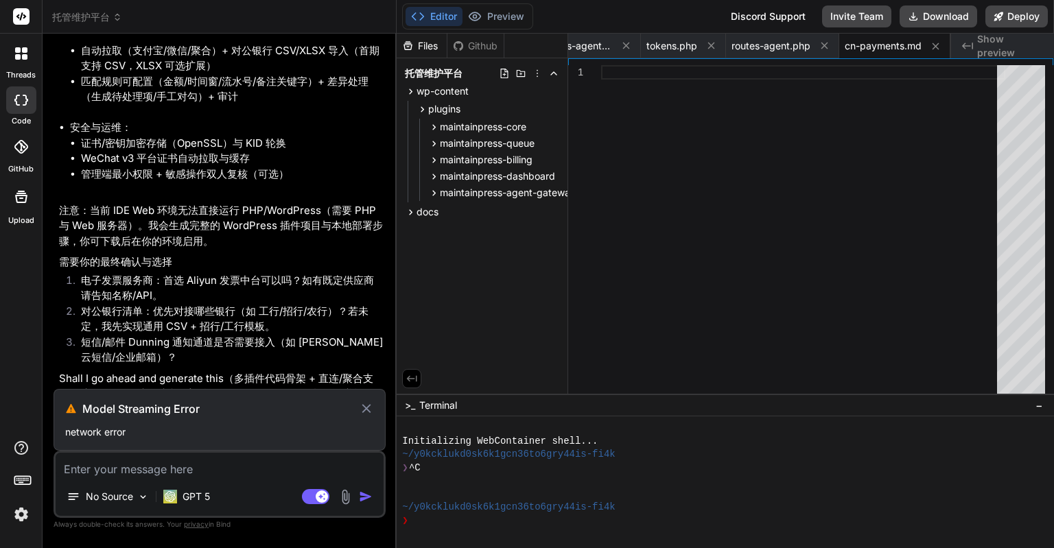
scroll to position [26811, 0]
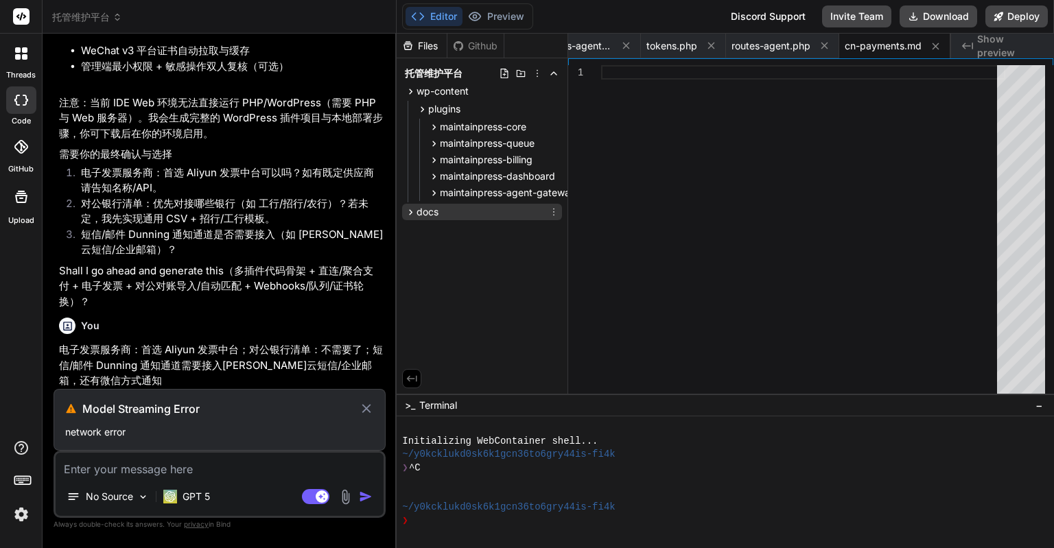
click at [411, 215] on icon at bounding box center [411, 213] width 12 height 12
click at [434, 205] on span "docs" at bounding box center [428, 212] width 22 height 14
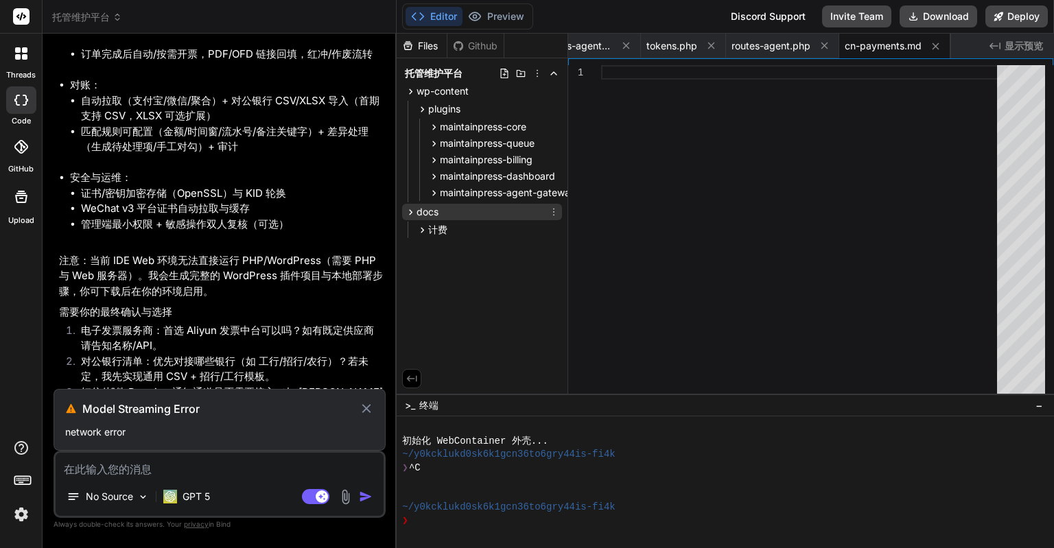
scroll to position [0, 6748]
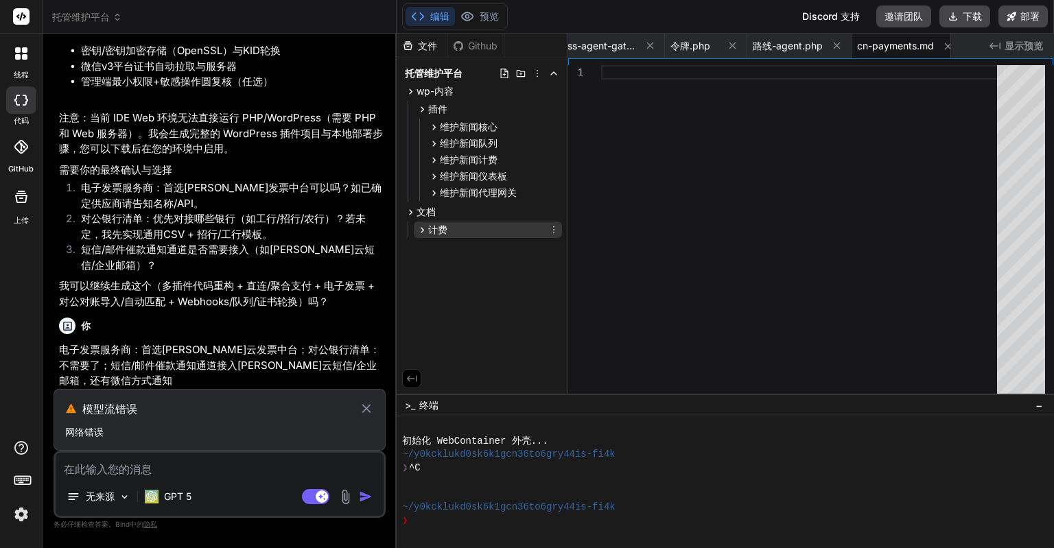
click at [437, 229] on font "计费" at bounding box center [437, 230] width 19 height 12
click at [358, 407] on div "模型流错误" at bounding box center [219, 409] width 309 height 16
click at [362, 408] on icon at bounding box center [367, 409] width 16 height 16
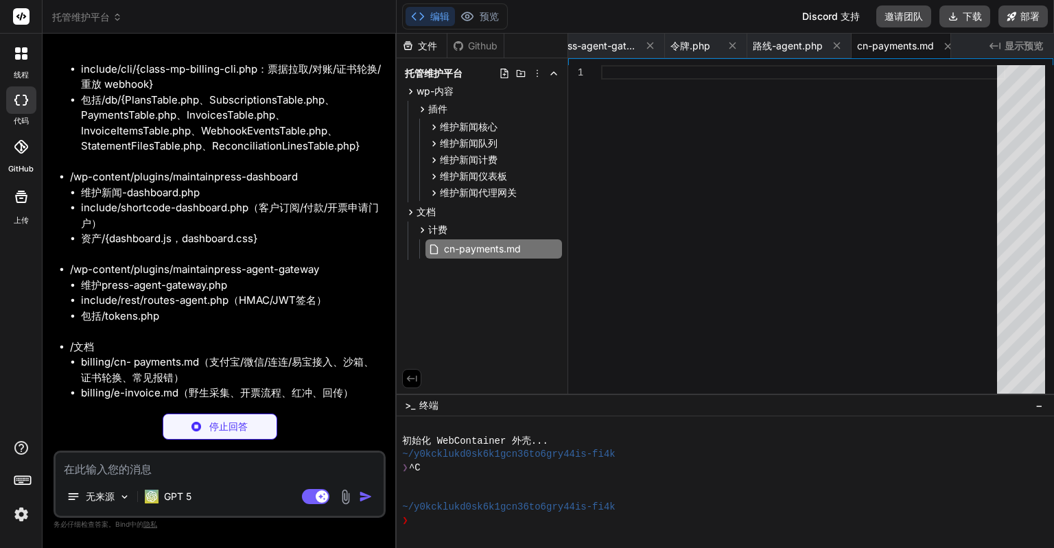
scroll to position [24481, 0]
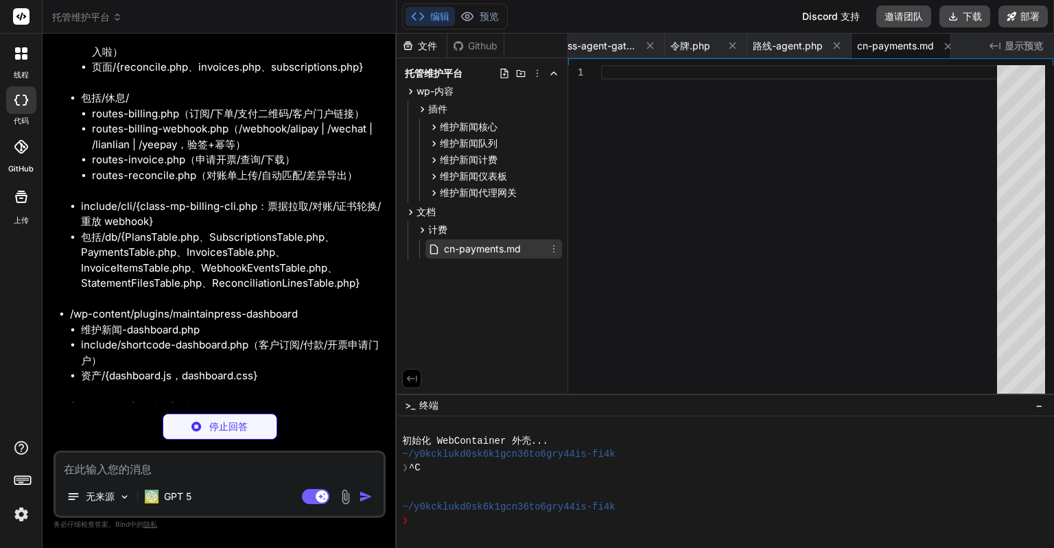
click at [463, 248] on font "cn-payments.md" at bounding box center [482, 249] width 77 height 12
click at [455, 231] on div "计费" at bounding box center [488, 230] width 148 height 16
click at [472, 248] on font "cn-payments.md" at bounding box center [482, 249] width 77 height 12
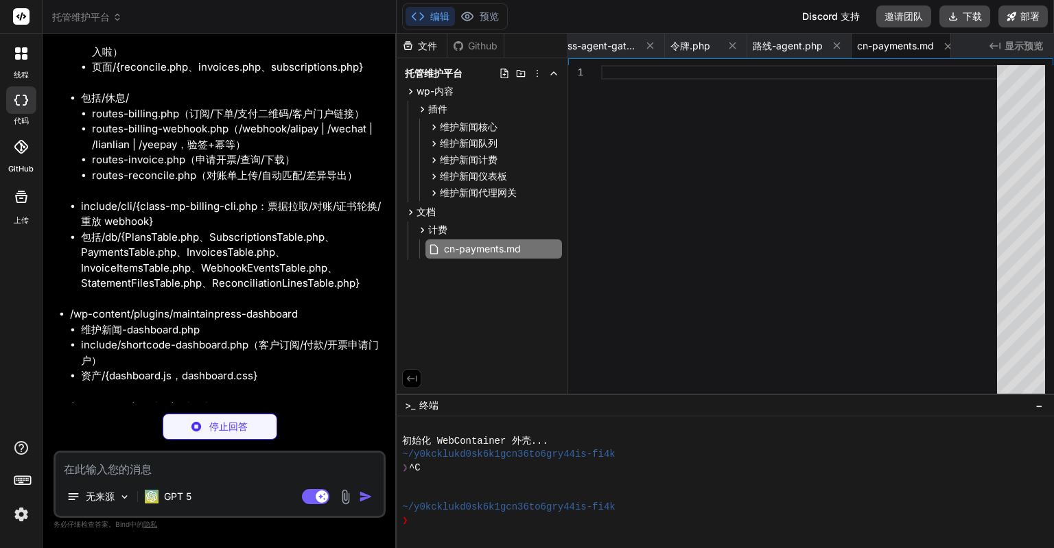
click at [151, 469] on textarea at bounding box center [220, 465] width 328 height 25
click at [607, 38] on div "维护press-agent-gateway.php" at bounding box center [596, 46] width 137 height 25
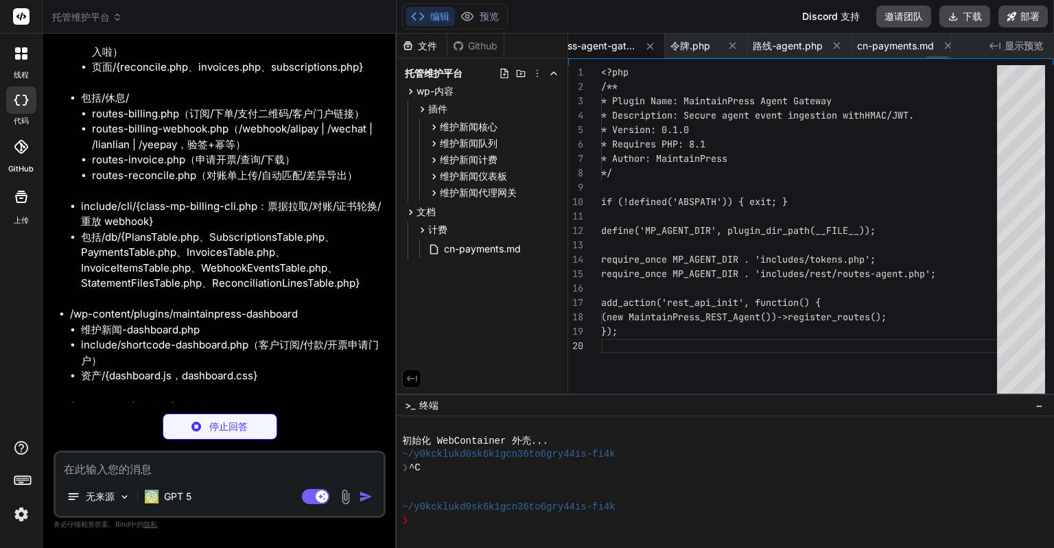
scroll to position [0, 6695]
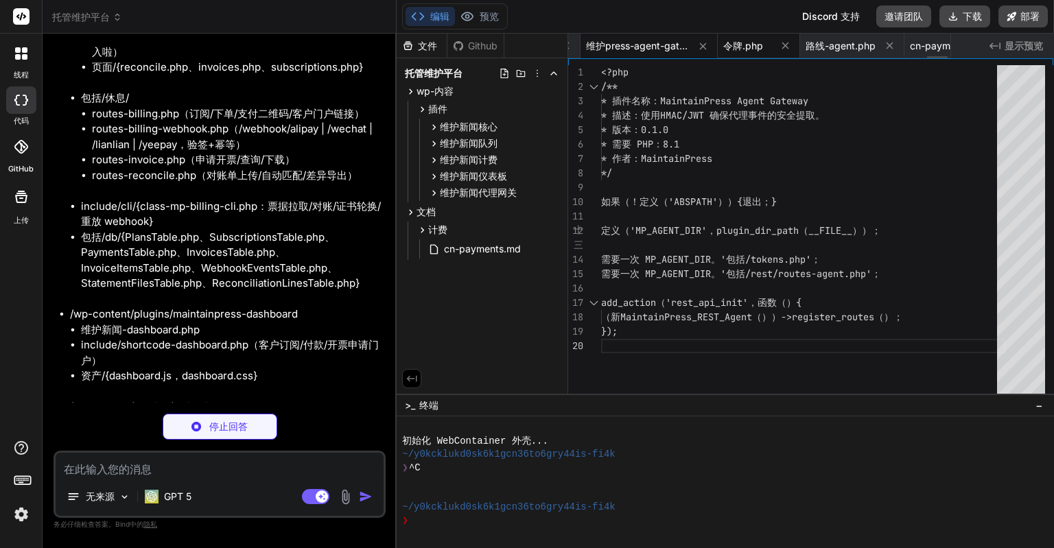
click at [733, 39] on span "令牌.php" at bounding box center [743, 46] width 40 height 14
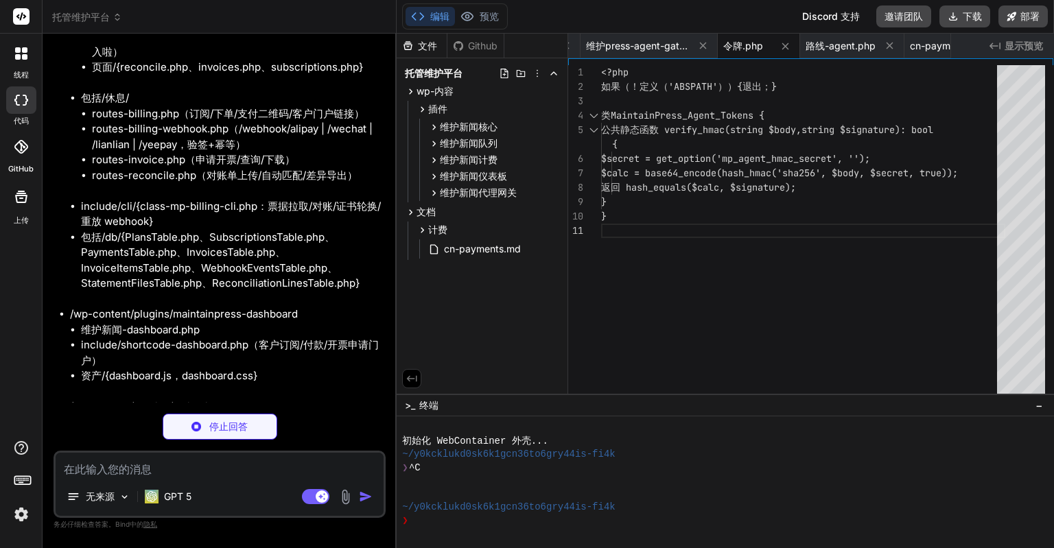
click at [1023, 46] on font "显示预览" at bounding box center [1024, 46] width 38 height 12
click at [505, 248] on font "cn-payments.md" at bounding box center [482, 249] width 77 height 12
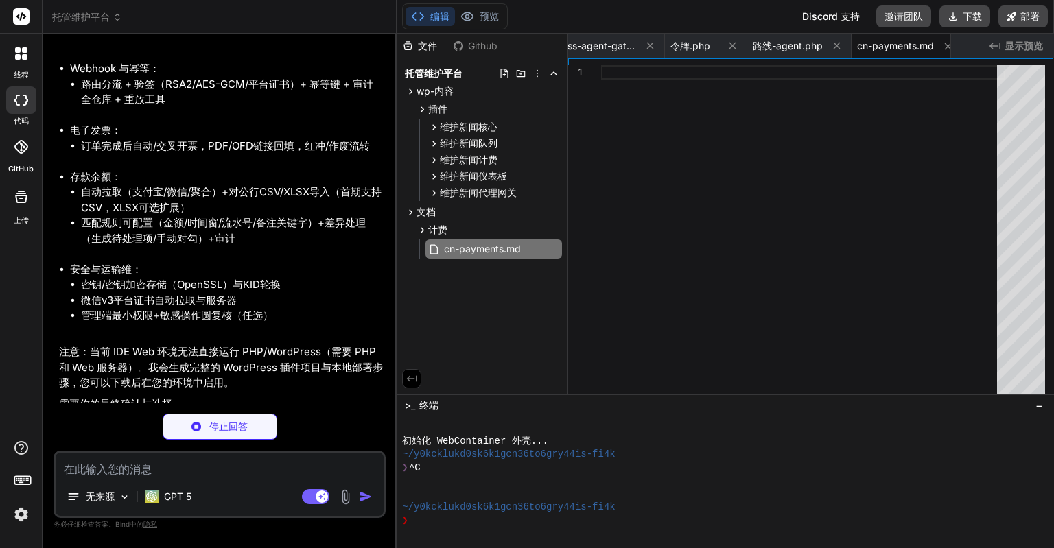
scroll to position [25991, 0]
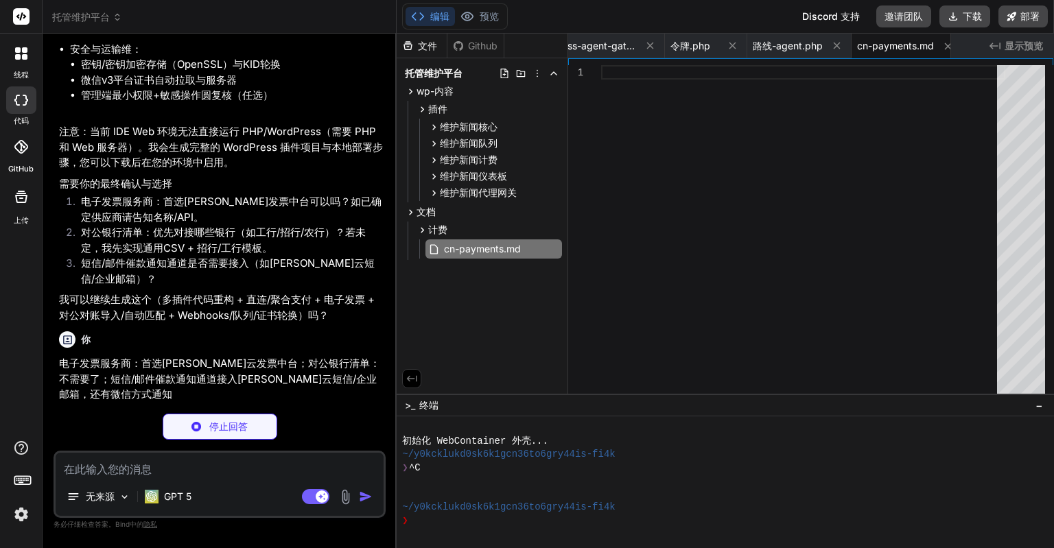
click at [110, 475] on textarea at bounding box center [220, 465] width 328 height 25
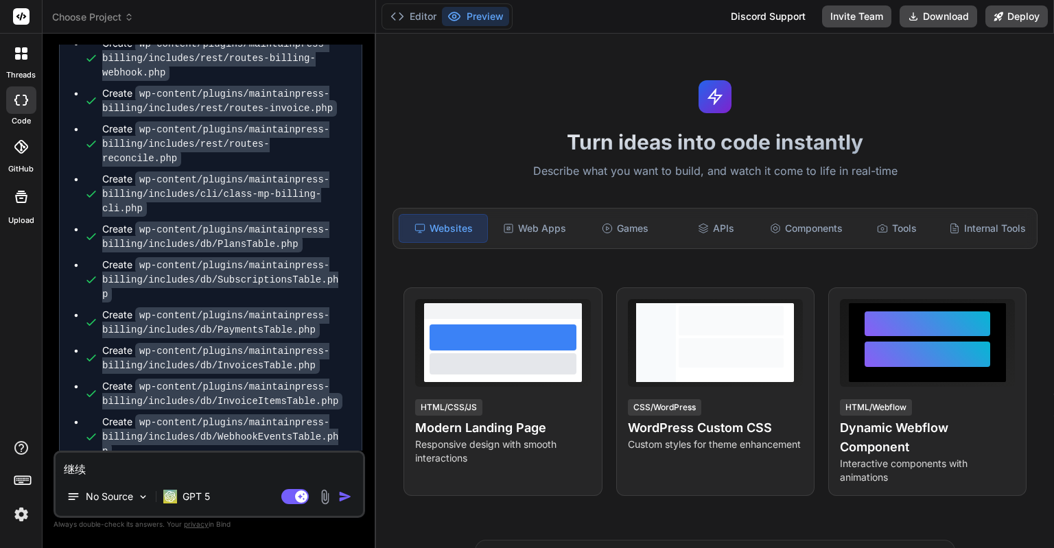
scroll to position [10351, 0]
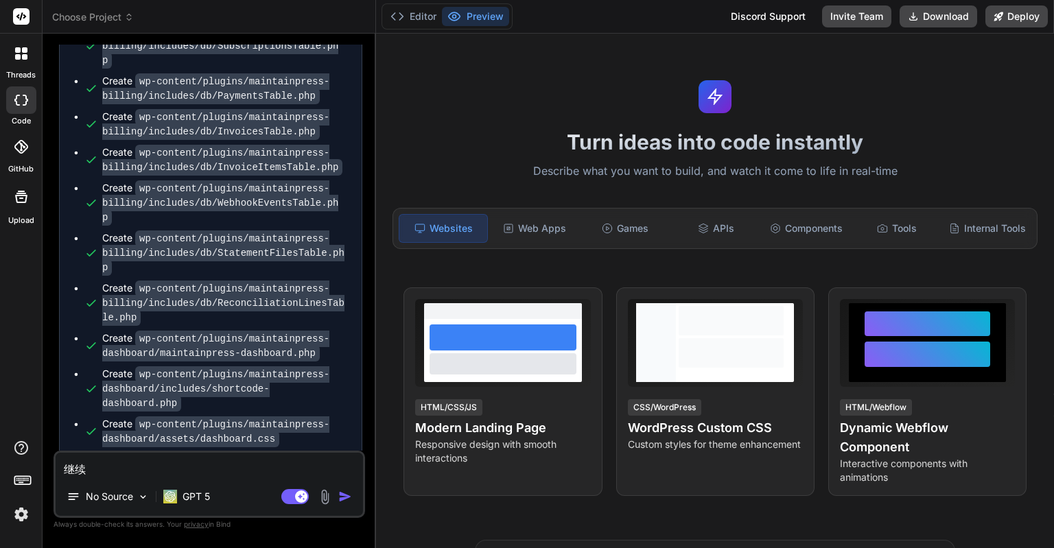
click at [34, 510] on div at bounding box center [21, 483] width 42 height 86
click at [21, 515] on img at bounding box center [21, 514] width 23 height 23
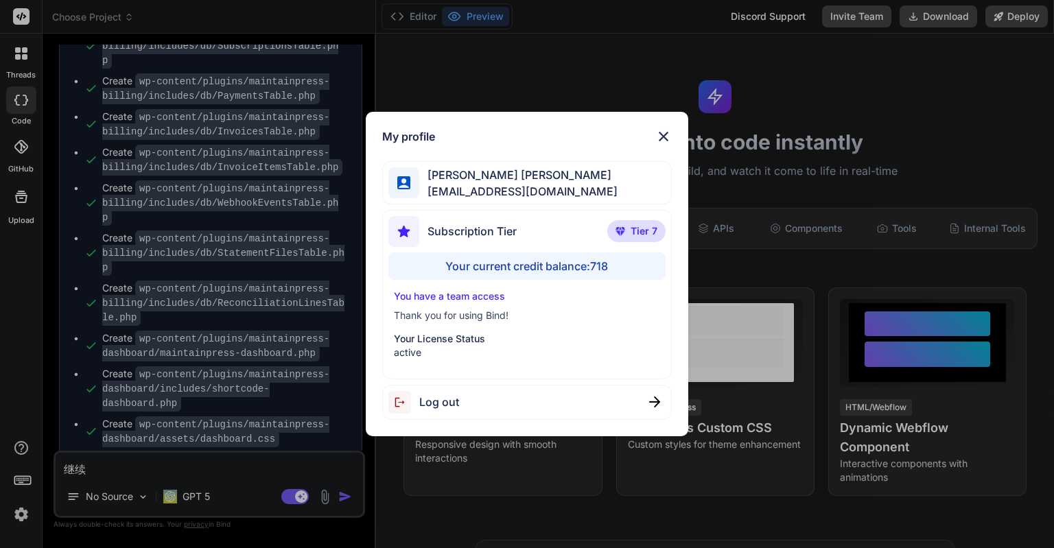
click at [21, 515] on div "My profile [PERSON_NAME] [PERSON_NAME] [PERSON_NAME][EMAIL_ADDRESS][DOMAIN_NAME…" at bounding box center [527, 274] width 1054 height 548
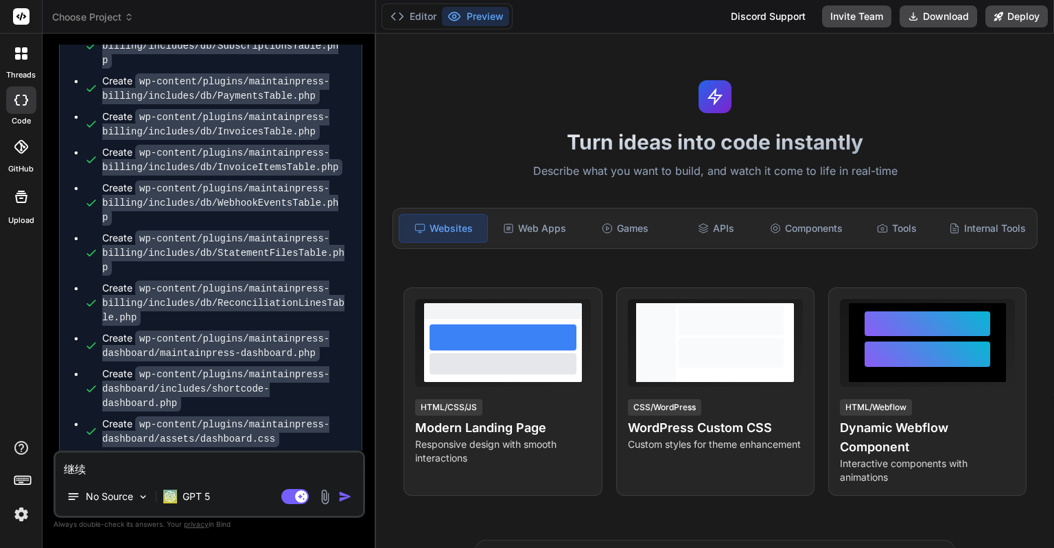
click at [70, 471] on textarea "继续" at bounding box center [209, 465] width 307 height 25
click at [346, 498] on img "button" at bounding box center [345, 497] width 14 height 14
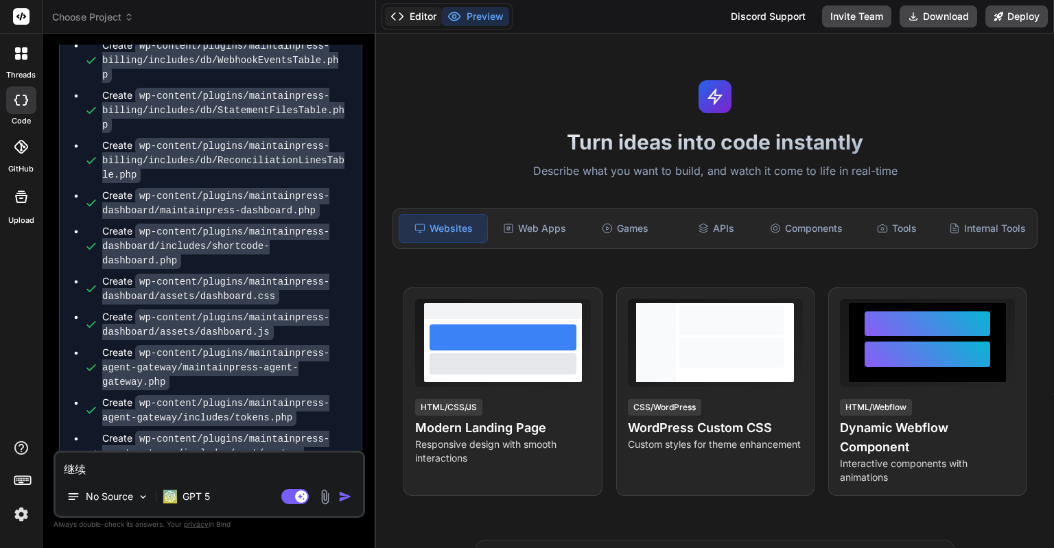
click at [414, 14] on button "Editor" at bounding box center [413, 16] width 57 height 19
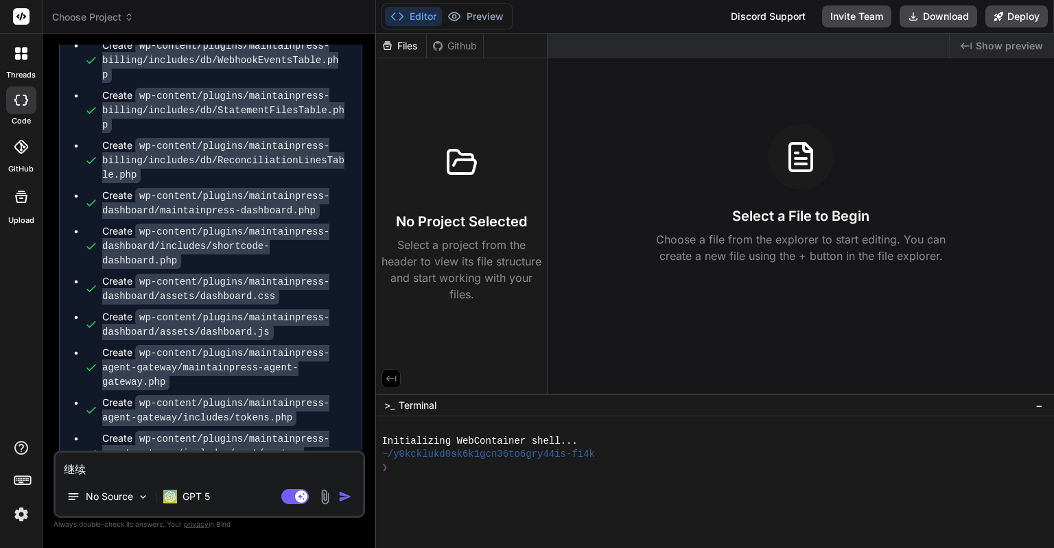
click at [468, 224] on h3 "No Project Selected" at bounding box center [461, 221] width 131 height 19
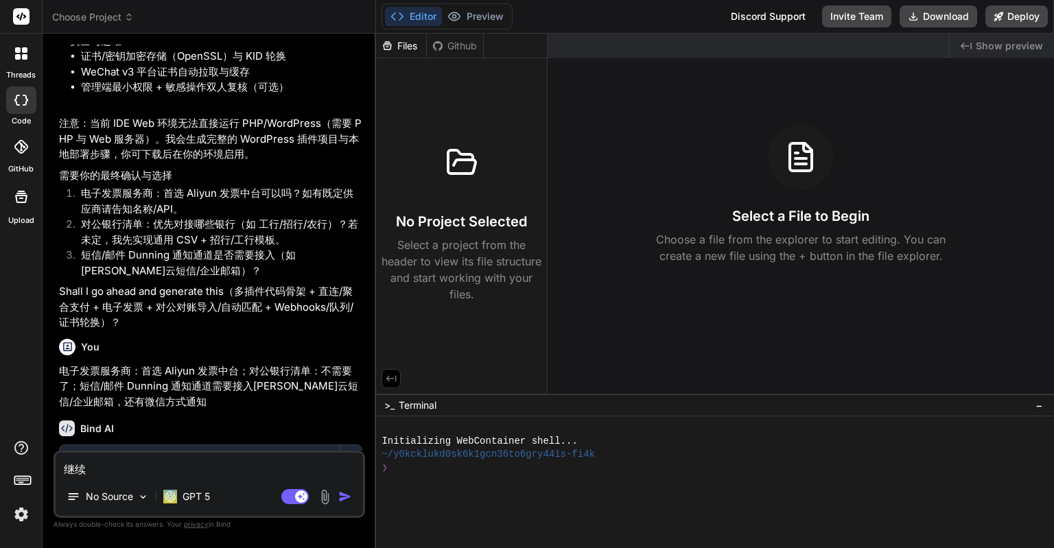
scroll to position [7955, 0]
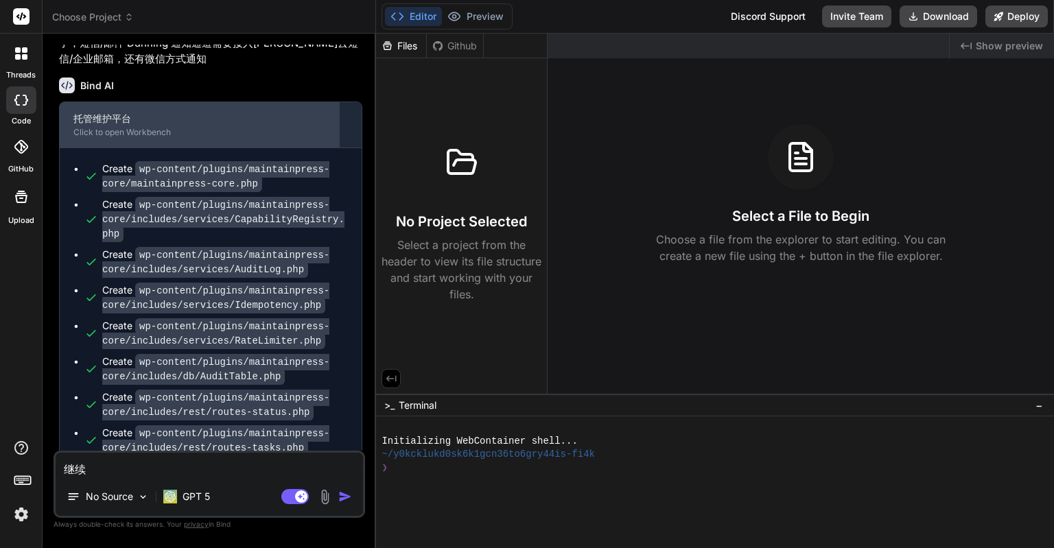
click at [233, 126] on div "托管维护平台 Click to open Workbench" at bounding box center [199, 124] width 279 height 45
click at [172, 138] on div "Click to open Workbench" at bounding box center [199, 132] width 252 height 11
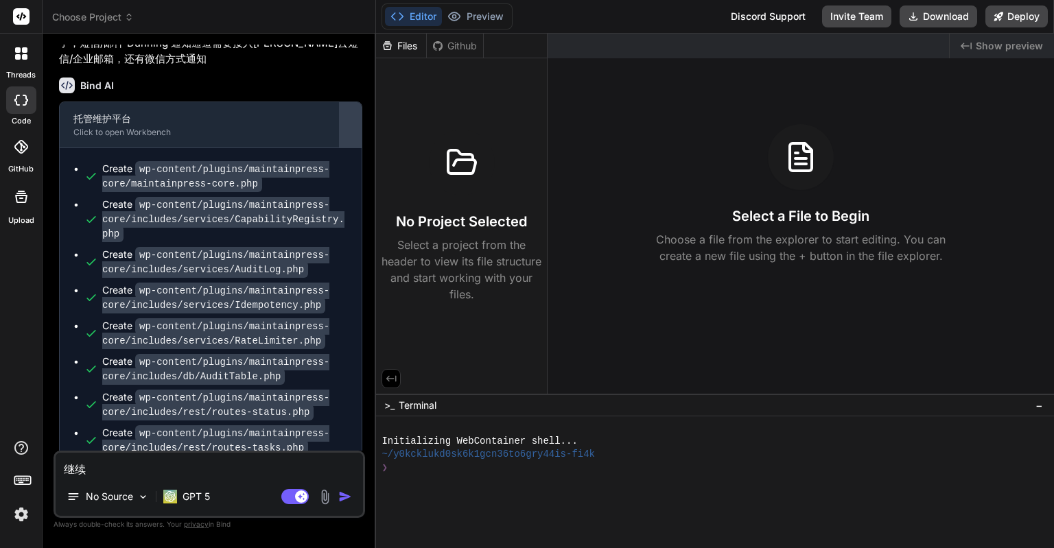
click at [348, 136] on div at bounding box center [351, 125] width 22 height 22
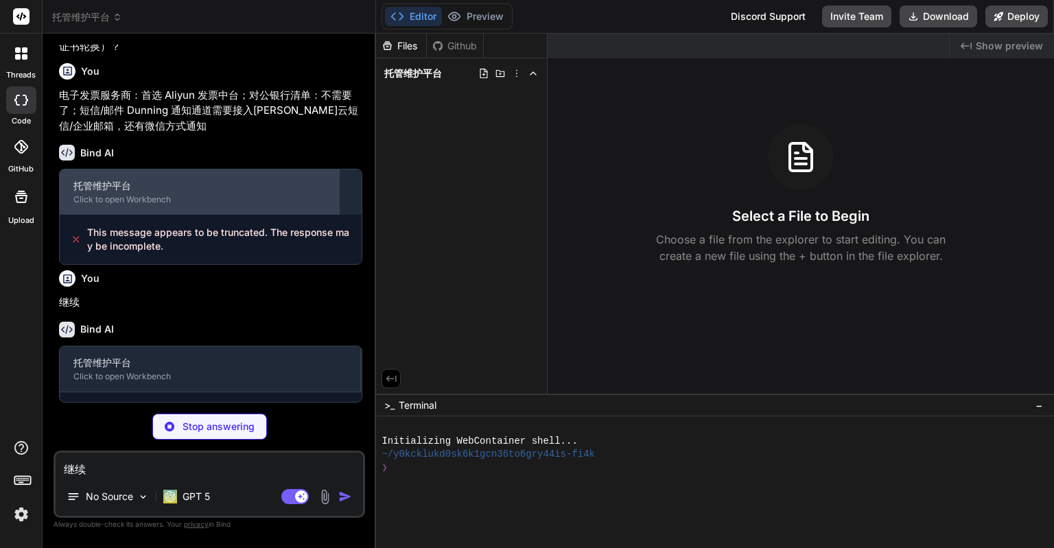
scroll to position [7933, 0]
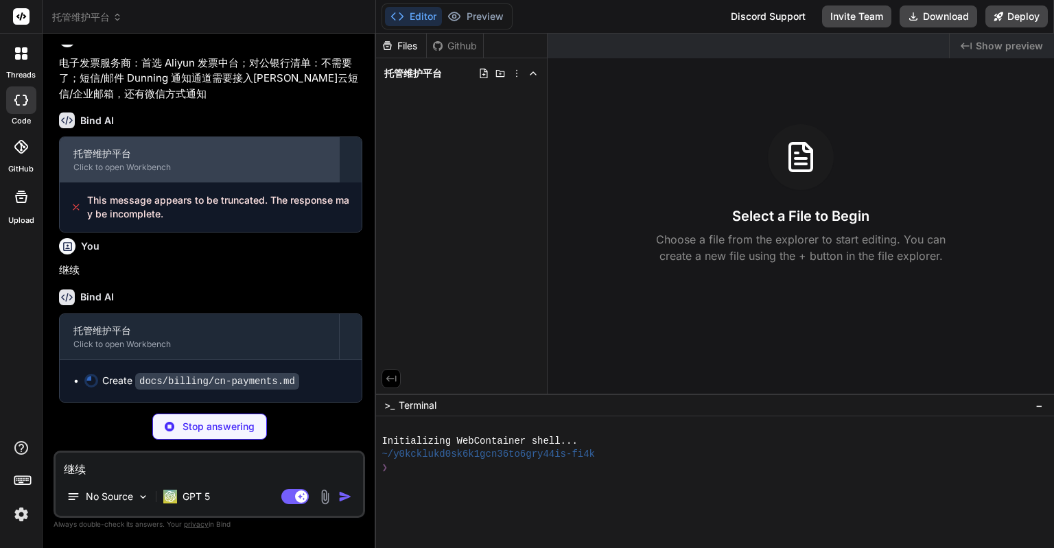
click at [261, 154] on div "托管维护平台" at bounding box center [199, 154] width 252 height 14
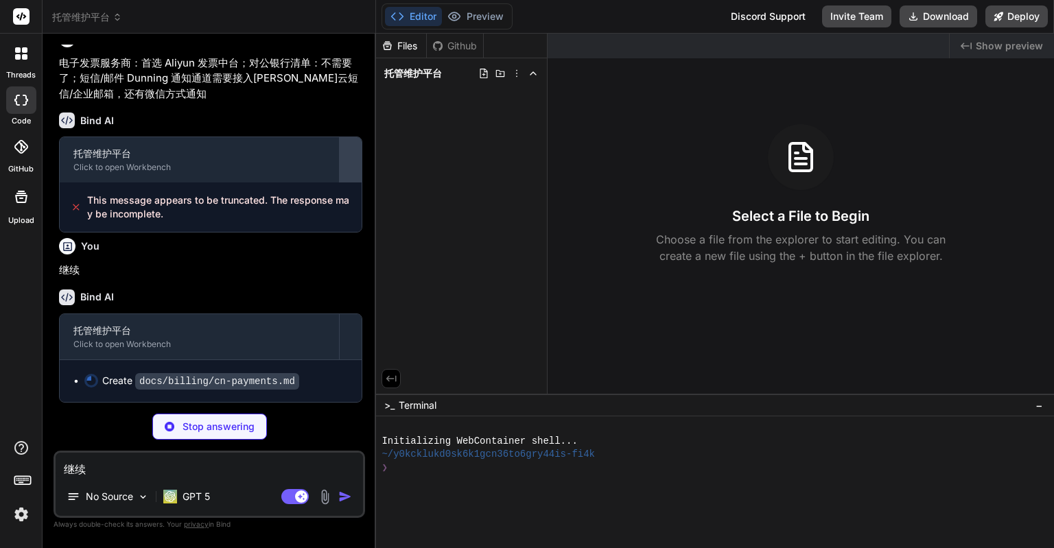
click at [346, 157] on div at bounding box center [351, 160] width 22 height 22
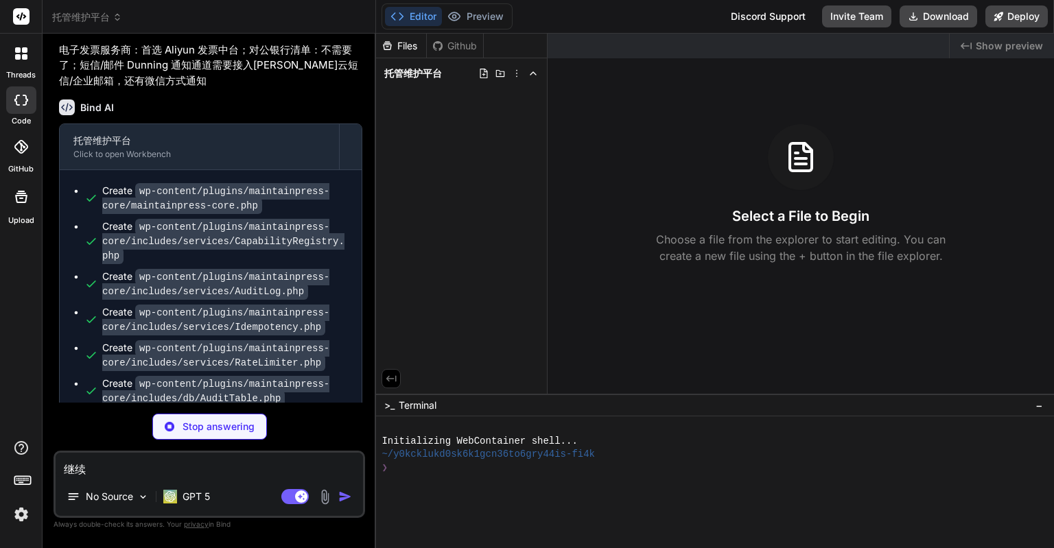
click at [417, 73] on span "托管维护平台" at bounding box center [413, 74] width 58 height 14
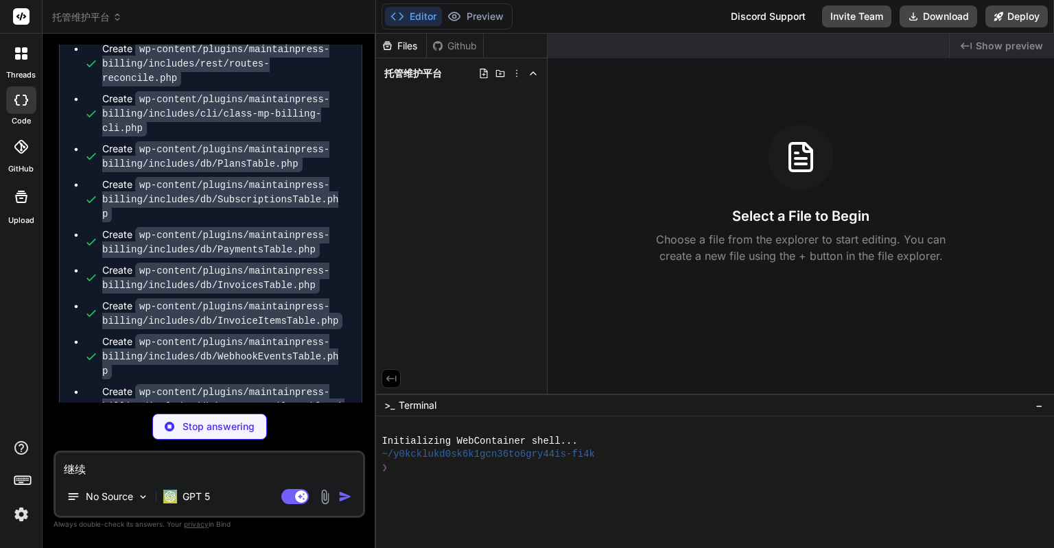
scroll to position [10569, 0]
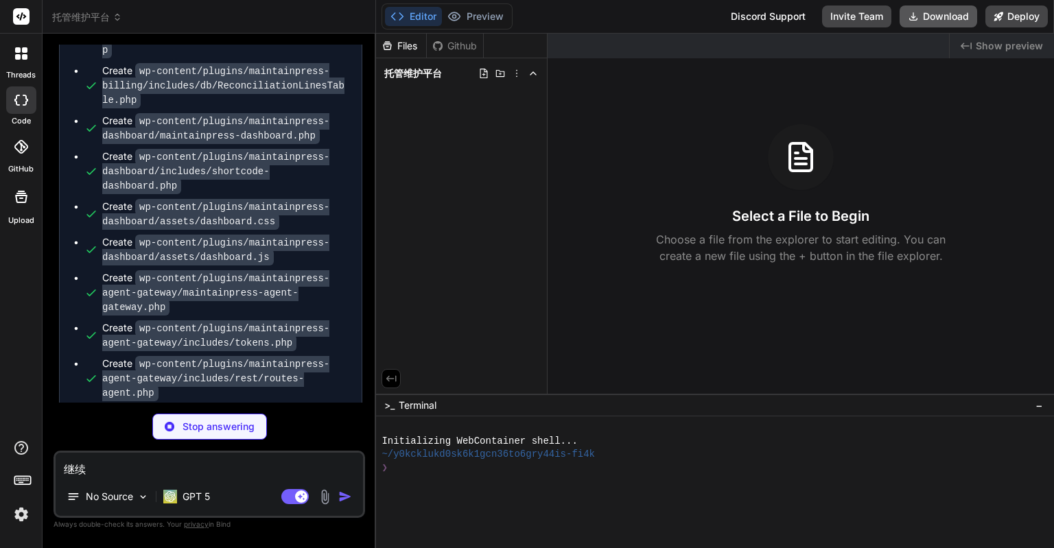
click at [950, 12] on button "Download" at bounding box center [939, 16] width 78 height 22
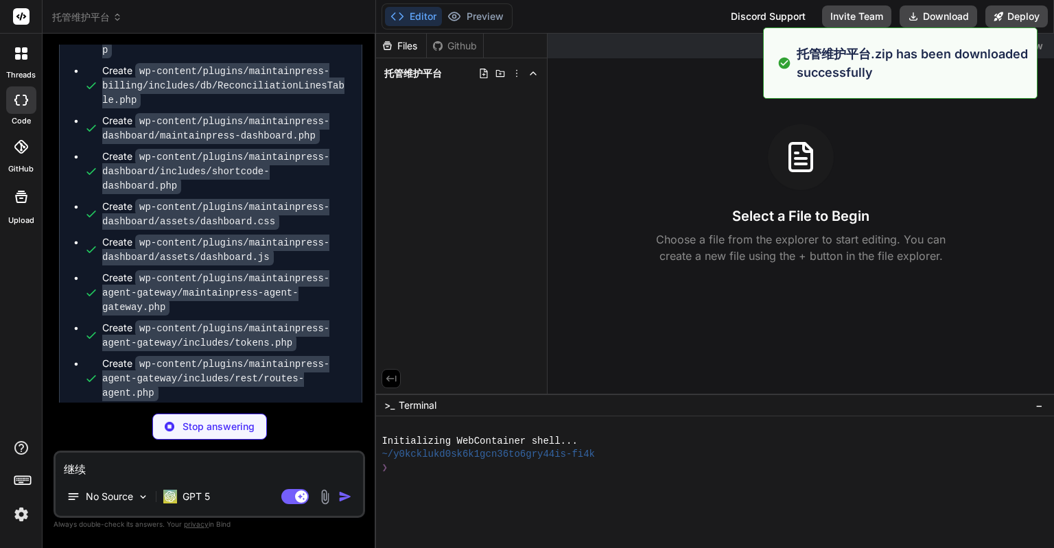
click at [990, 157] on div "Select a File to Begin Choose a file from the explorer to start editing. You ca…" at bounding box center [801, 194] width 506 height 140
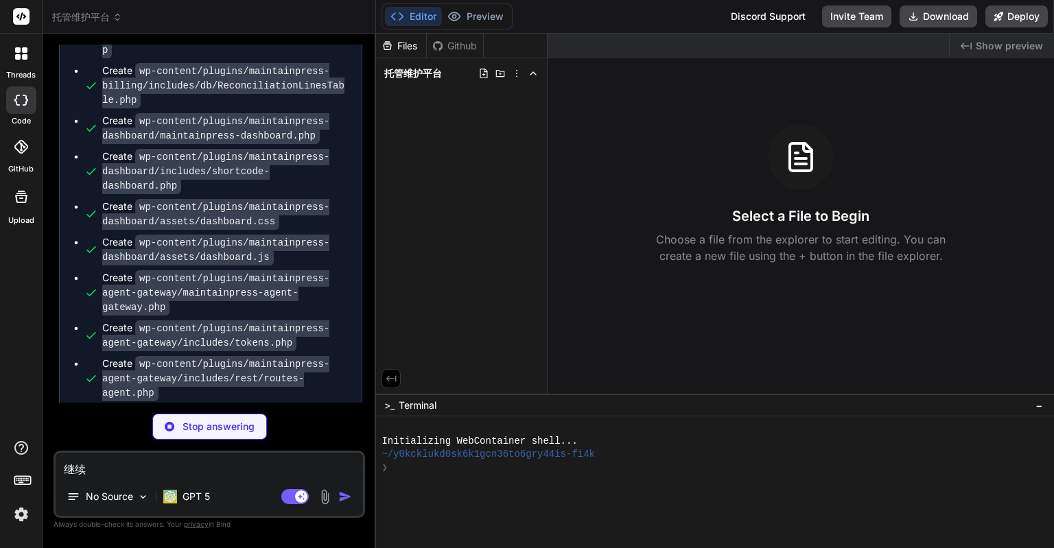
click at [240, 425] on p "Stop answering" at bounding box center [219, 427] width 72 height 14
type textarea "x"
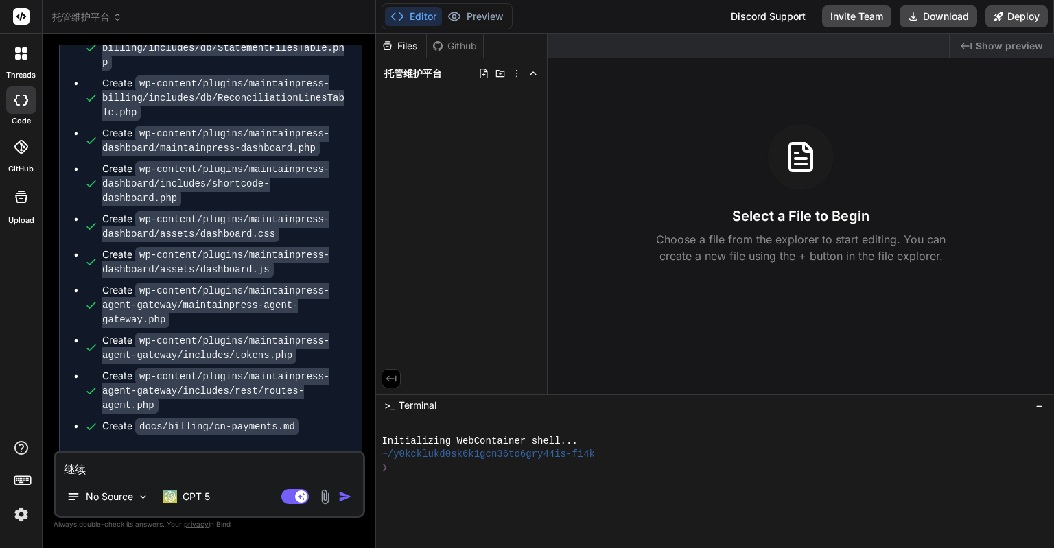
click at [218, 466] on textarea "继续" at bounding box center [209, 465] width 307 height 25
type textarea "c"
type textarea "x"
type textarea "ch"
type textarea "x"
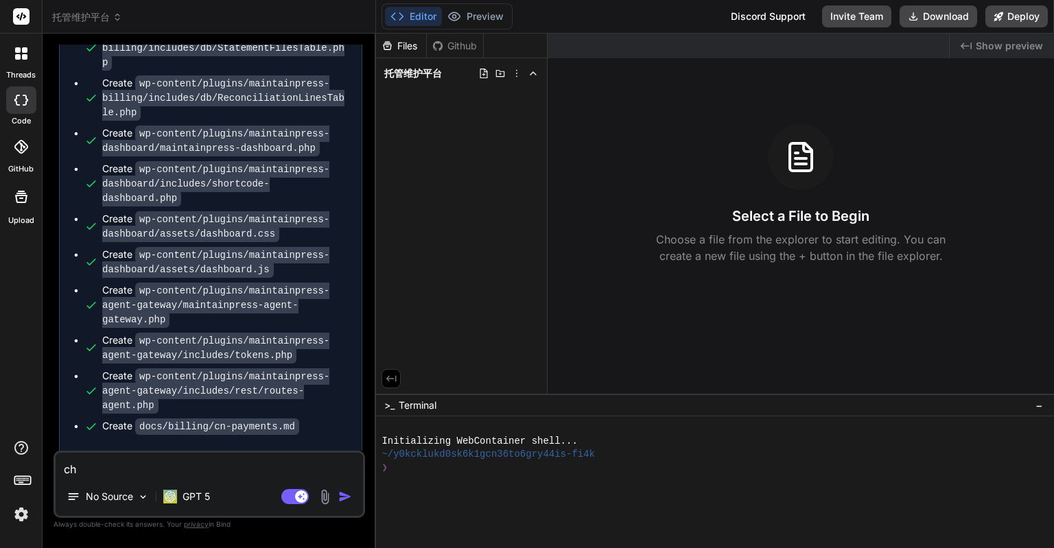
type textarea "cho"
type textarea "x"
type textarea "chon"
type textarea "x"
type textarea "chong"
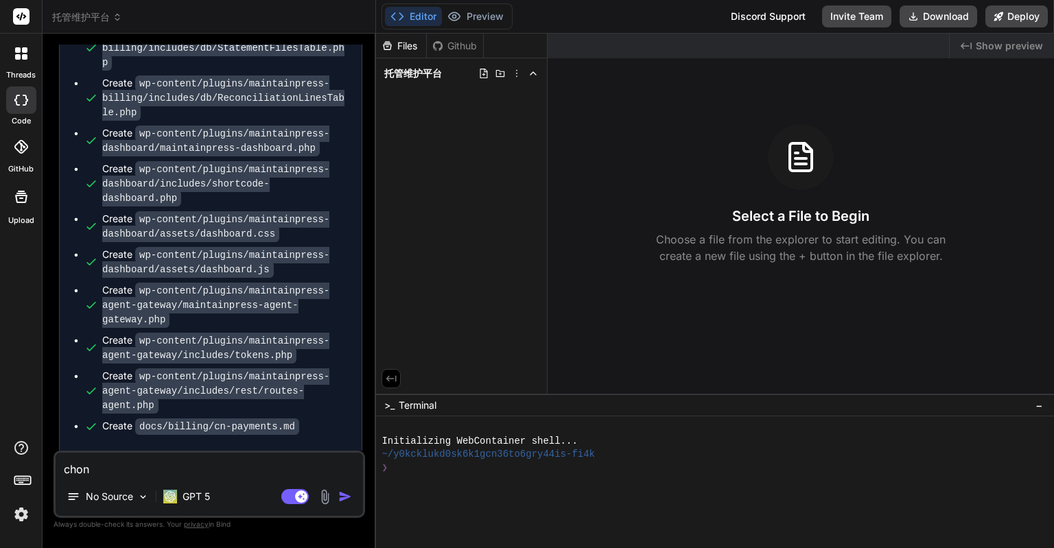
type textarea "x"
type textarea "chong'x"
type textarea "x"
type textarea "chong'xi"
type textarea "x"
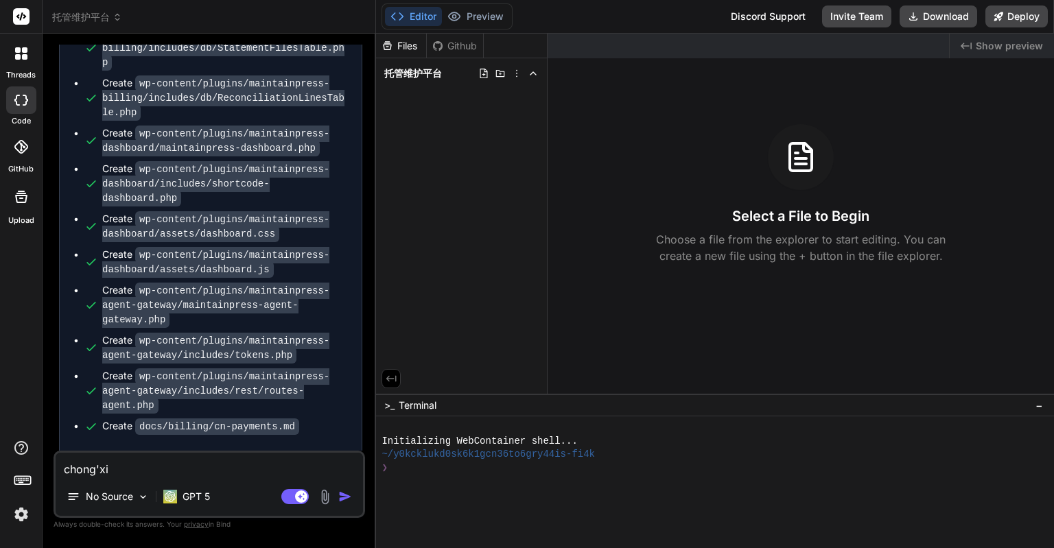
type textarea "[PERSON_NAME]"
type textarea "x"
type textarea "[PERSON_NAME]'xin'k"
type textarea "x"
type textarea "[PERSON_NAME]'xin'ka"
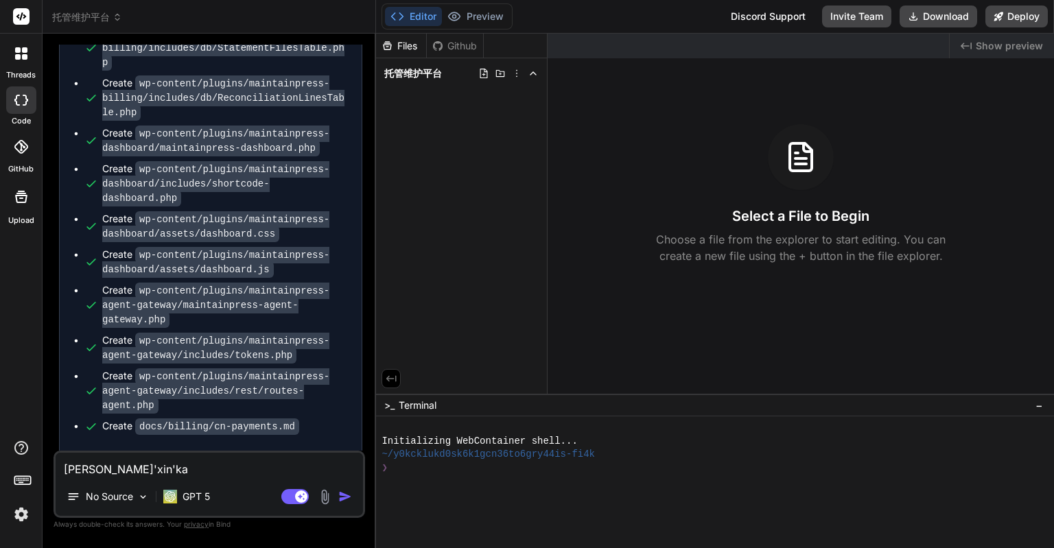
type textarea "x"
type textarea "[PERSON_NAME]'xin'kai"
type textarea "x"
type textarea "[PERSON_NAME]'xin'kai's"
type textarea "x"
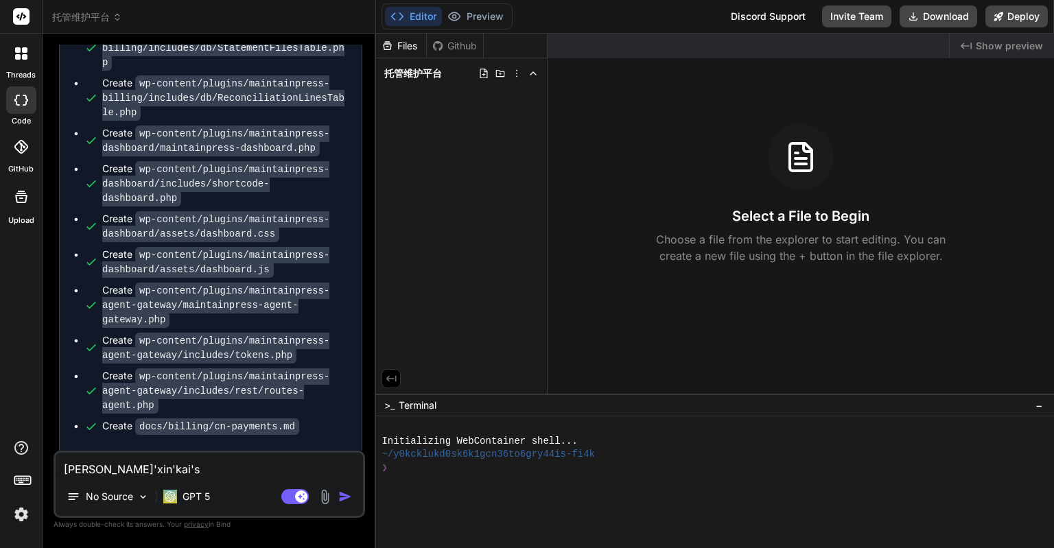
type textarea "[PERSON_NAME]'xin'kai'sh"
type textarea "x"
type textarea "[PERSON_NAME]'xin'kai'shi"
type textarea "x"
type textarea "重新开始"
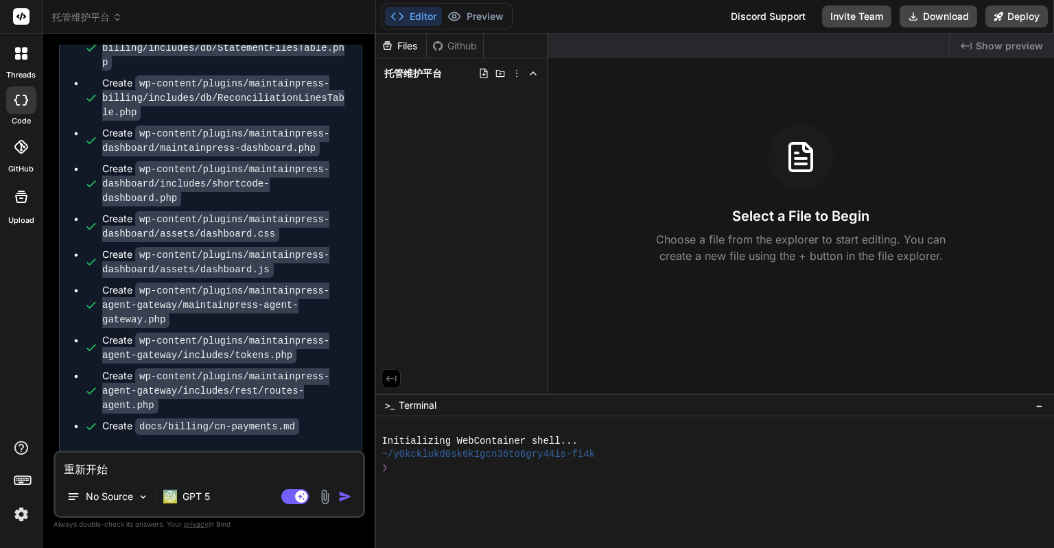
type textarea "x"
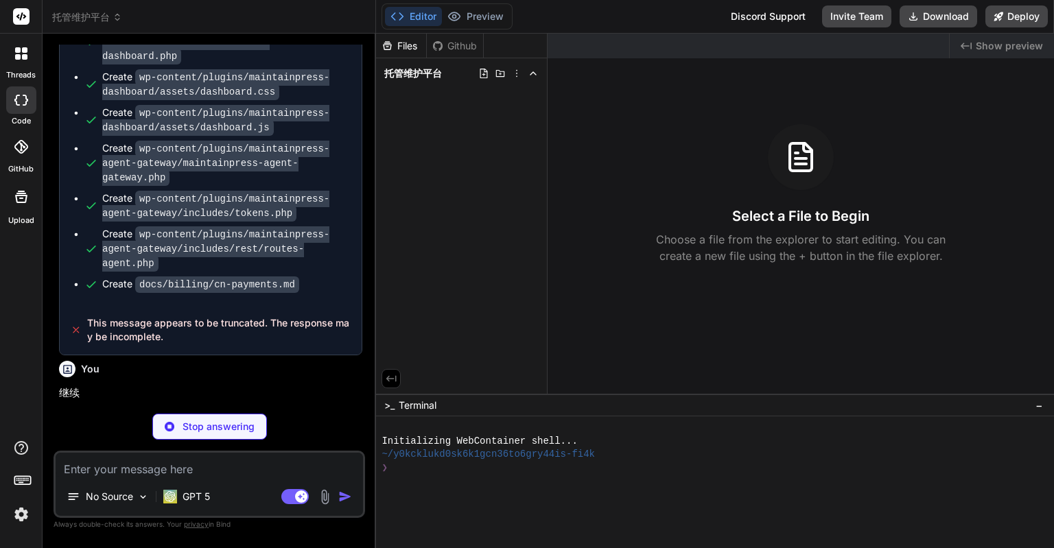
scroll to position [10698, 0]
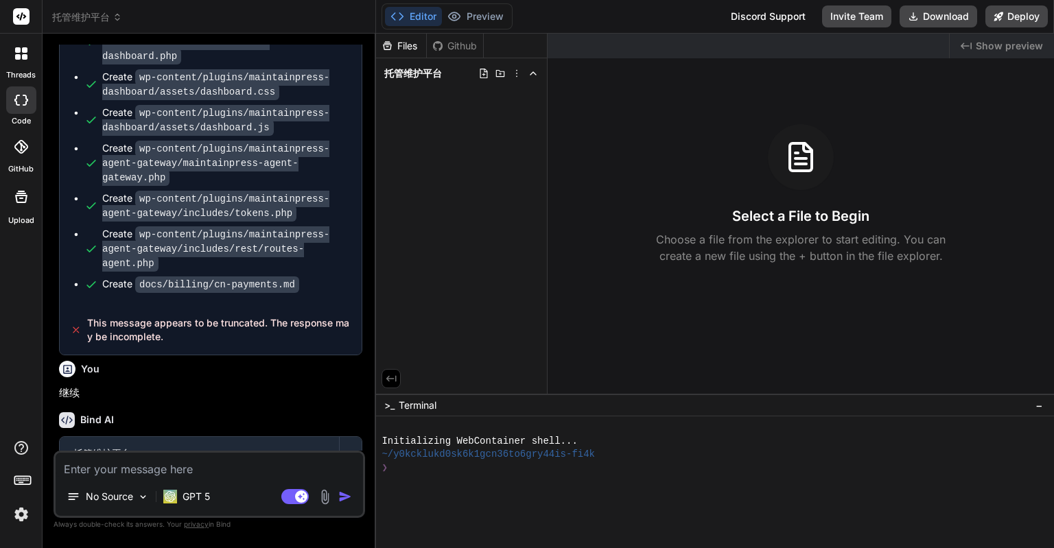
type textarea "x"
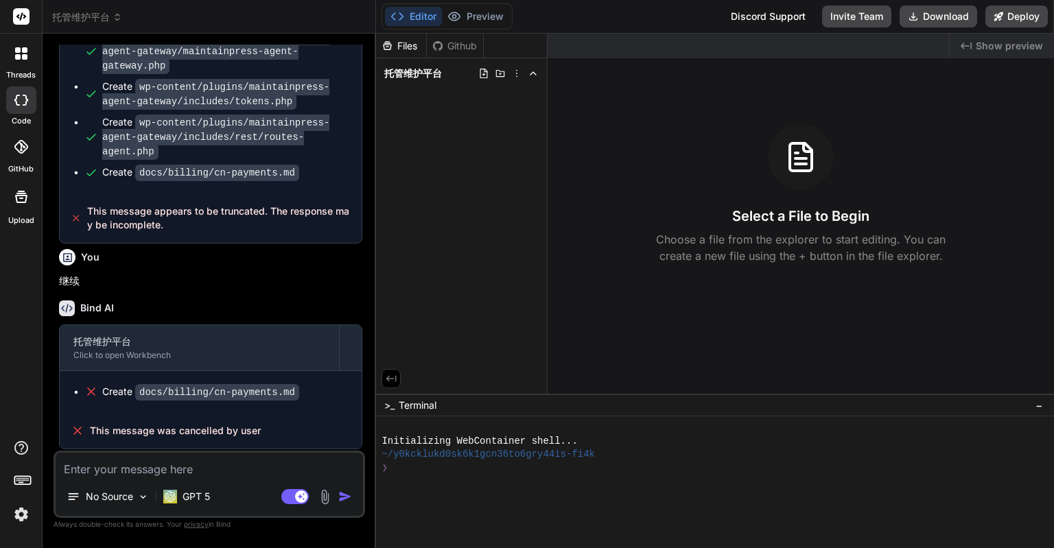
scroll to position [10847, 0]
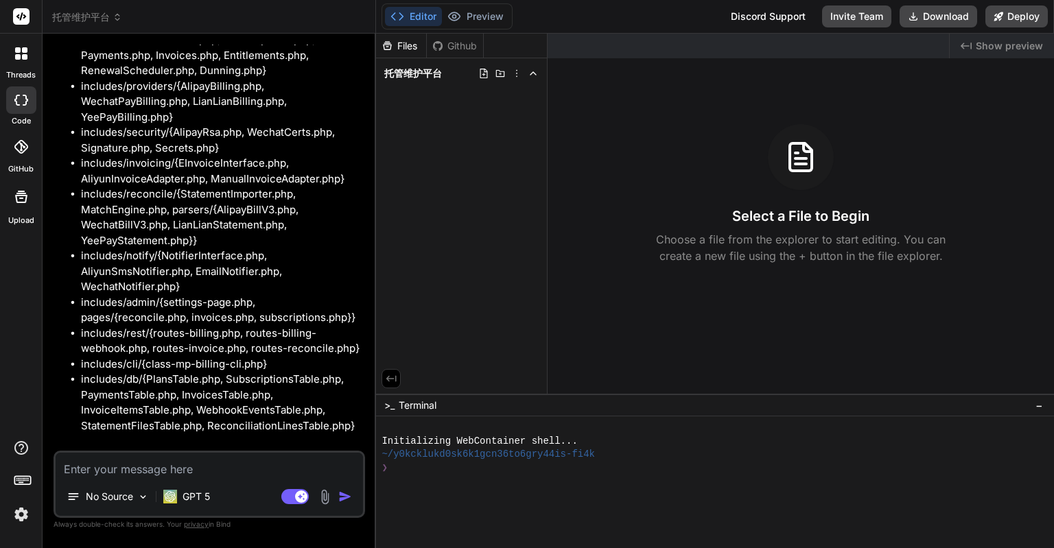
scroll to position [11854, 0]
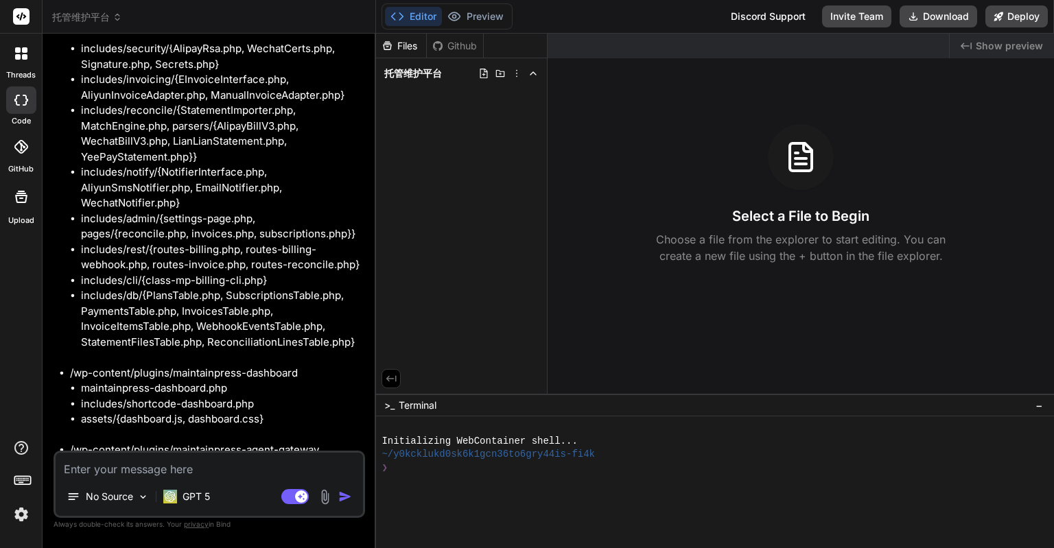
click at [156, 468] on textarea at bounding box center [209, 465] width 307 height 25
type textarea "j"
type textarea "x"
type textarea "ji"
type textarea "x"
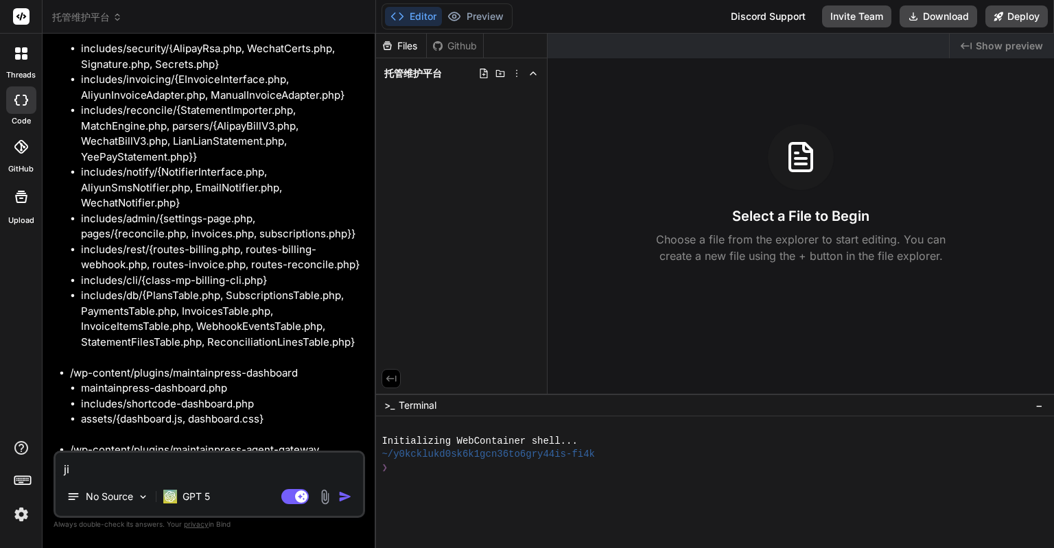
type textarea "ji'x"
type textarea "x"
type textarea "继续"
type textarea "x"
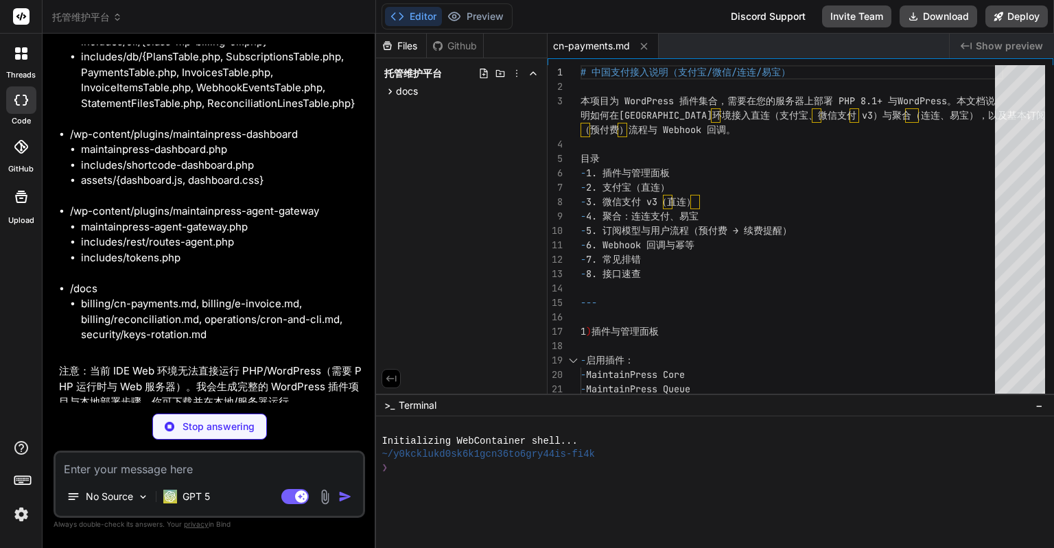
scroll to position [12093, 0]
type textarea "x"
type textarea "- 校验抬头信息完整性与合法性 - 对齐金额（不含税/含税）、税率与开票项目编码 - 文件不可访问： - 若文件走外链，确保有效期与权限；或将 PDF/OFD…"
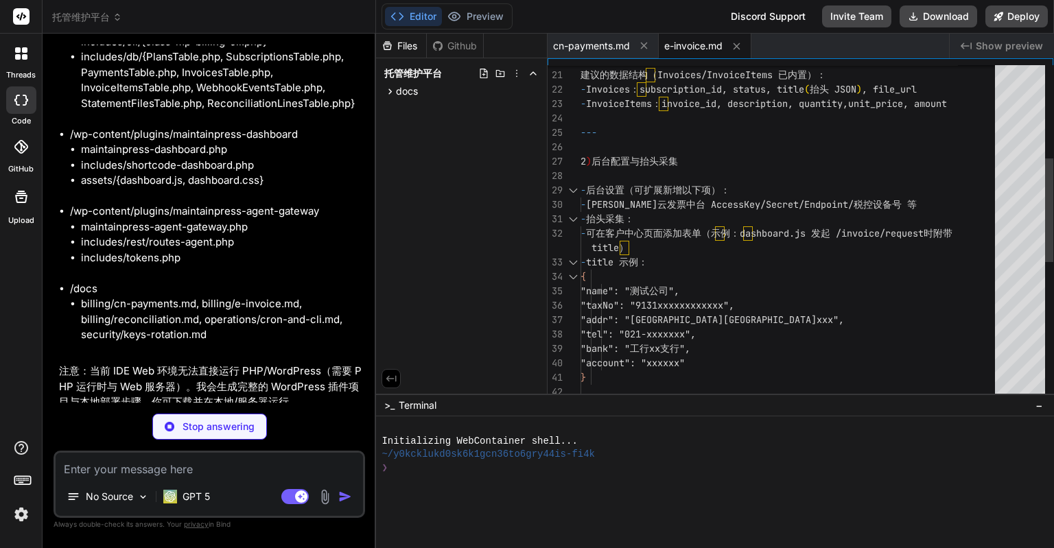
type textarea "x"
type textarea "- 已内置解析器（CSV 简化版）： - AlipayBillV3.php - WechatBillV3.php - LianLianStatement.ph…"
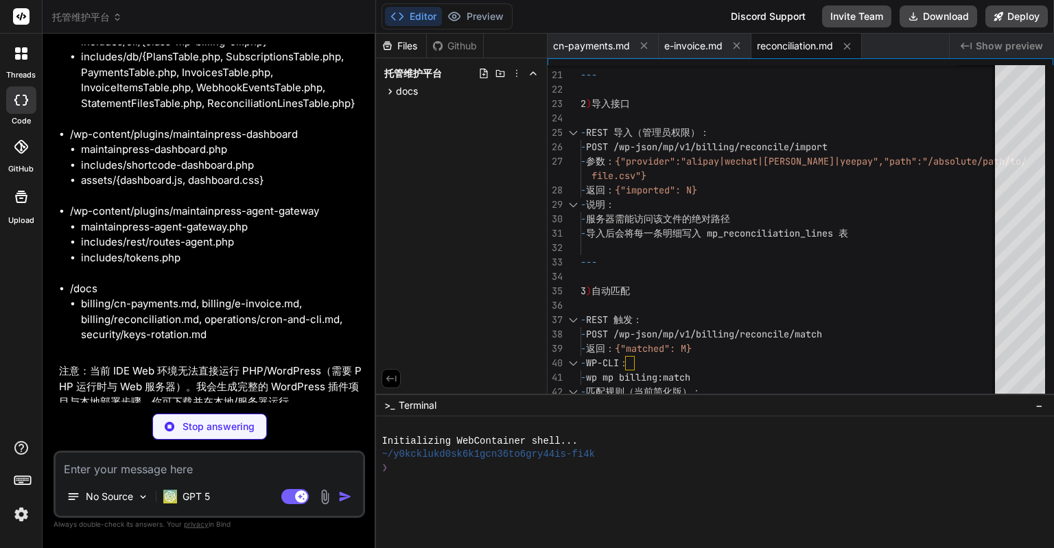
scroll to position [12135, 0]
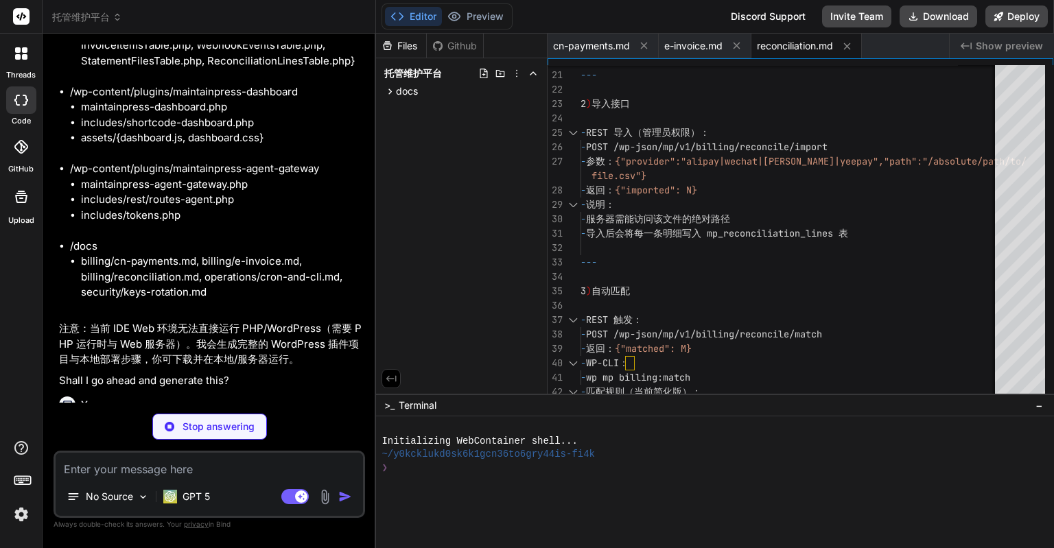
type textarea "x"
type textarea "- PHP 8.1+，启用 OpenSSL、mbstring、json、curl 等常用扩展 - HTTPS 域名（用于接收支付平台回调） - 邮件送达（用于…"
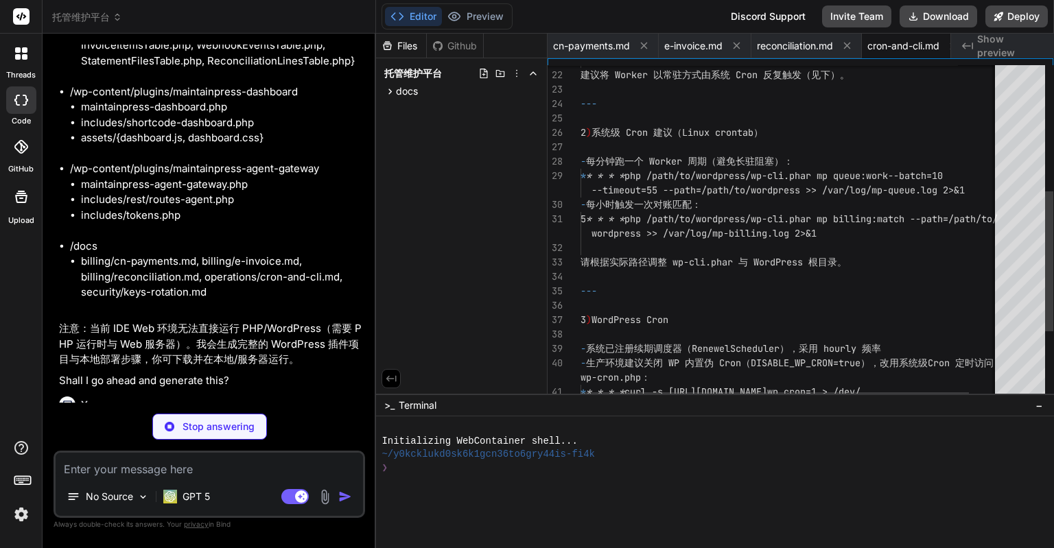
scroll to position [0, 21]
type textarea "x"
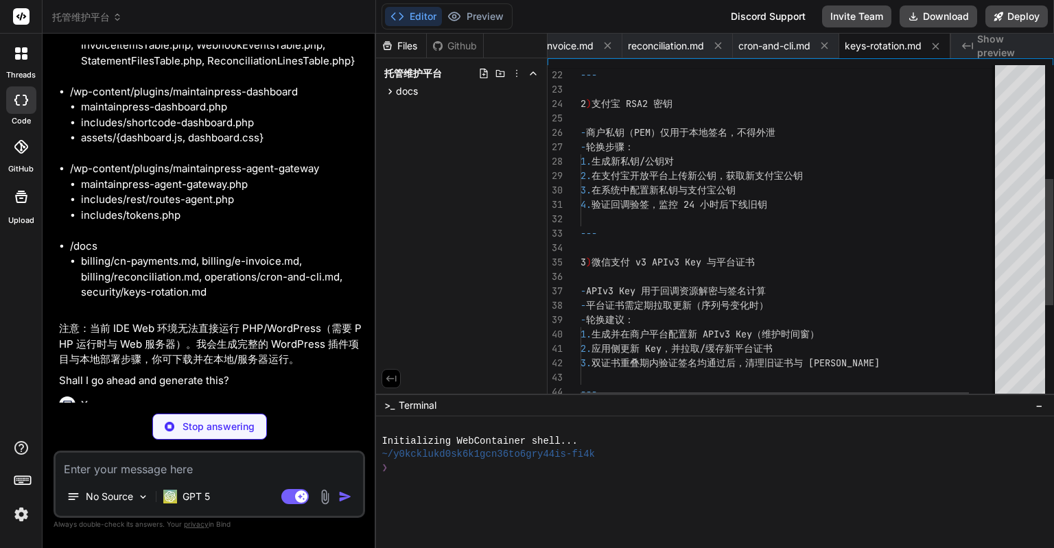
scroll to position [12109, 0]
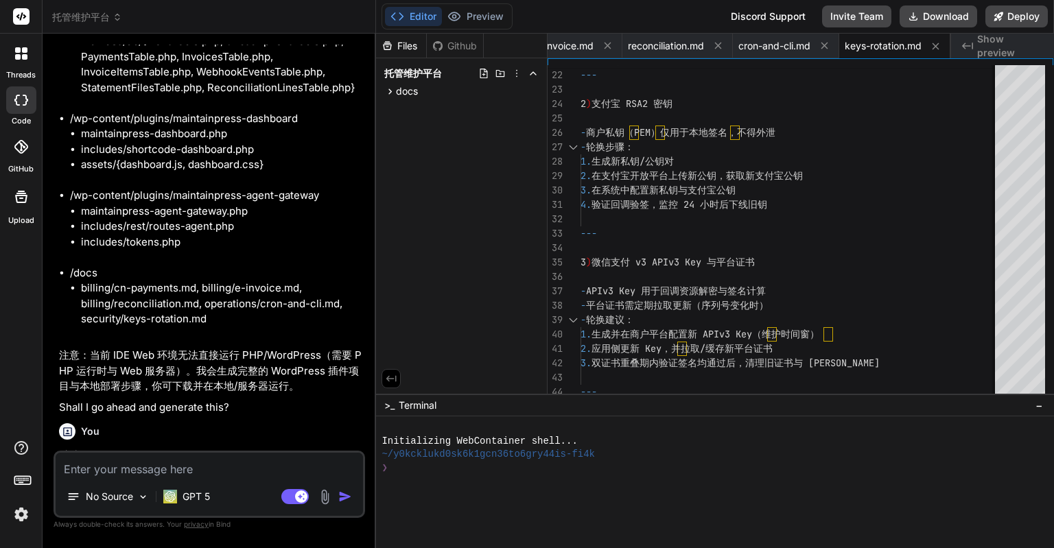
type textarea "x"
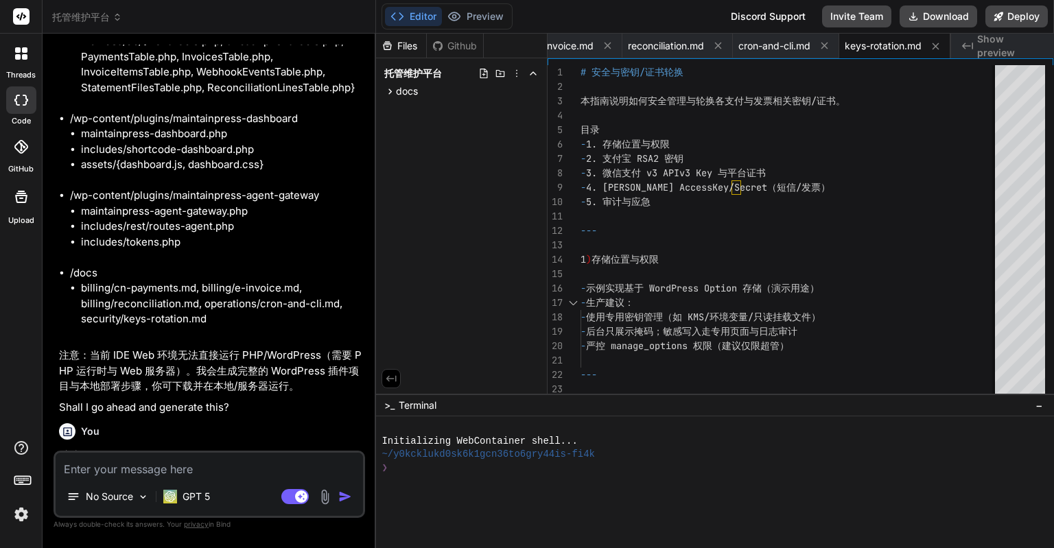
click at [411, 40] on div "Files" at bounding box center [401, 46] width 50 height 14
click at [412, 88] on span "docs" at bounding box center [407, 91] width 22 height 14
click at [519, 73] on icon at bounding box center [516, 73] width 11 height 11
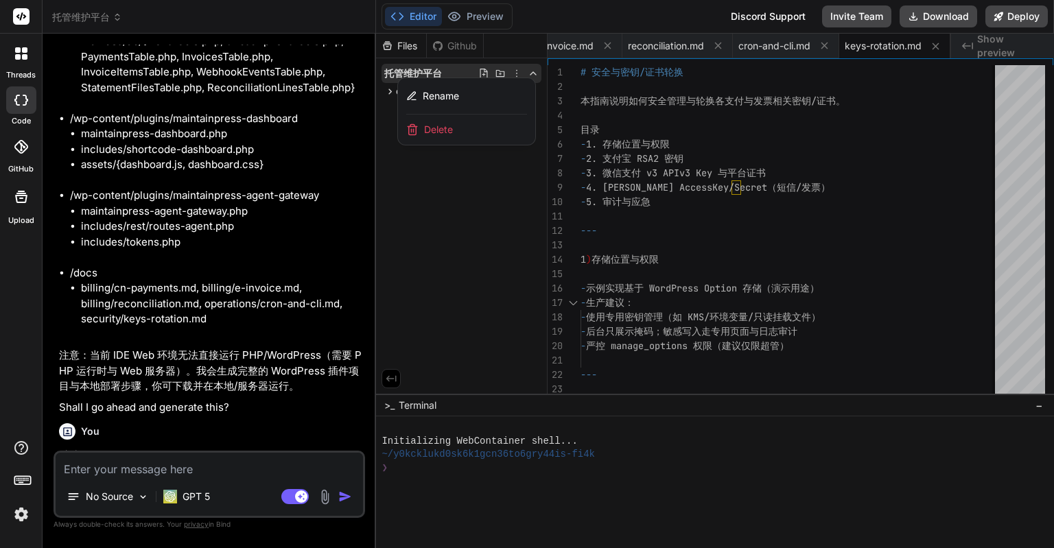
click at [519, 73] on div at bounding box center [715, 291] width 678 height 515
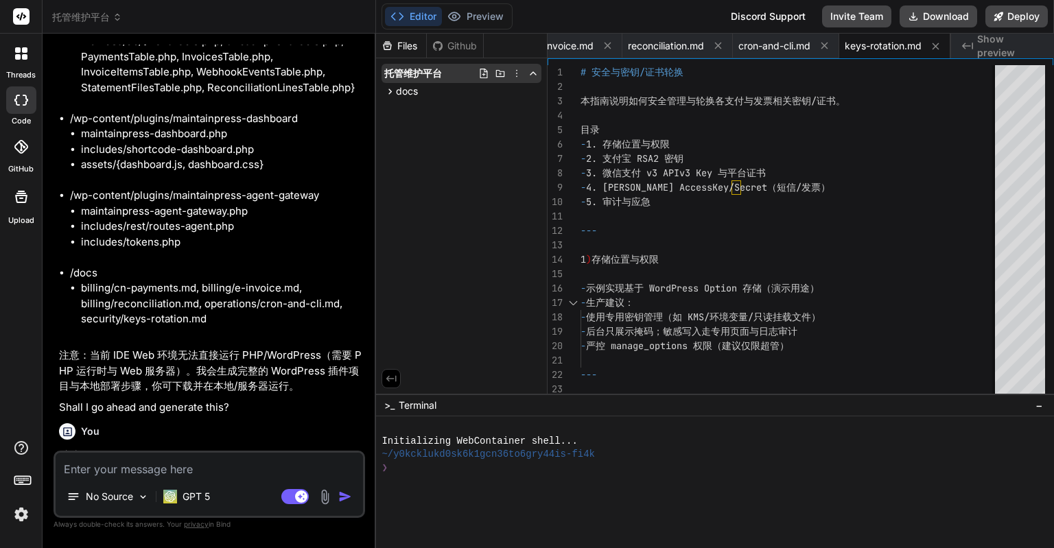
click at [488, 67] on div "托管维护平台" at bounding box center [462, 73] width 160 height 19
click at [488, 73] on icon at bounding box center [483, 73] width 11 height 11
click at [397, 375] on icon at bounding box center [391, 379] width 12 height 12
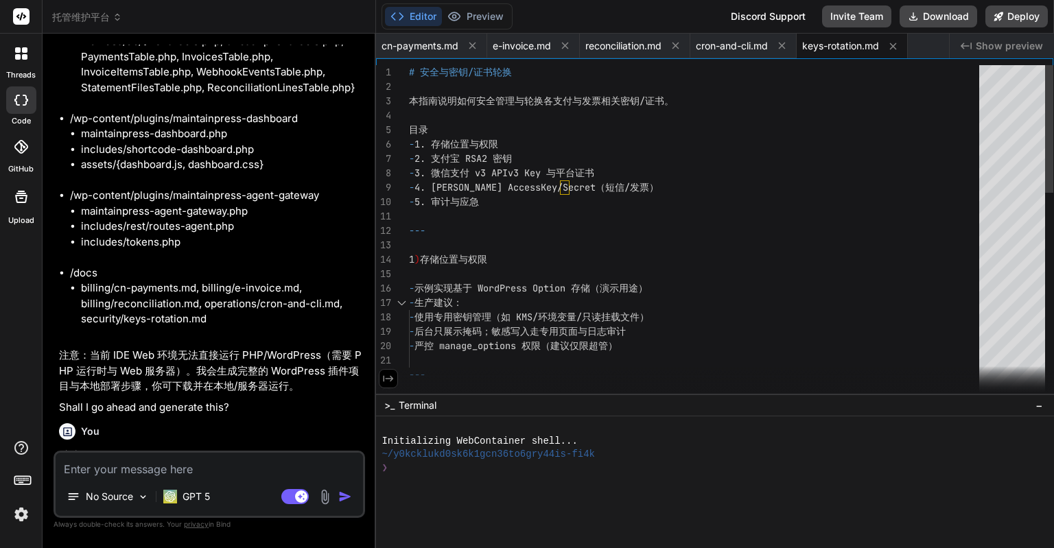
click at [397, 375] on button at bounding box center [388, 378] width 19 height 19
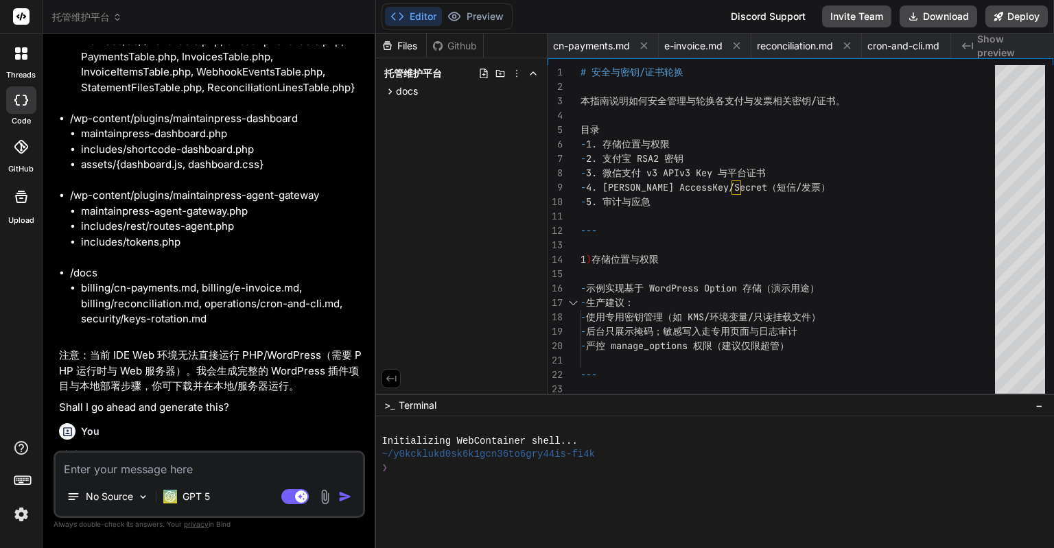
click at [996, 50] on span "Show preview" at bounding box center [1010, 45] width 66 height 27
click at [969, 45] on icon "Created with Pixso." at bounding box center [967, 45] width 11 height 11
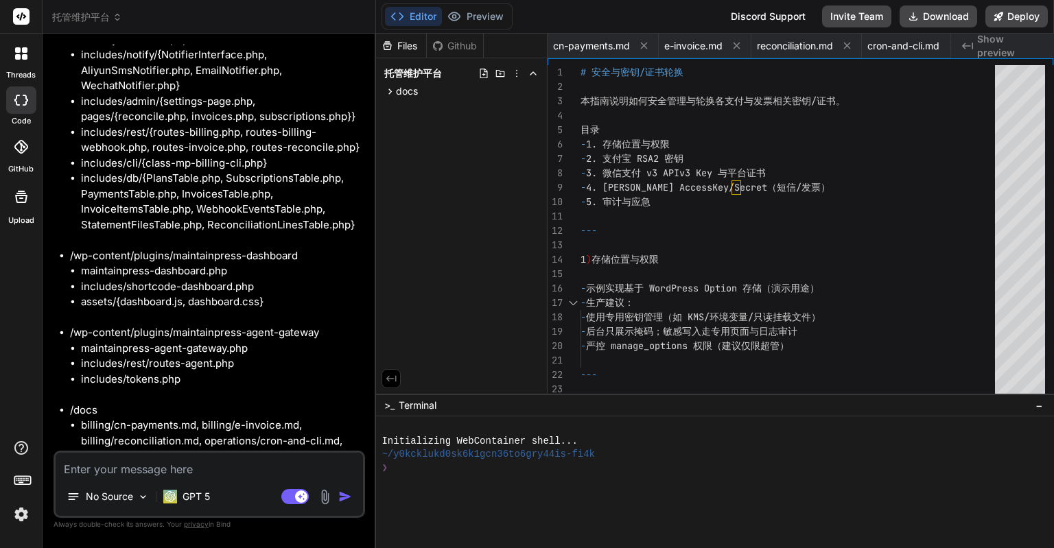
scroll to position [12109, 0]
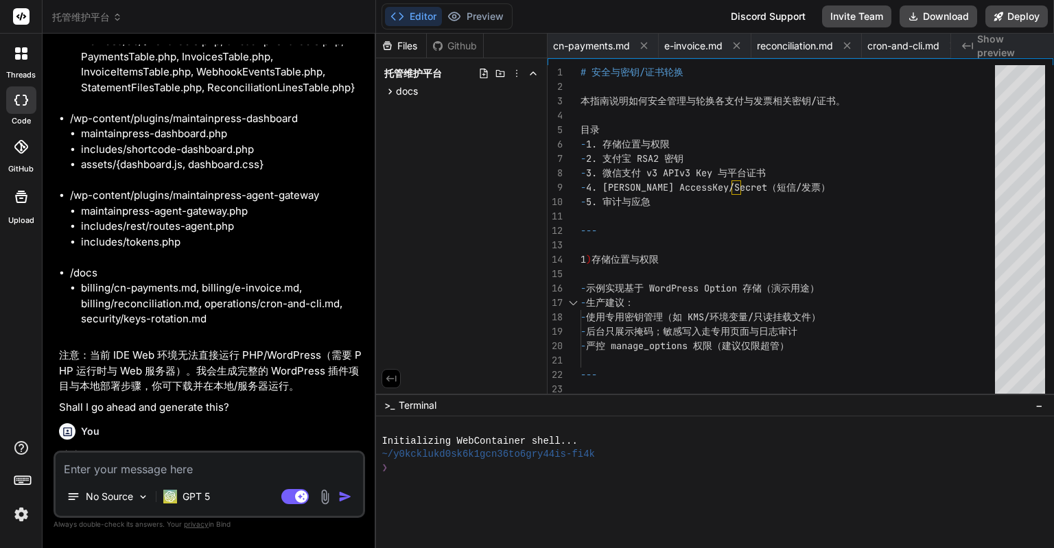
click at [154, 524] on div "Click to open Workbench" at bounding box center [199, 529] width 252 height 11
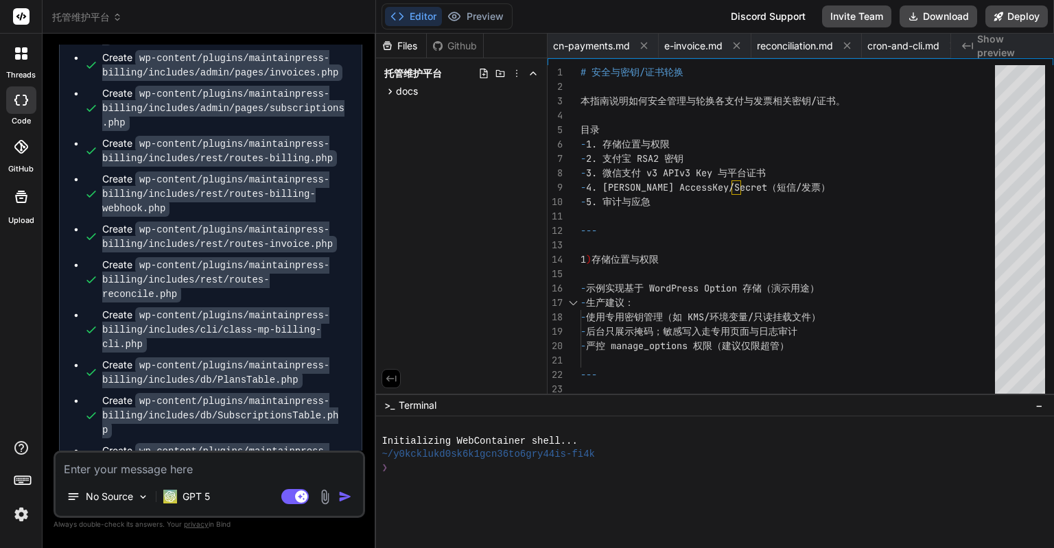
scroll to position [10462, 0]
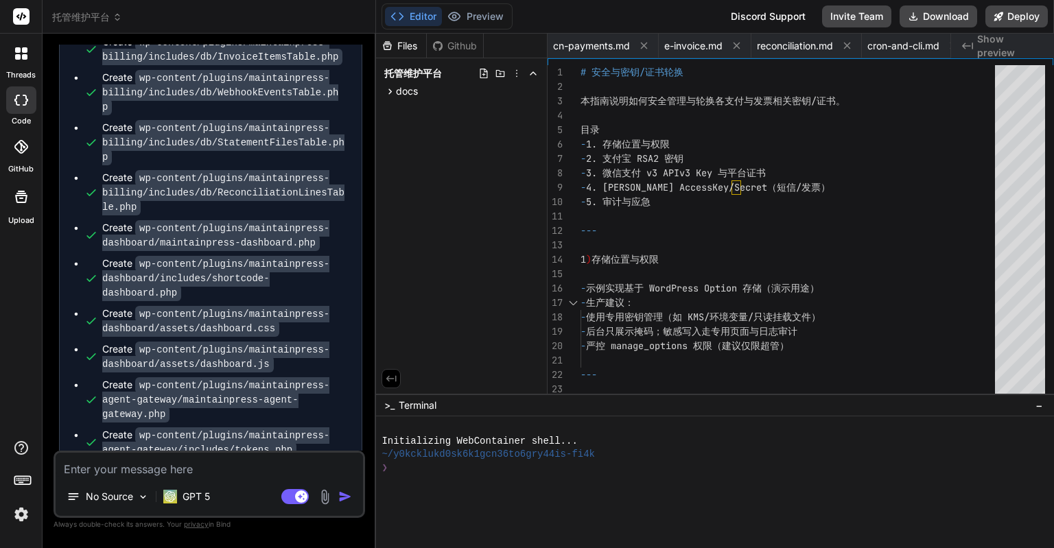
drag, startPoint x: 171, startPoint y: 323, endPoint x: 82, endPoint y: 302, distance: 91.1
copy span "This message appears to be truncated. The response may be incomplete."
click at [141, 463] on textarea at bounding box center [209, 465] width 307 height 25
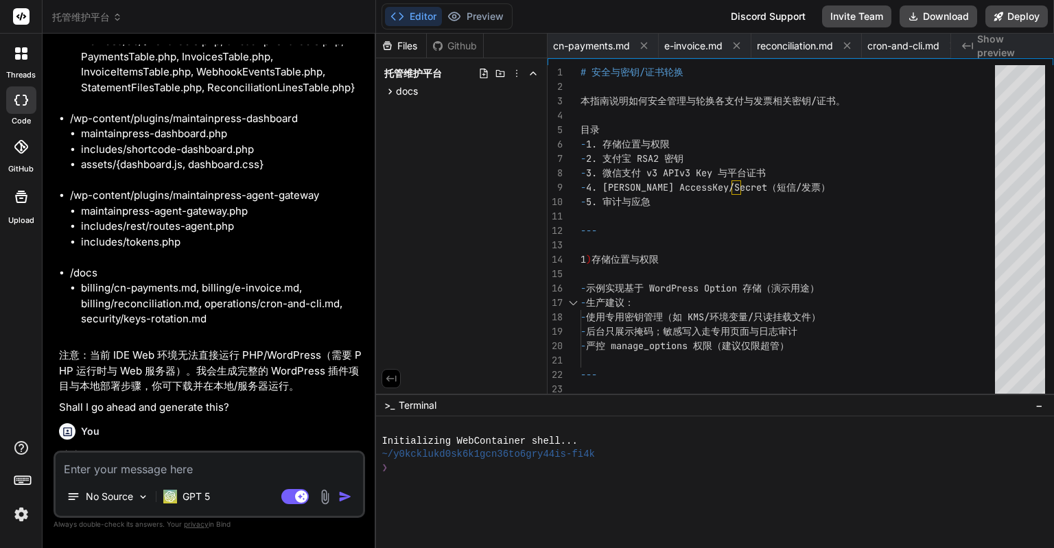
scroll to position [12040, 0]
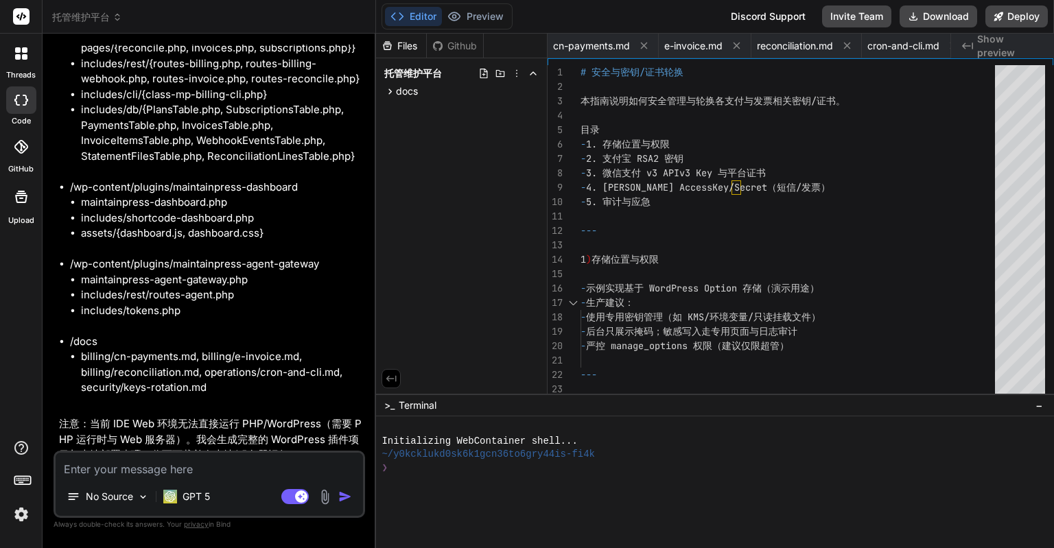
type textarea "q"
type textarea "x"
type textarea "qi"
type textarea "x"
type textarea "qia"
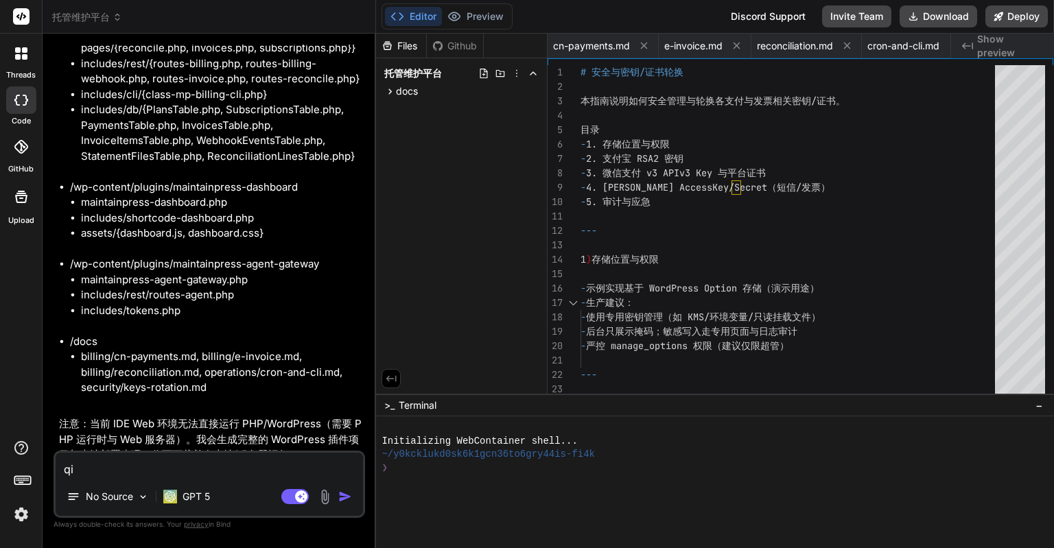
type textarea "x"
type textarea "qian"
type textarea "x"
type textarea "qian'm"
type textarea "x"
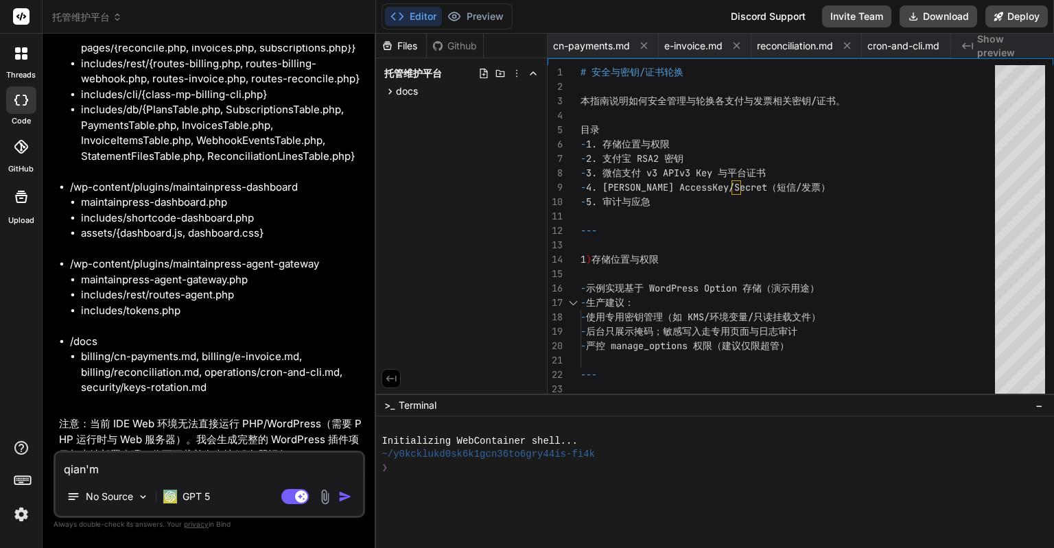
type textarea "qian'mi"
type textarea "x"
type textarea "qian'mia"
type textarea "x"
type textarea "qian'mian"
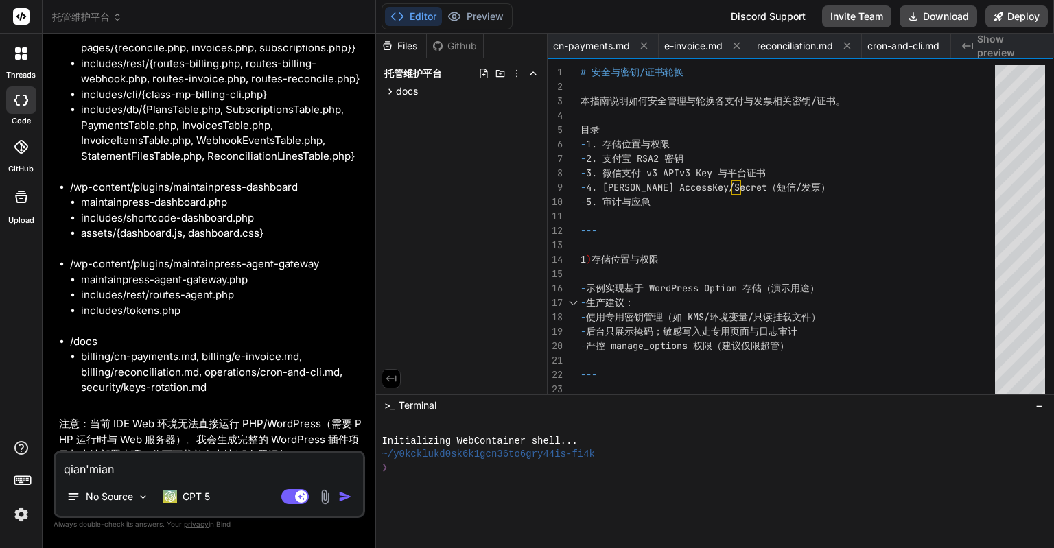
type textarea "x"
type textarea "qian'mian'd"
type textarea "x"
type textarea "qian'mian'de"
type textarea "x"
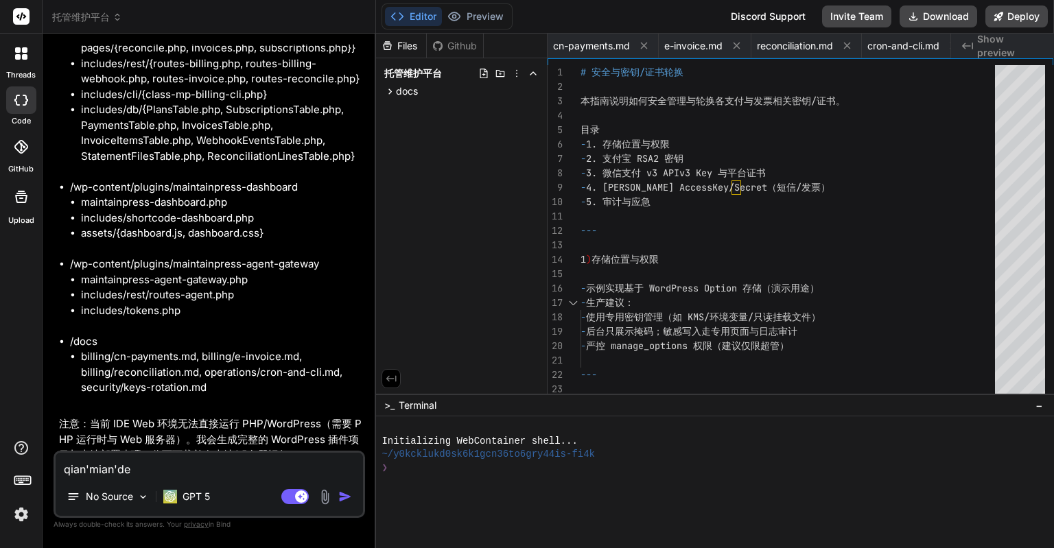
type textarea "前面的"
type textarea "x"
type textarea "前面的d"
type textarea "x"
type textarea "前面的da"
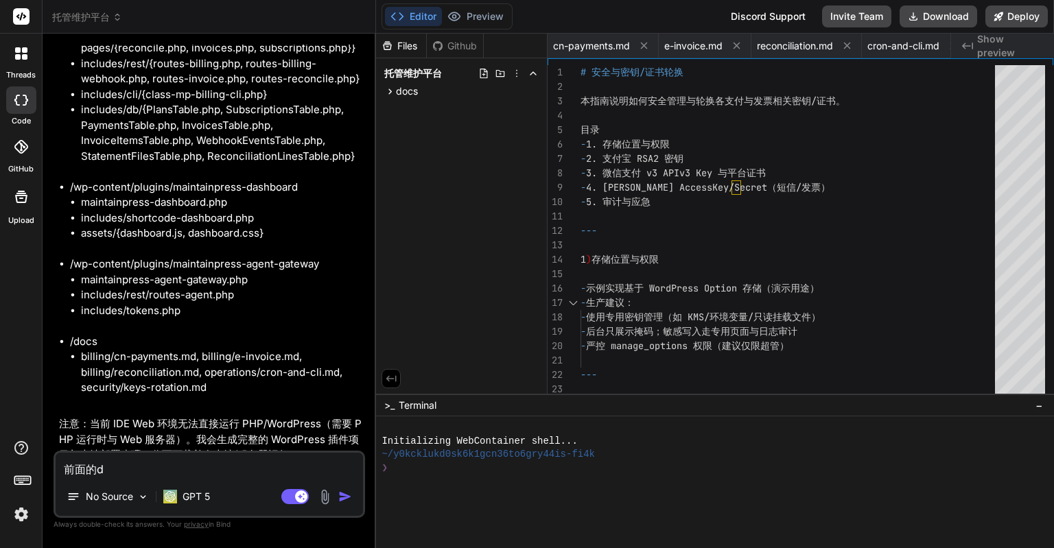
type textarea "x"
type textarea "前面的dai"
type textarea "x"
type textarea "前面的dai'm"
type textarea "x"
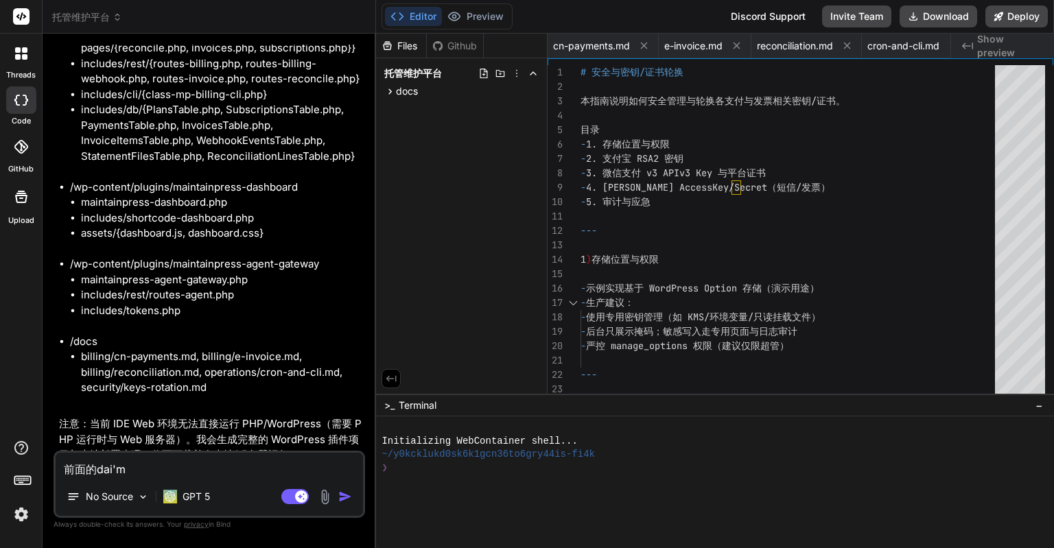
type textarea "前面的dai'ma"
type textarea "x"
type textarea "前面的代码"
type textarea "x"
type textarea "前面的代码d"
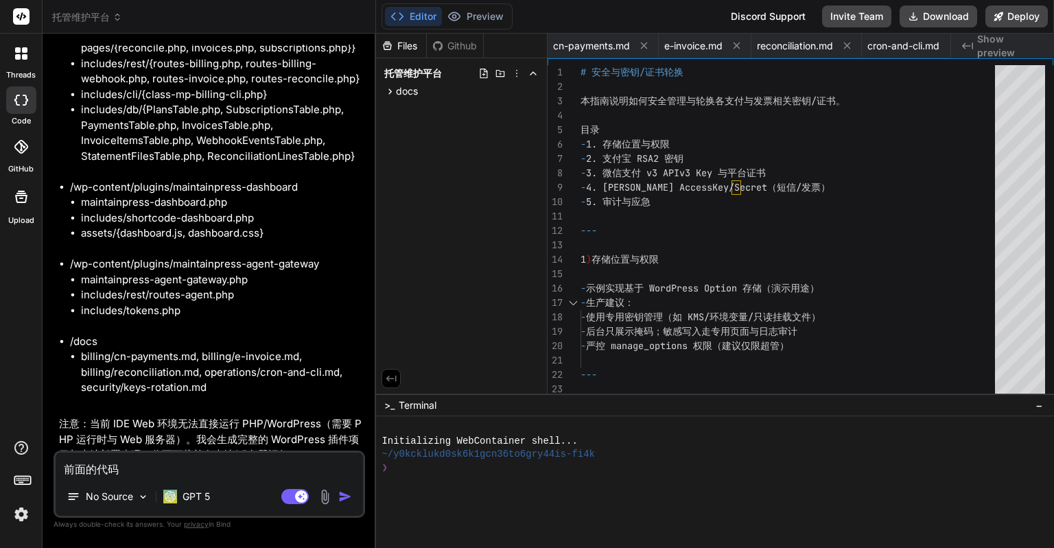
type textarea "x"
type textarea "前面的代码do"
type textarea "x"
type textarea "前面的代码dou"
type textarea "x"
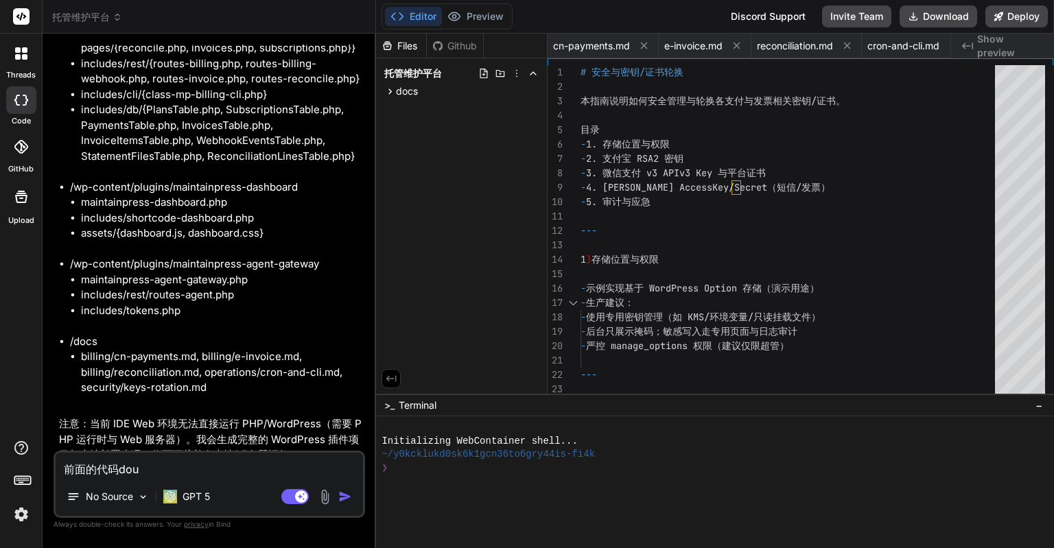
type textarea "前面的代码dou'd"
type textarea "x"
type textarea "前面的代码dou'di"
type textarea "x"
type textarea "前面的代码dou'diu"
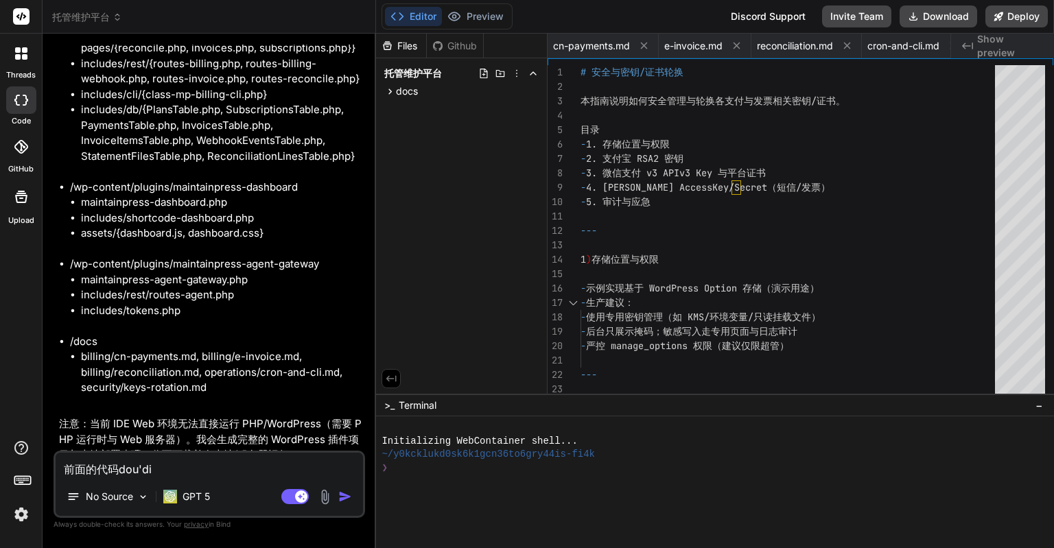
type textarea "x"
type textarea "前面的代码dou'diu's"
type textarea "x"
type textarea "前面的代码dou'diu'sh"
type textarea "x"
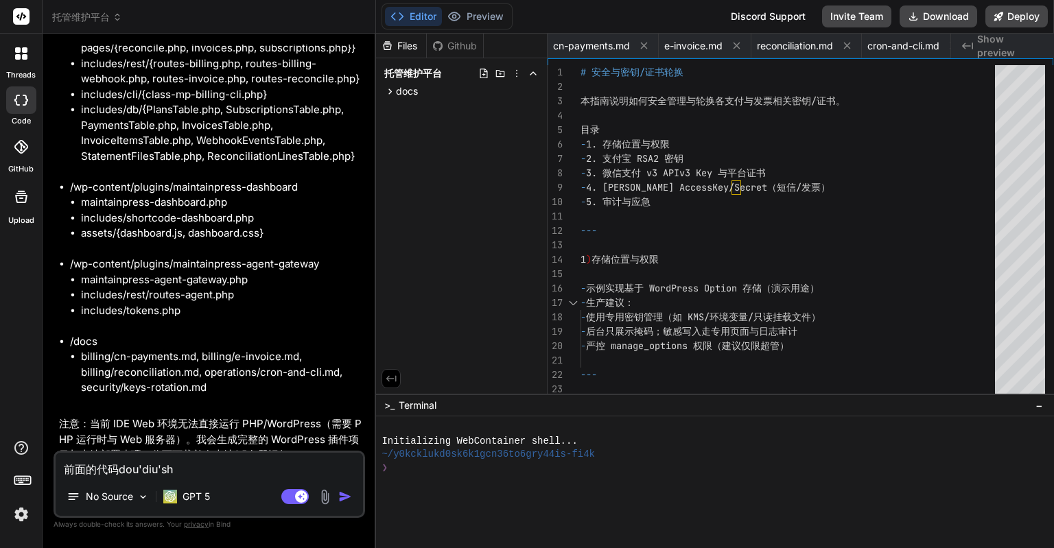
type textarea "前面的代码dou'diu'shi"
type textarea "x"
type textarea "前面的代码dou'diu'shi'l"
type textarea "x"
type textarea "前面的代码dou'diu'shi'le"
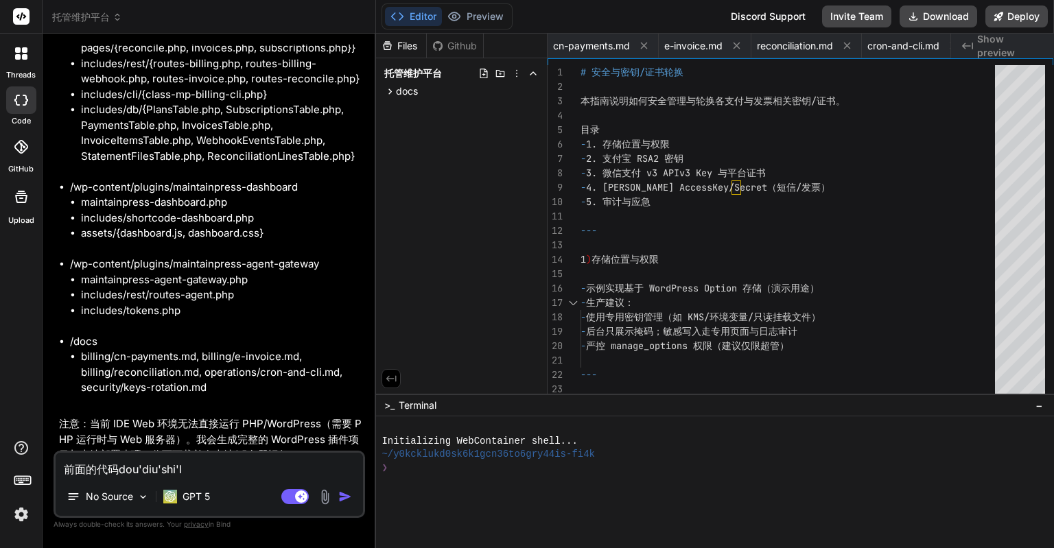
type textarea "x"
type textarea "前面的代码都都湿了"
type textarea "x"
type textarea "前面的代码都都湿了，"
type textarea "x"
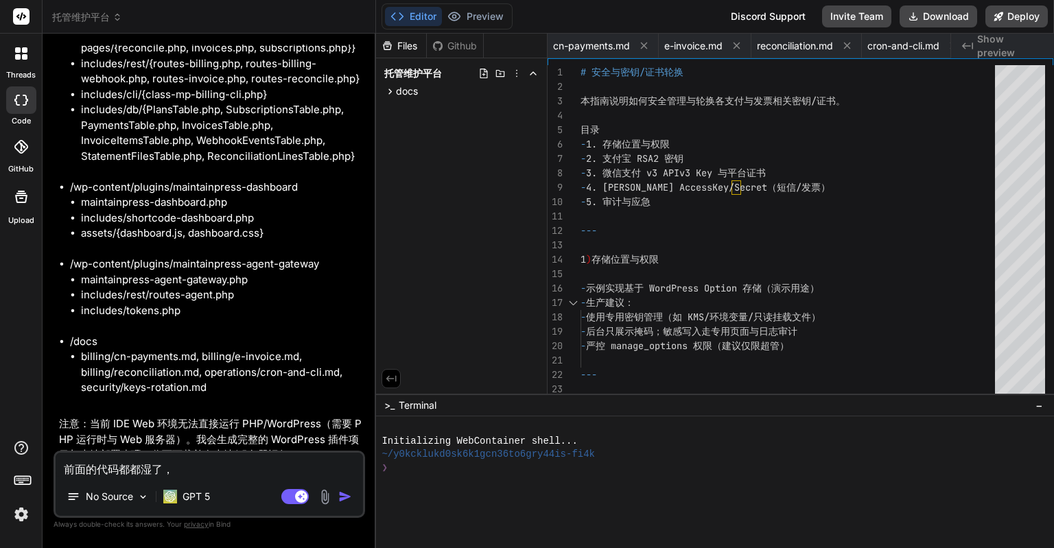
type textarea "前面的代码都都湿了"
type textarea "x"
type textarea "前面的代码都都湿"
type textarea "x"
type textarea "前面的代码都都"
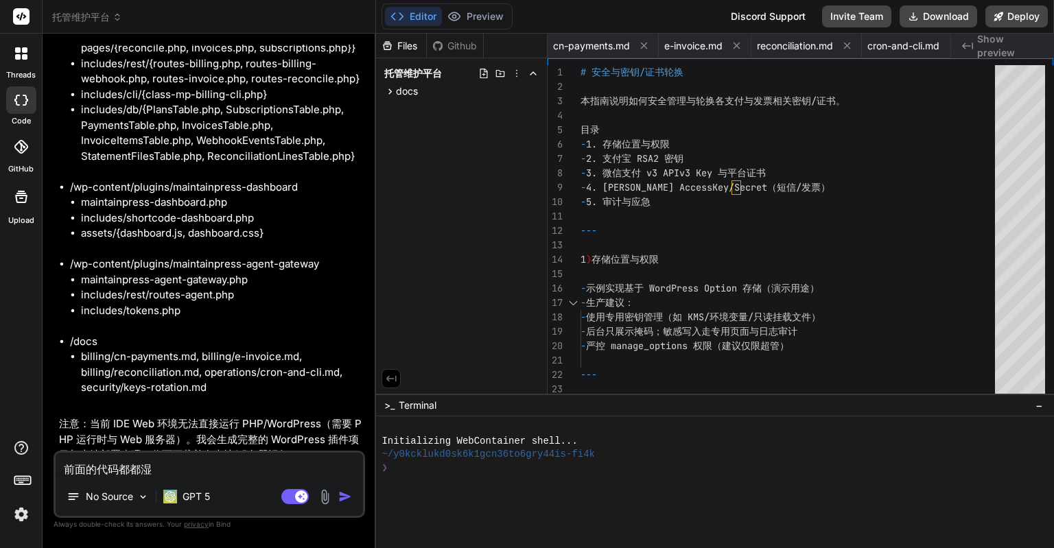
type textarea "x"
type textarea "前面的代码都"
type textarea "x"
type textarea "前面的代码都d"
type textarea "x"
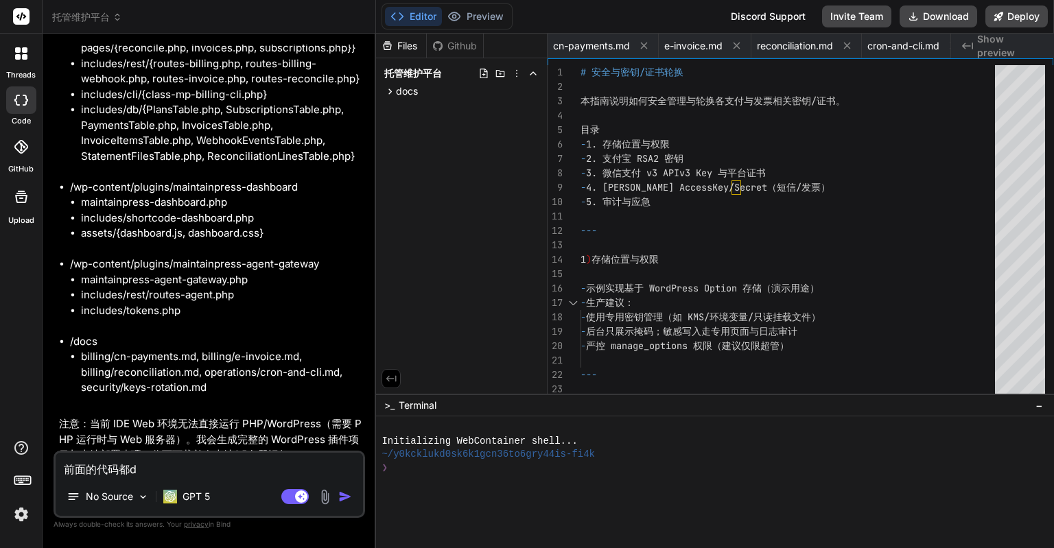
type textarea "前面的代码都di"
type textarea "x"
type textarea "前面的代码都diu"
type textarea "x"
type textarea "前面的代码都diu's"
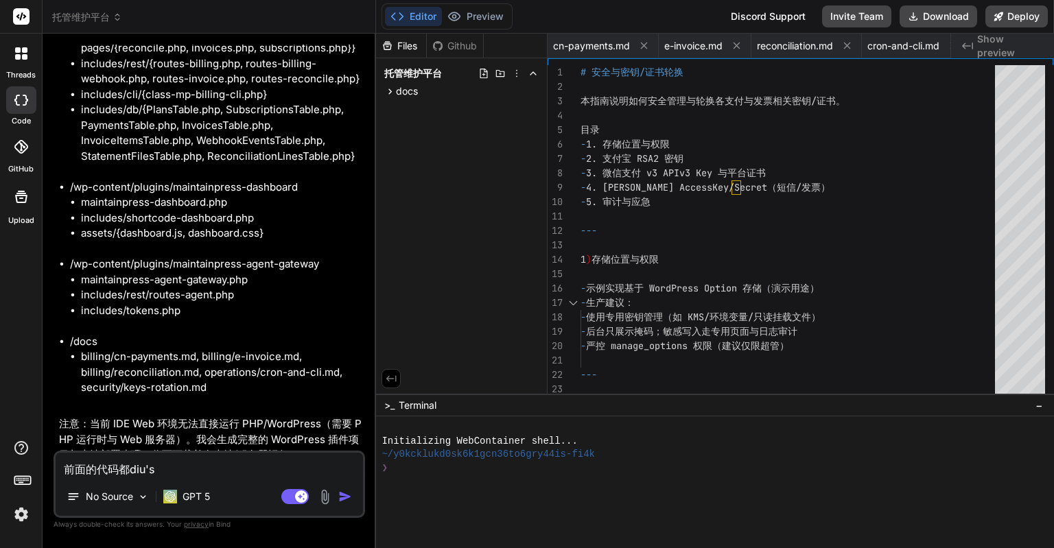
type textarea "x"
type textarea "前面的代码都diu'sh"
type textarea "x"
type textarea "前面的代码都diu'shi"
type textarea "x"
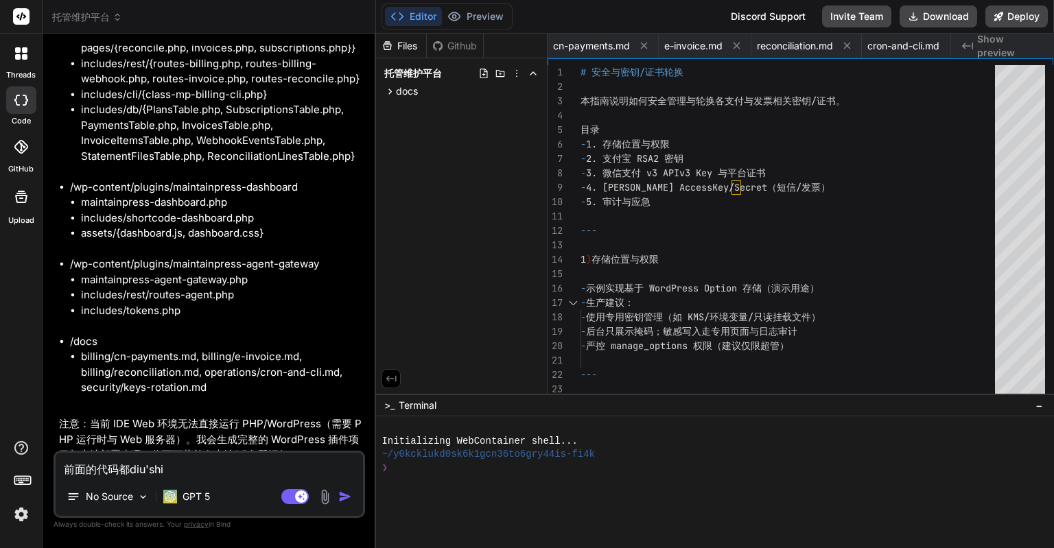
type textarea "前面的代码都diu'shi'l"
type textarea "x"
type textarea "前面的代码都diu'shi'le"
type textarea "x"
type textarea "前面的代码都丢失了"
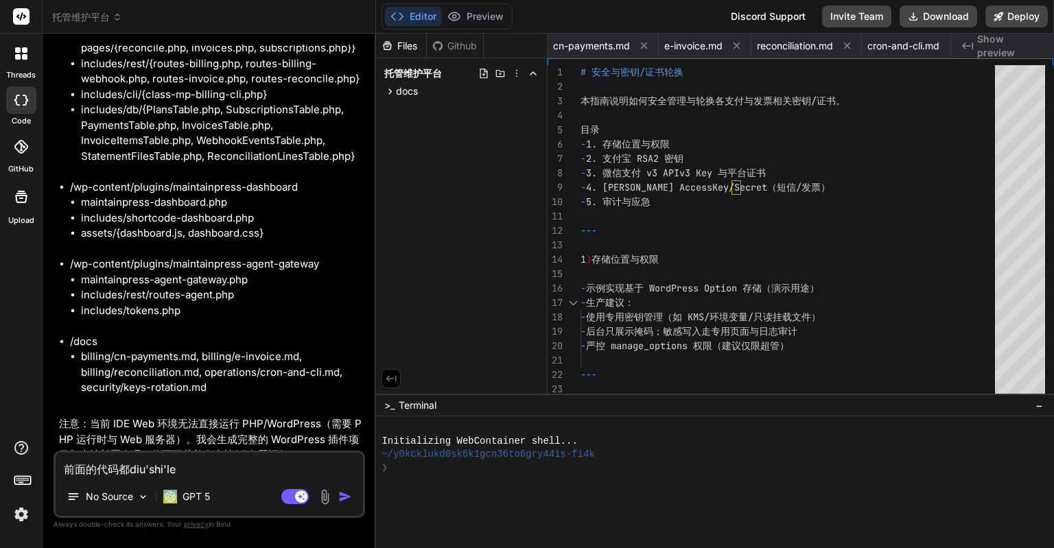
type textarea "x"
type textarea "前面的代码都丢失了，"
type textarea "x"
type textarea "前面的代码都丢失了，y"
type textarea "x"
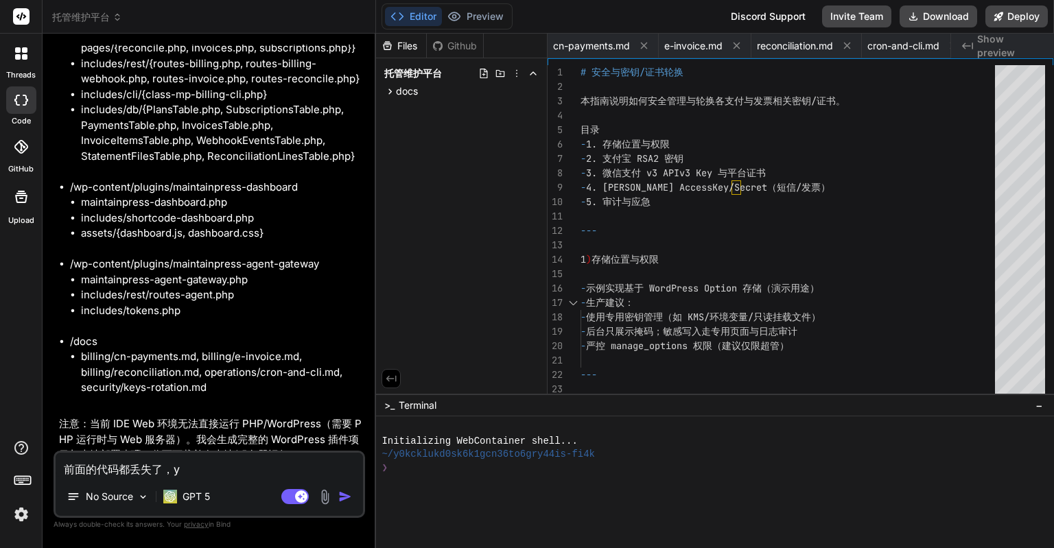
type textarea "前面的代码都丢失了，[PERSON_NAME]"
type textarea "x"
type textarea "前面的代码都丢失了，[PERSON_NAME]"
type textarea "x"
type textarea "前面的代码都丢失了，[PERSON_NAME]'w"
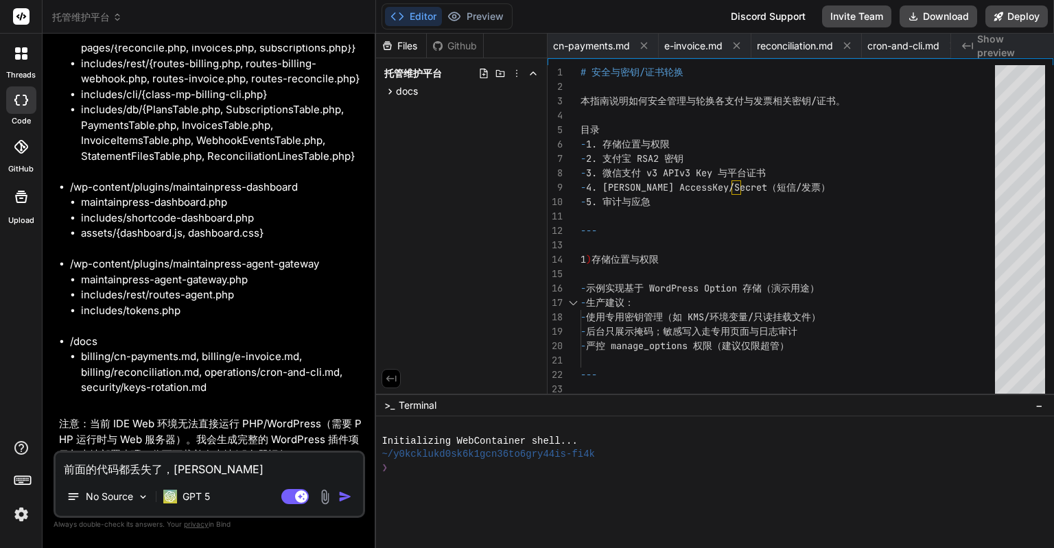
type textarea "x"
type textarea "前面的代码都丢失了，[PERSON_NAME]'we"
type textarea "x"
type textarea "前面的代码都丢失了，[PERSON_NAME]"
type textarea "x"
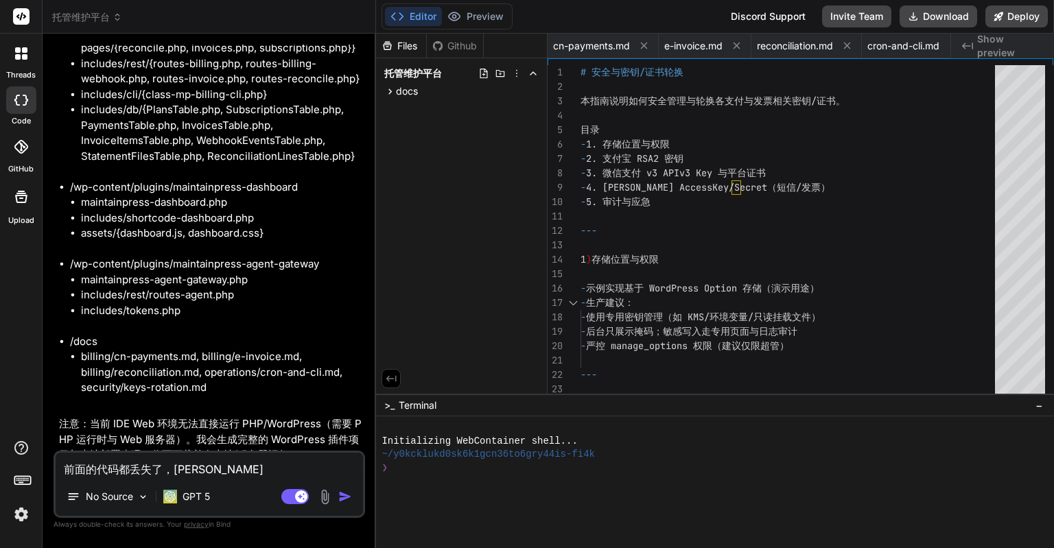
type textarea "前面的代码都丢失了，[PERSON_NAME]'wei'z"
type textarea "x"
type textarea "前面的代码都丢失了，[PERSON_NAME]'wei'zh"
type textarea "x"
type textarea "前面的代码都丢失了，[PERSON_NAME]'zh'g"
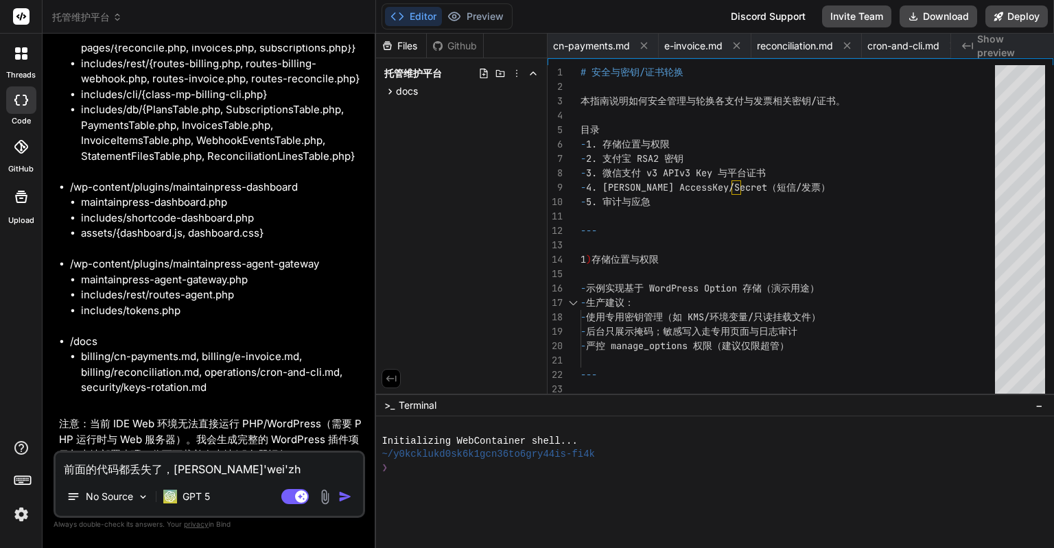
type textarea "x"
type textarea "前面的代码都丢失了，[PERSON_NAME]'zh'ge"
type textarea "x"
type textarea "前面的代码都丢失了，[PERSON_NAME]'zh'ge'y"
type textarea "x"
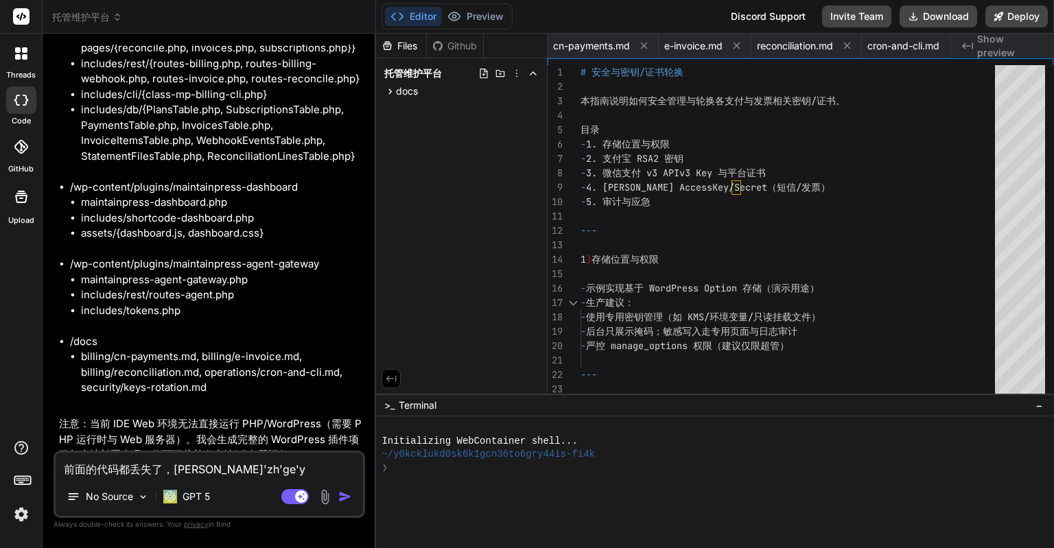
type textarea "前面的代码都丢失了，[PERSON_NAME]'zh'ge'yu"
type textarea "x"
type textarea "前面的代码都丢失了，[PERSON_NAME]'zh'ge'yua"
type textarea "x"
type textarea "前面的代码都丢失了，[PERSON_NAME]'zh'[PERSON_NAME]"
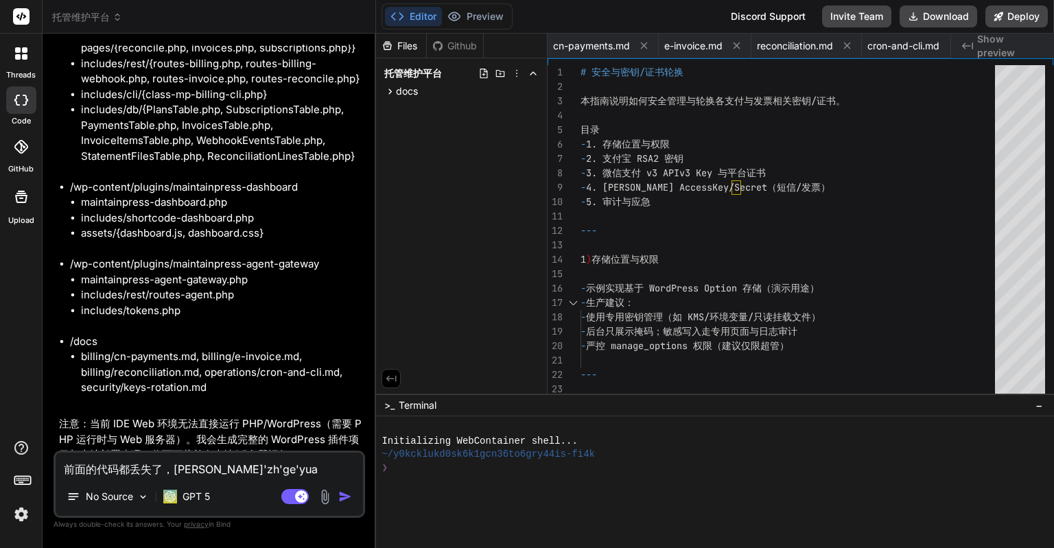
type textarea "x"
type textarea "前面的代码都丢失了，[PERSON_NAME]'zh'ge'yuan'y"
type textarea "x"
type textarea "前面的代码都丢失了，因为这个原因"
type textarea "x"
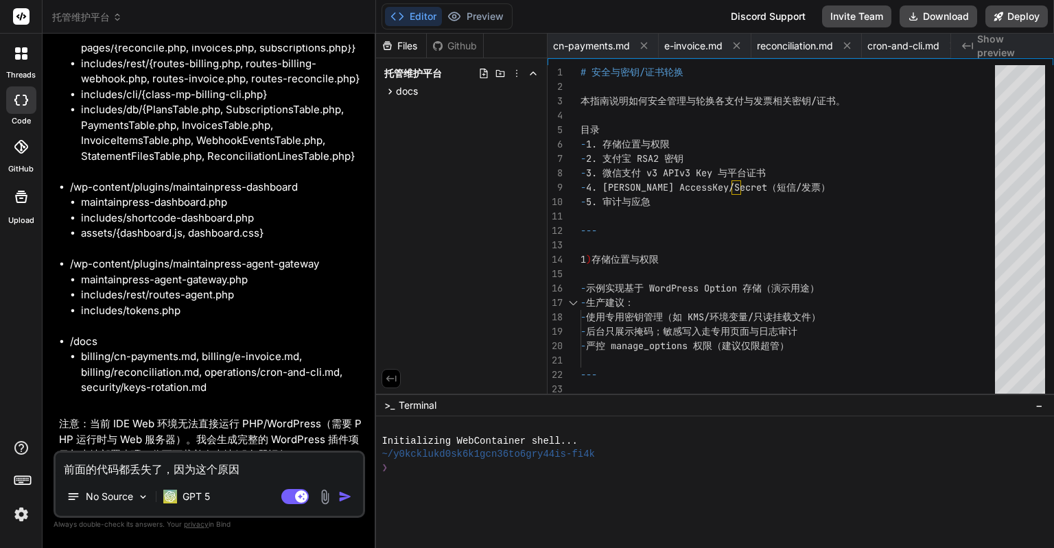
type textarea "前面的代码都丢失了，因为这个原因："
type textarea "x"
paste textarea "This message appears to be truncated. The response may be incomplete."
type textarea "前面的代码都丢失了，因为这个原因：This message appears to be truncated. The response may be inco…"
type textarea "x"
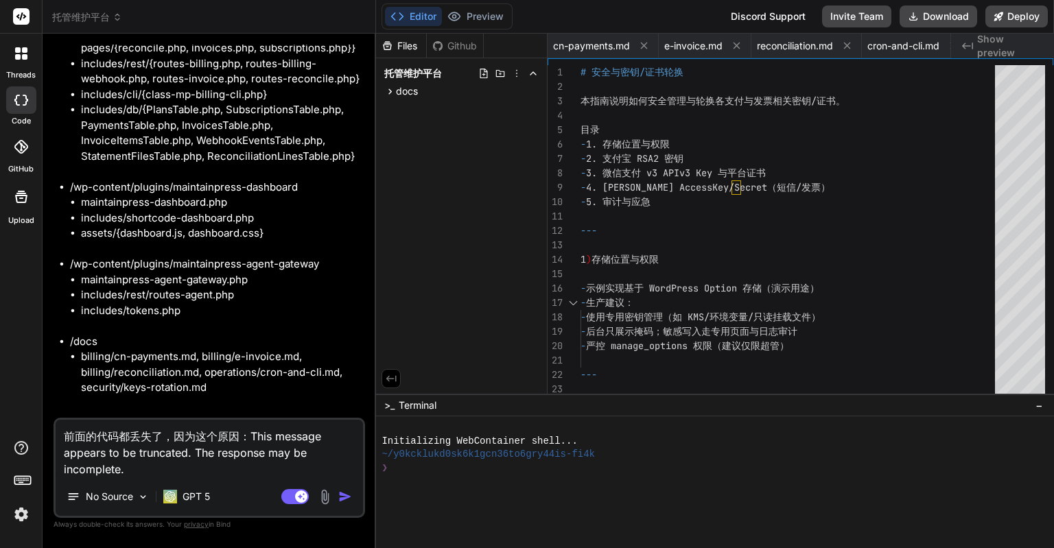
type textarea "前面的代码都丢失了，因为这个原因：This message appears to be truncated. The response may be inco…"
type textarea "x"
type textarea "前面的代码都丢失了，因为这个原因：This message appears to be truncated. The response may be inco…"
type textarea "x"
type textarea "前面的代码都丢失了，因为这个原因：This message appears to be truncated. The response may be inco…"
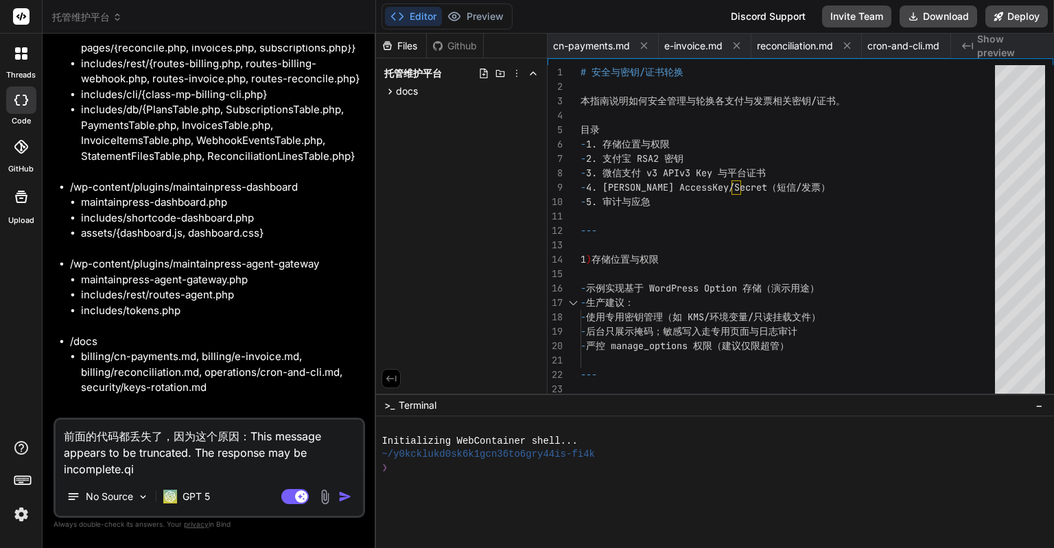
type textarea "x"
type textarea "前面的代码都丢失了，因为这个原因：This message appears to be truncated. The response may be inco…"
type textarea "x"
type textarea "前面的代码都丢失了，因为这个原因：This message appears to be truncated. The response may be inco…"
type textarea "x"
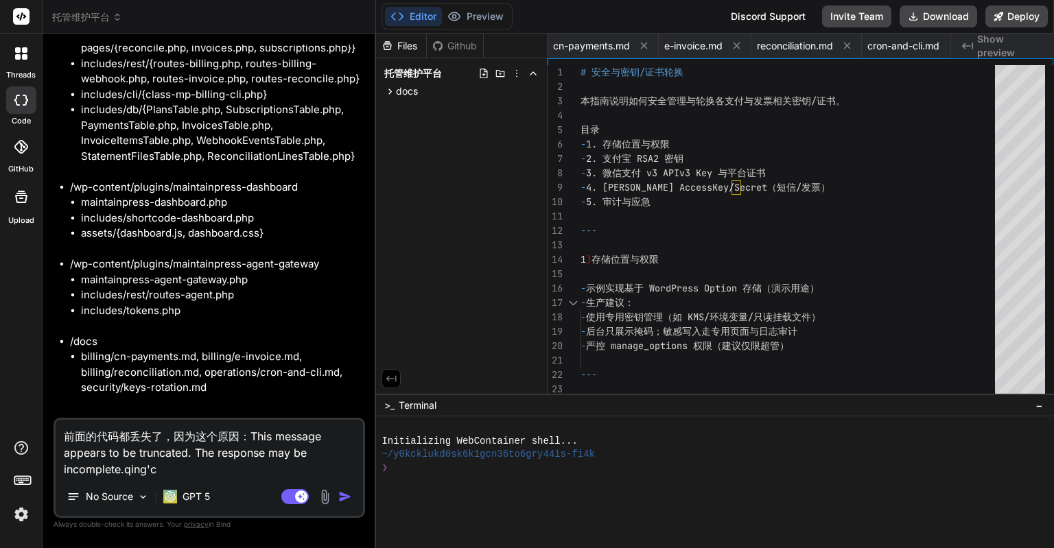
type textarea "前面的代码都丢失了，因为这个原因：This message appears to be truncated. The response may be inco…"
type textarea "x"
type textarea "前面的代码都丢失了，因为这个原因：This message appears to be truncated. The response may be inco…"
type textarea "x"
type textarea "前面的代码都丢失了，因为这个原因：This message appears to be truncated. The response may be inco…"
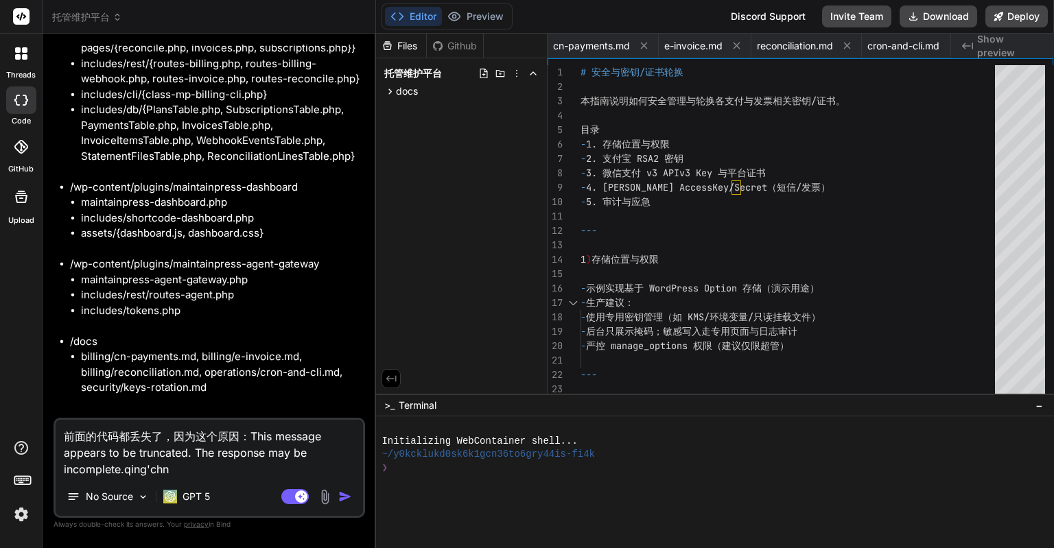
type textarea "x"
type textarea "前面的代码都丢失了，因为这个原因：This message appears to be truncated. The response may be inco…"
type textarea "x"
type textarea "前面的代码都丢失了，因为这个原因：This message appears to be truncated. The response may be inco…"
type textarea "x"
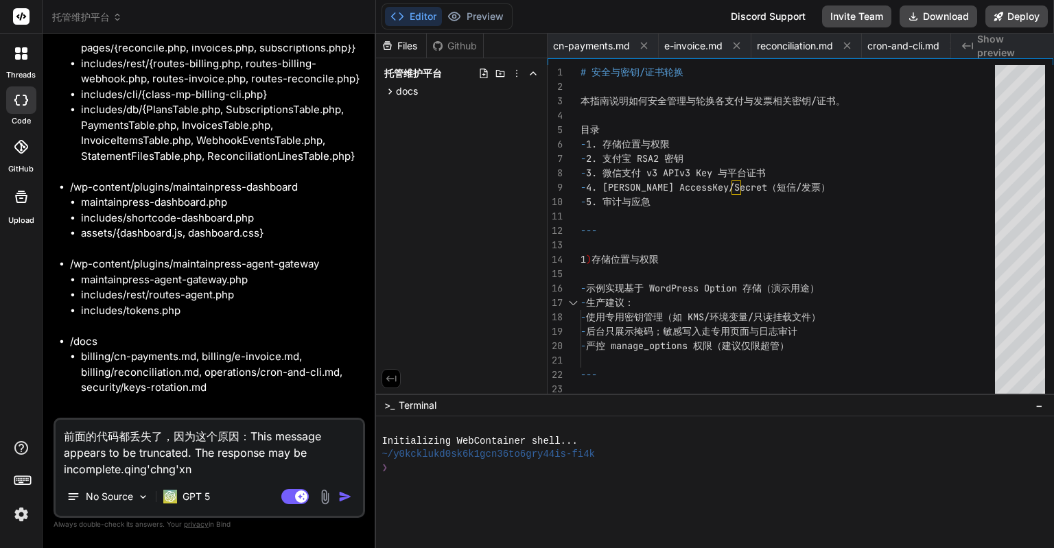
type textarea "前面的代码都丢失了，因为这个原因：This message appears to be truncated. The response may be inco…"
type textarea "x"
type textarea "前面的代码都丢失了，因为这个原因：This message appears to be truncated. The response may be inco…"
type textarea "x"
type textarea "前面的代码都丢失了，因为这个原因：This message appears to be truncated. The response may be inco…"
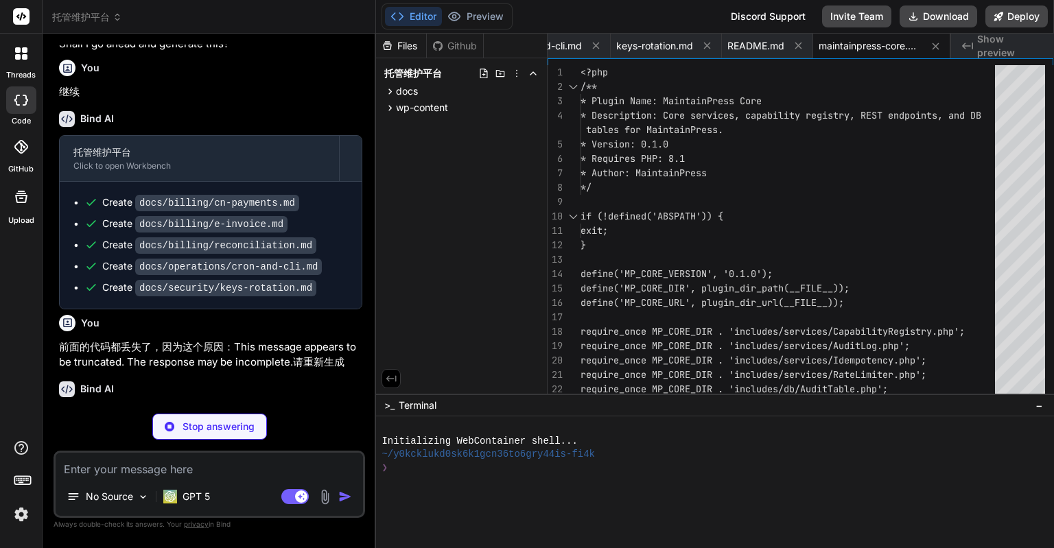
scroll to position [12527, 0]
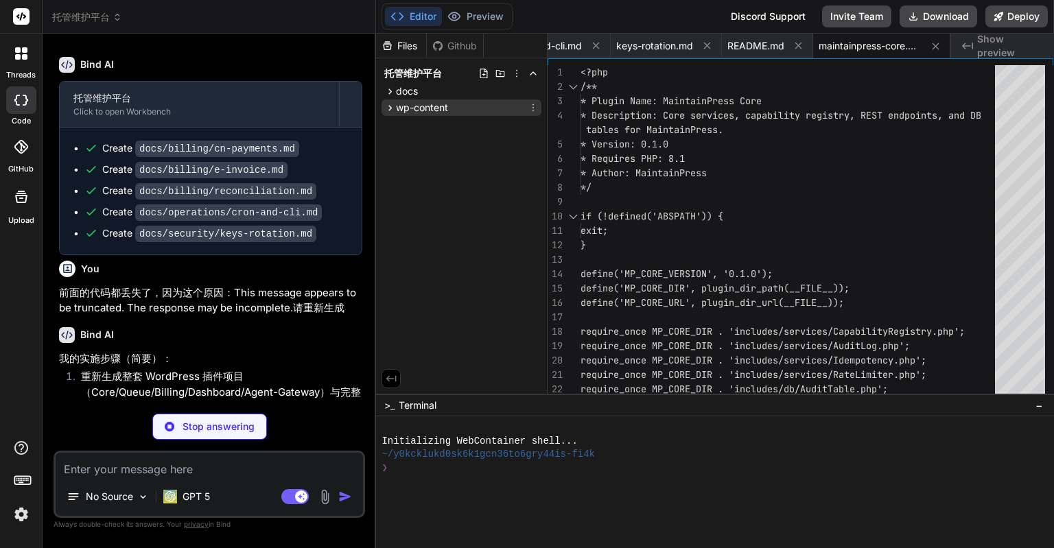
click at [387, 106] on icon at bounding box center [390, 108] width 12 height 12
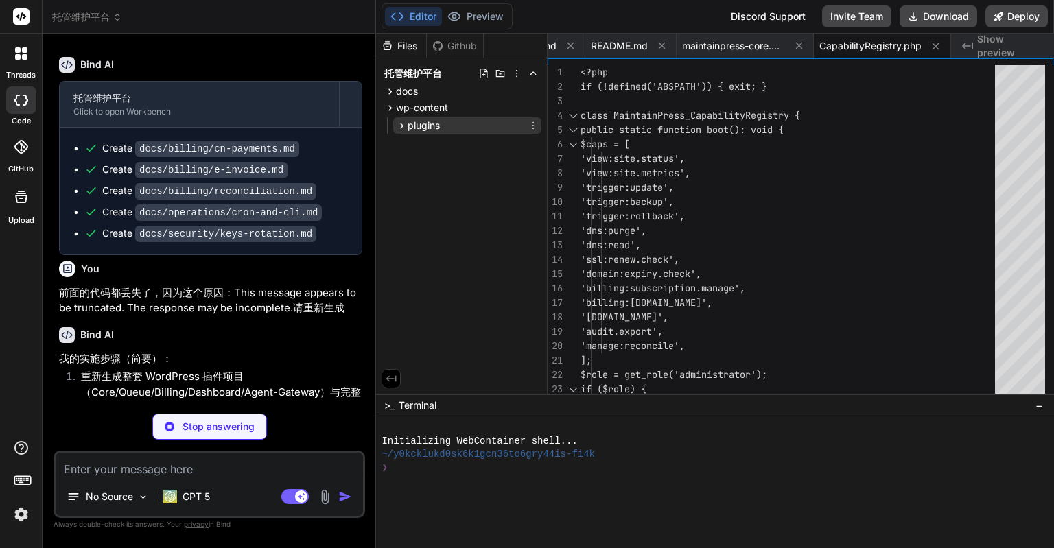
click at [396, 121] on icon at bounding box center [402, 126] width 12 height 12
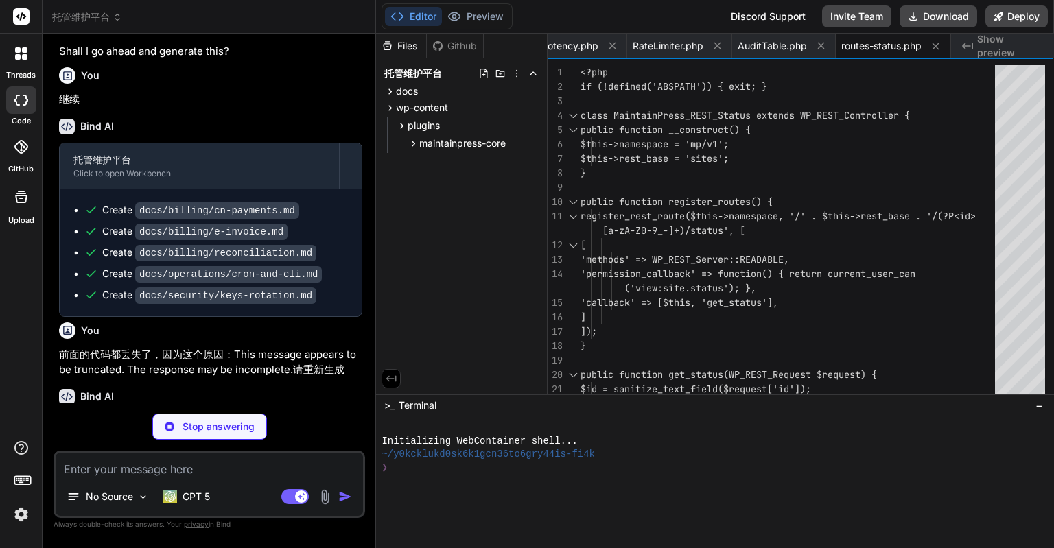
scroll to position [0, 1139]
click at [415, 143] on icon at bounding box center [414, 144] width 12 height 12
click at [425, 183] on icon at bounding box center [425, 181] width 12 height 12
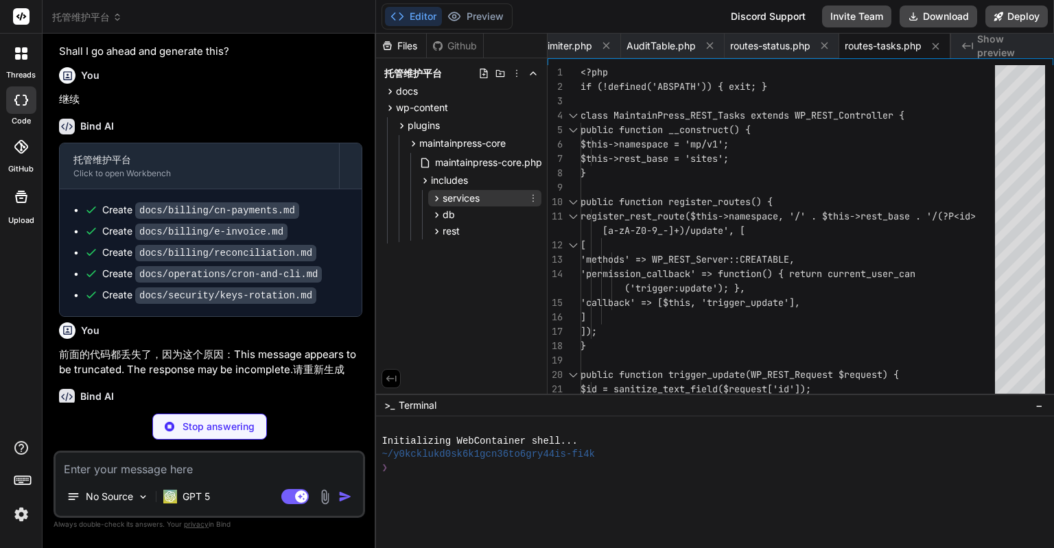
click at [431, 198] on icon at bounding box center [437, 199] width 12 height 12
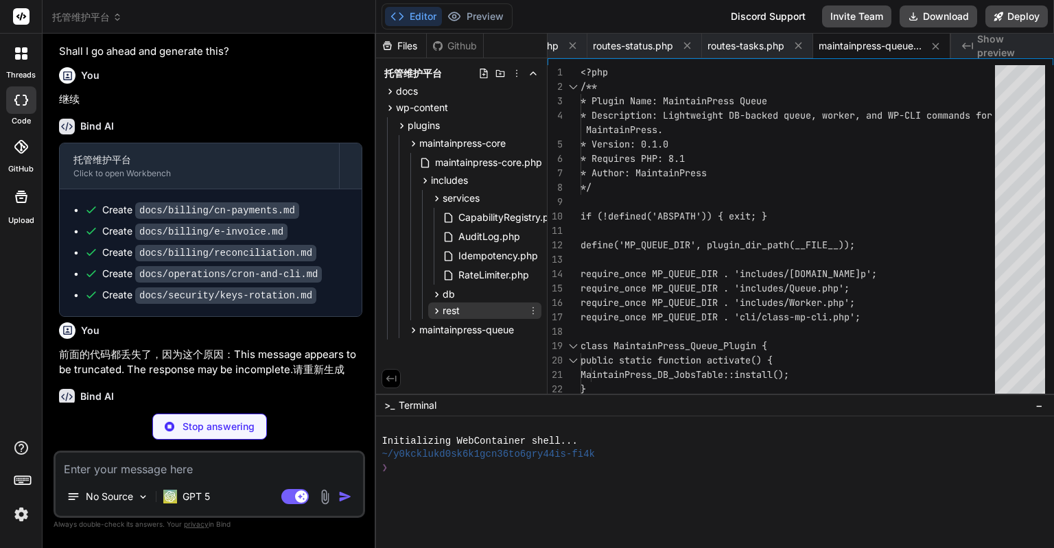
click at [436, 310] on icon at bounding box center [437, 311] width 12 height 12
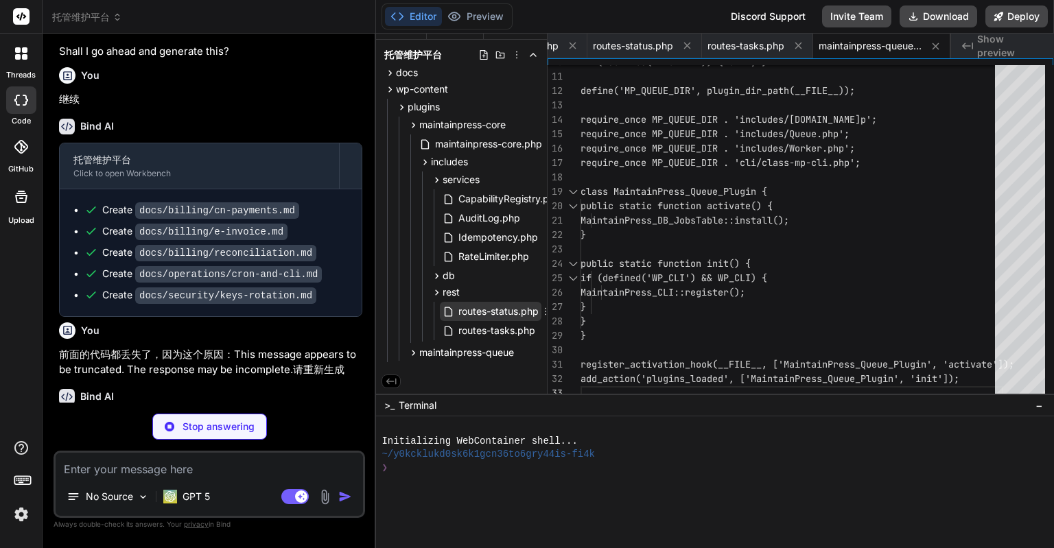
scroll to position [0, 1378]
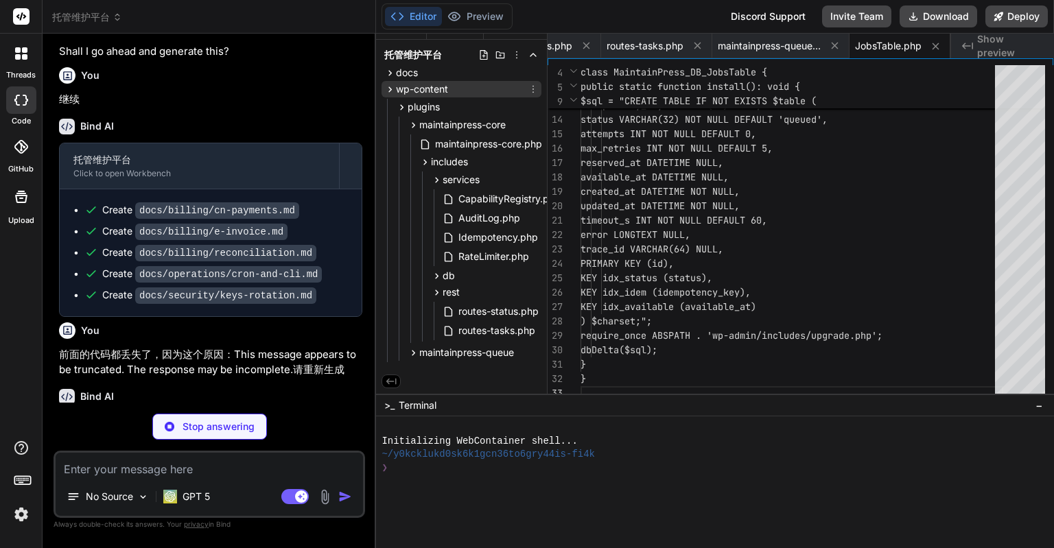
click at [390, 84] on icon at bounding box center [390, 90] width 12 height 12
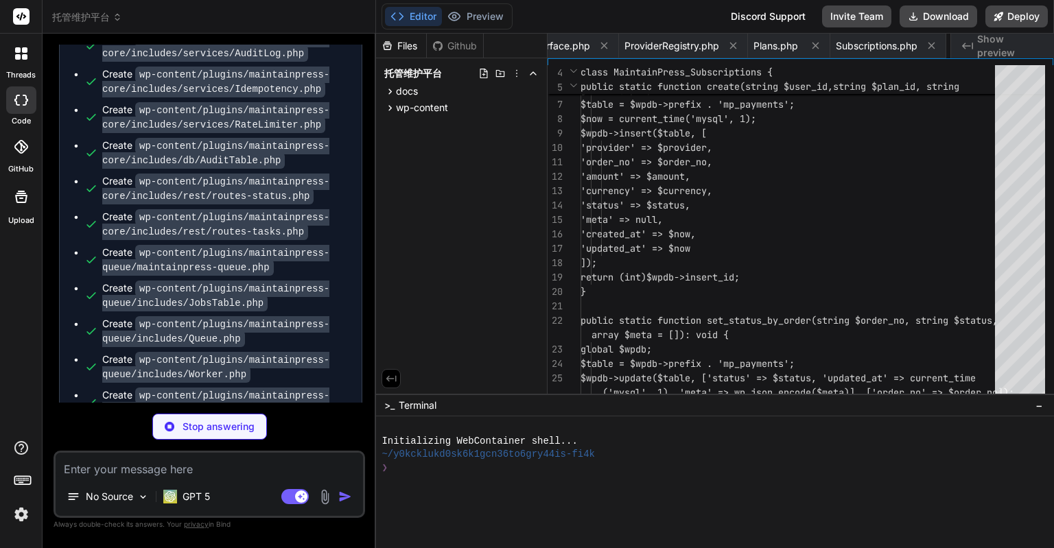
scroll to position [0, 2346]
click at [393, 110] on icon at bounding box center [390, 108] width 12 height 12
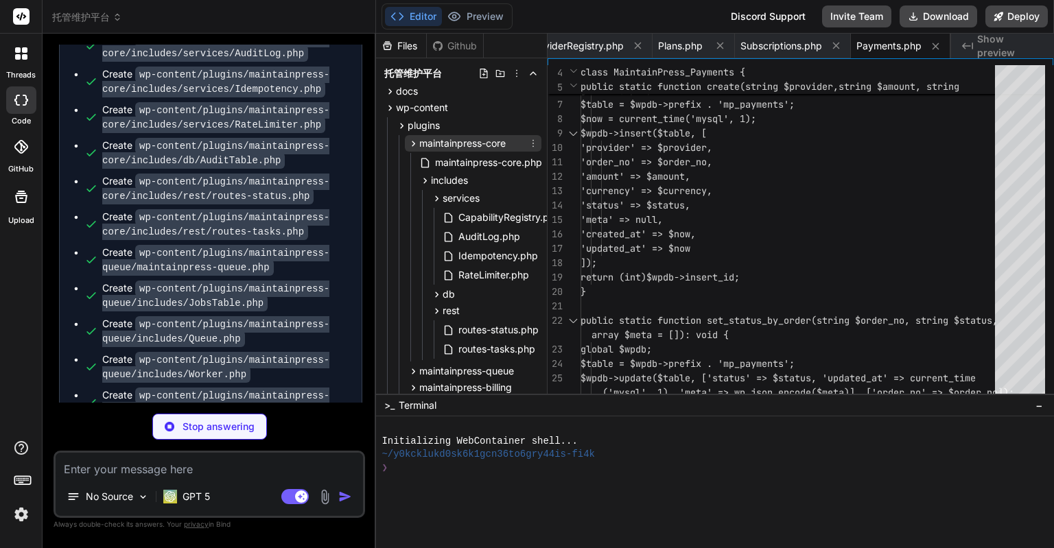
scroll to position [0, 2438]
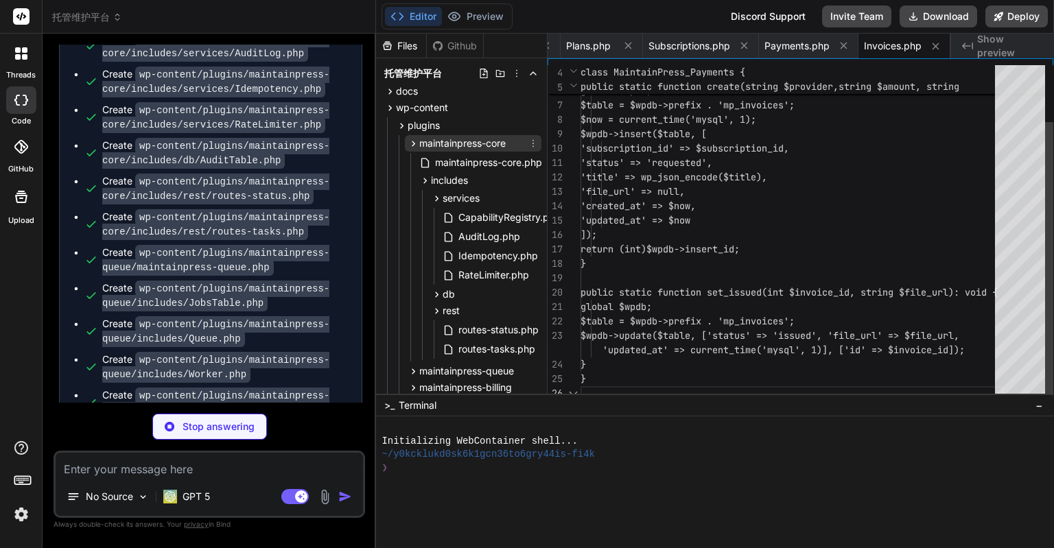
click at [412, 143] on icon at bounding box center [414, 144] width 12 height 12
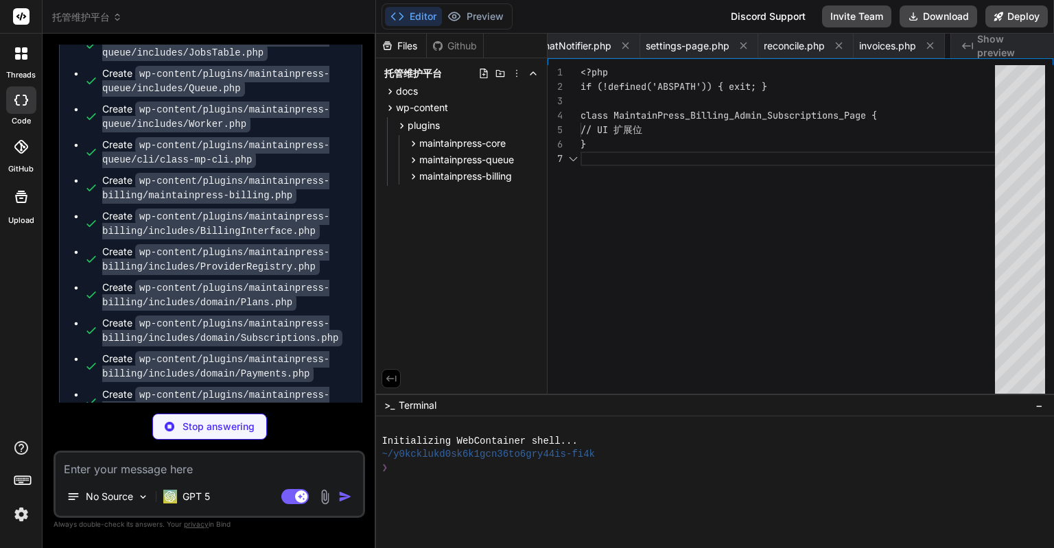
scroll to position [0, 5724]
click at [447, 233] on div "Files Github 托管维护平台 docs billing cn-payments.md e-invoice.md reconciliation.md …" at bounding box center [462, 214] width 172 height 360
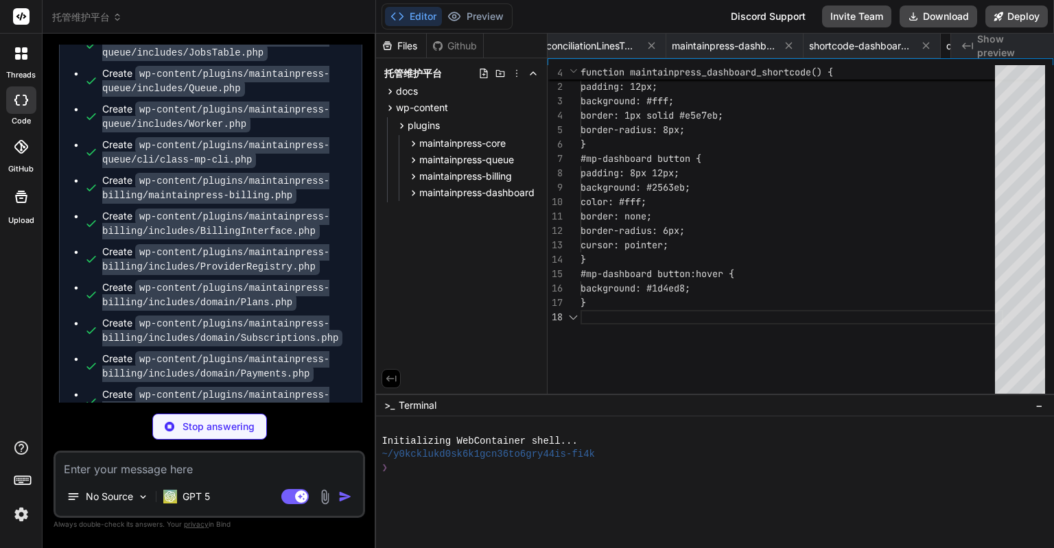
scroll to position [0, 7764]
click at [977, 469] on div "❯" at bounding box center [707, 468] width 651 height 13
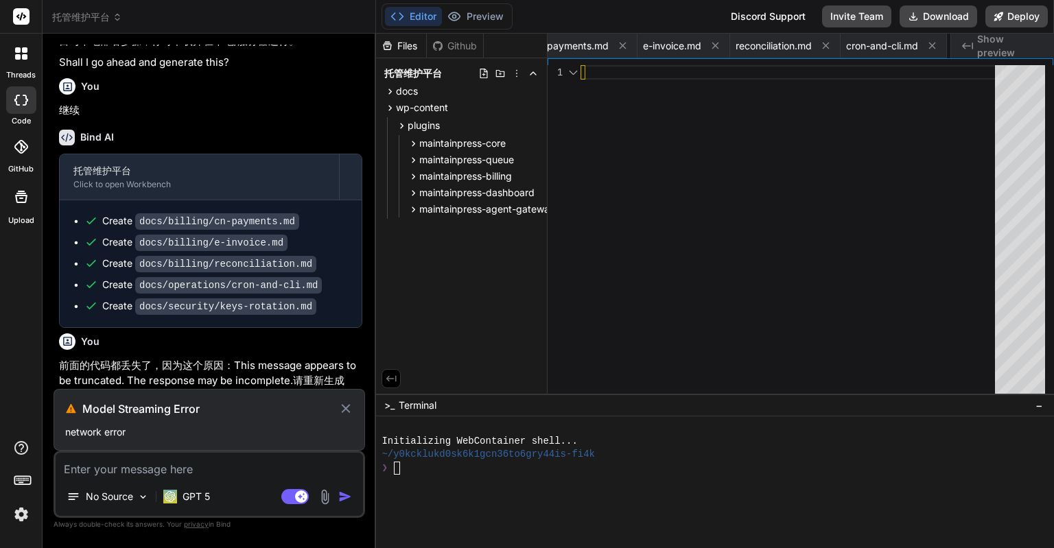
scroll to position [12231, 0]
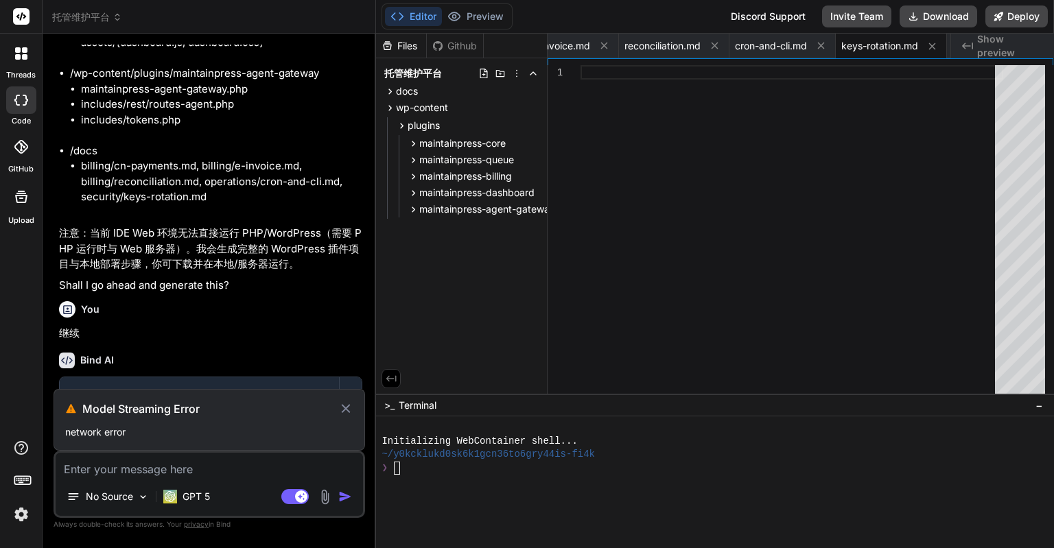
click at [432, 300] on div "Files Github 托管维护平台 docs billing cn-payments.md e-invoice.md reconciliation.md …" at bounding box center [462, 214] width 172 height 360
